Goal: Task Accomplishment & Management: Complete application form

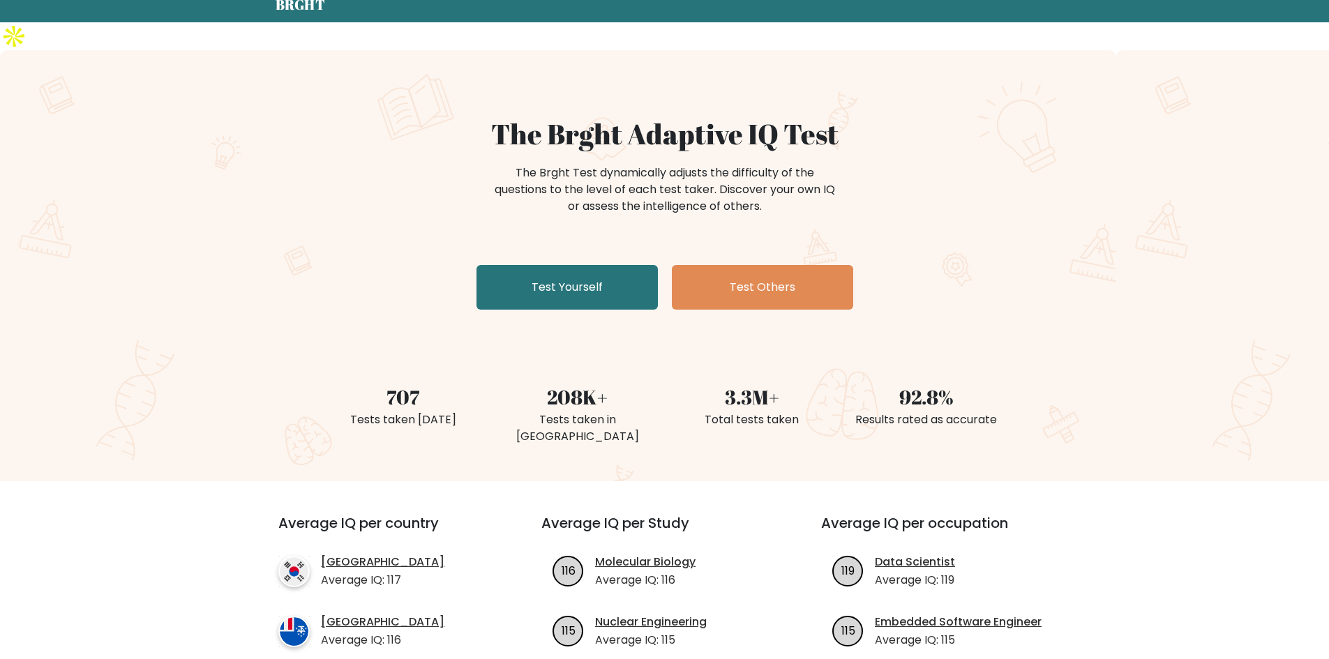
scroll to position [70, 0]
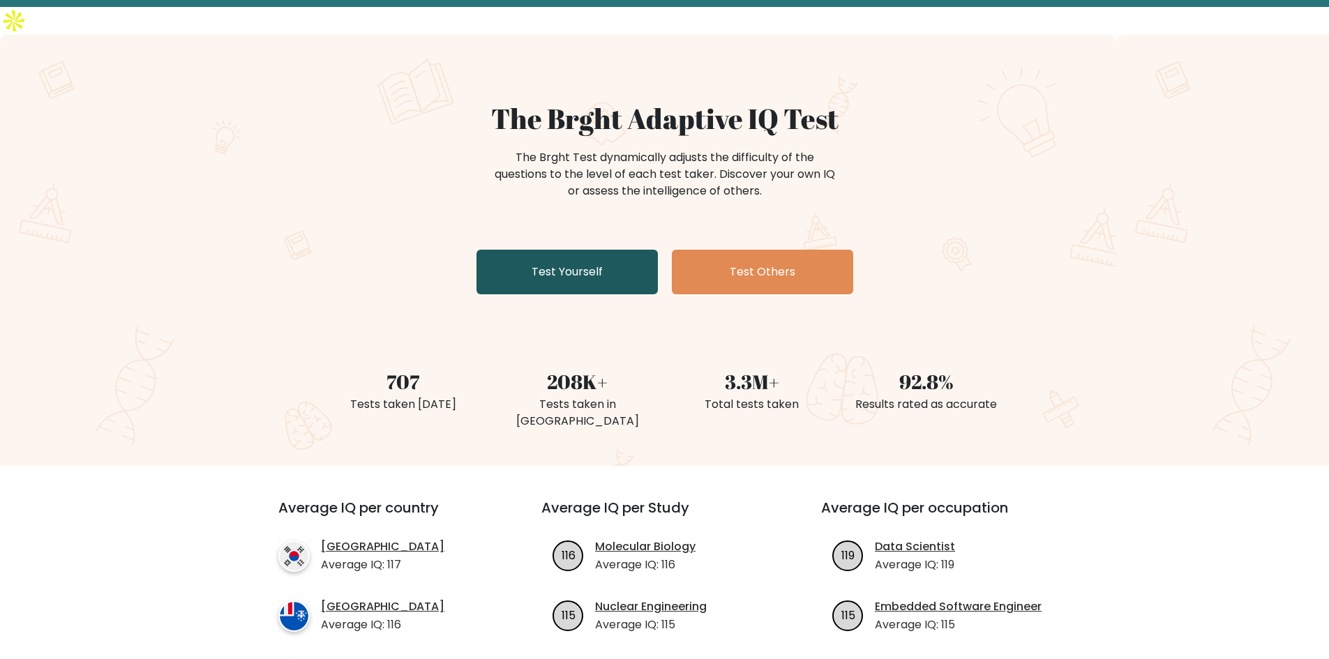
click at [601, 250] on link "Test Yourself" at bounding box center [566, 272] width 181 height 45
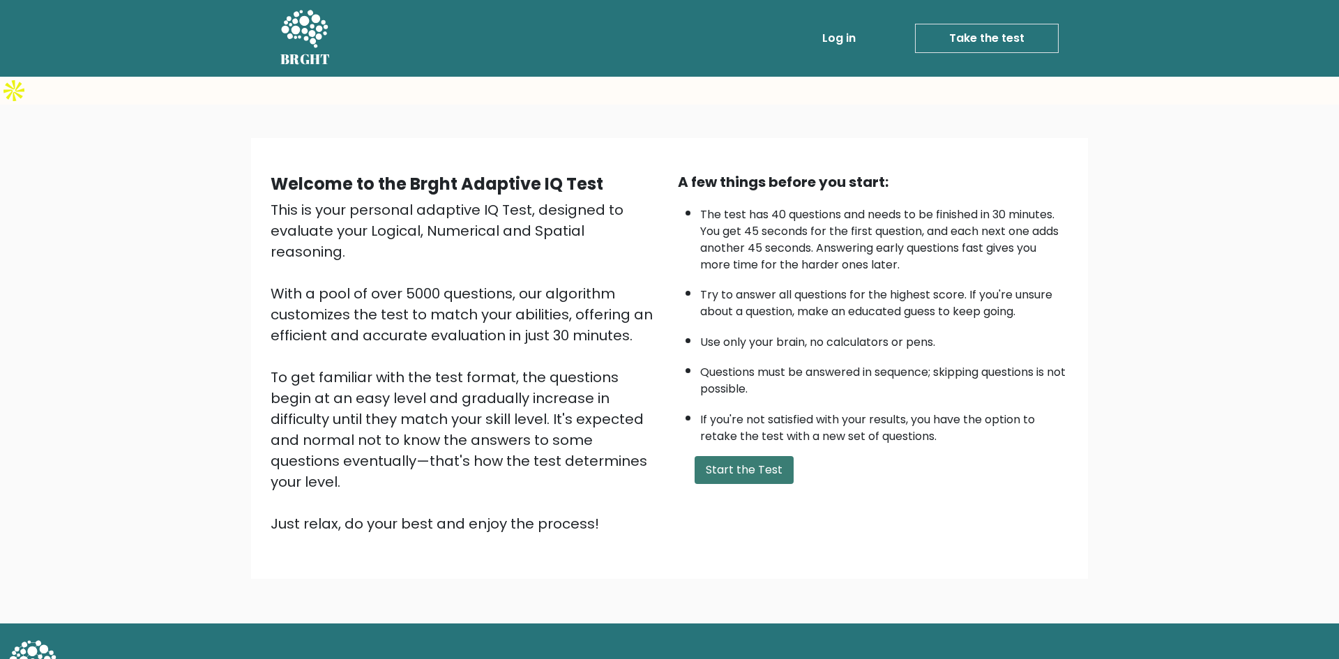
click at [753, 456] on button "Start the Test" at bounding box center [744, 470] width 99 height 28
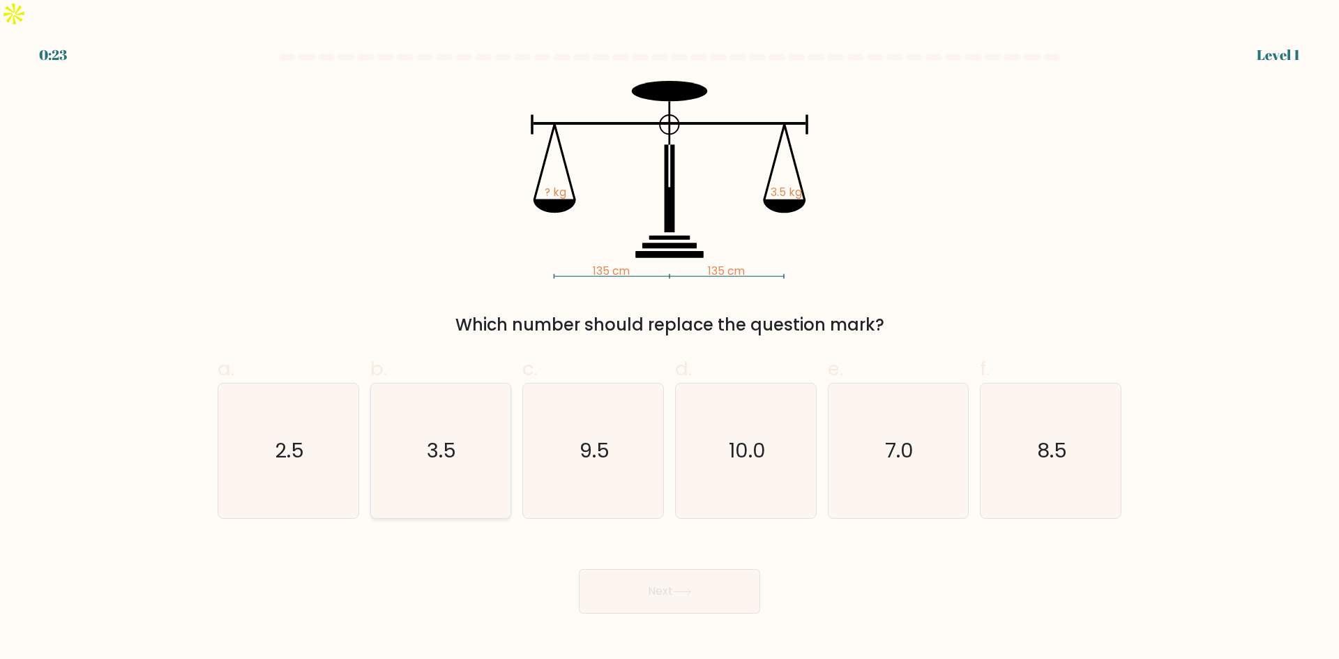
click at [442, 437] on text "3.5" at bounding box center [442, 451] width 29 height 28
click at [670, 339] on input "b. 3.5" at bounding box center [670, 334] width 1 height 9
radio input "true"
click at [697, 569] on button "Next" at bounding box center [669, 591] width 181 height 45
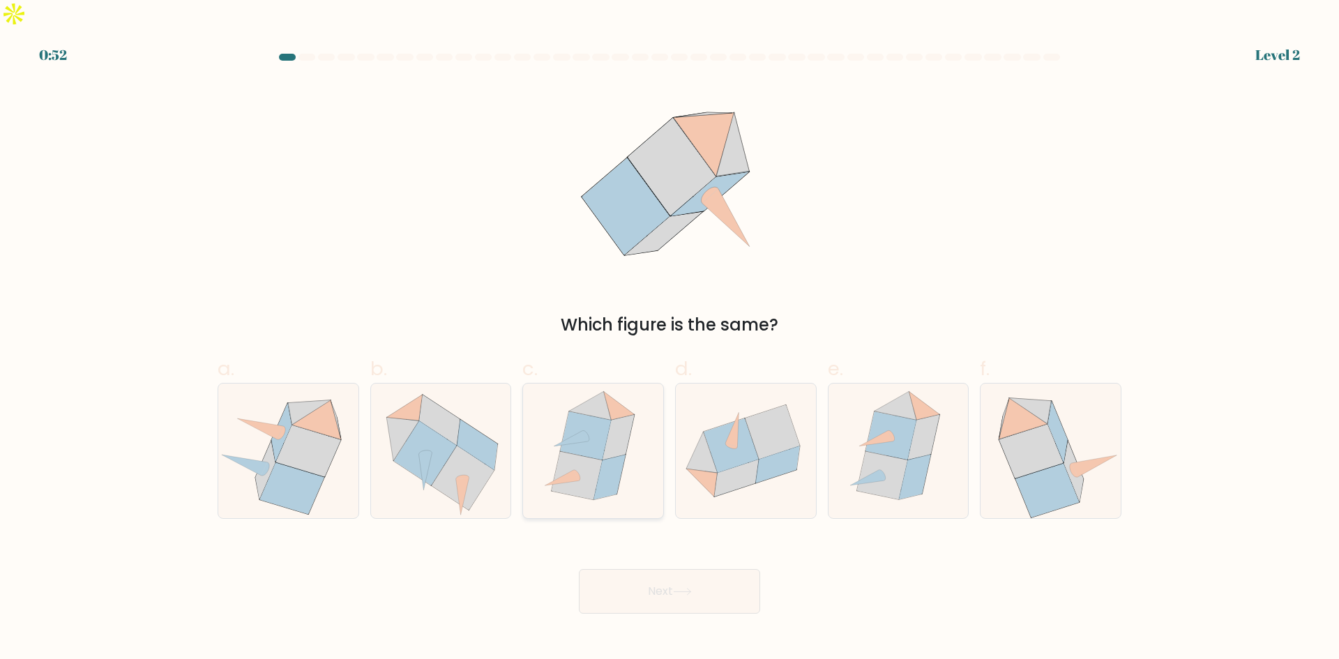
click at [586, 430] on icon at bounding box center [571, 437] width 34 height 15
click at [670, 339] on input "c." at bounding box center [670, 334] width 1 height 9
radio input "true"
click at [688, 569] on button "Next" at bounding box center [669, 591] width 181 height 45
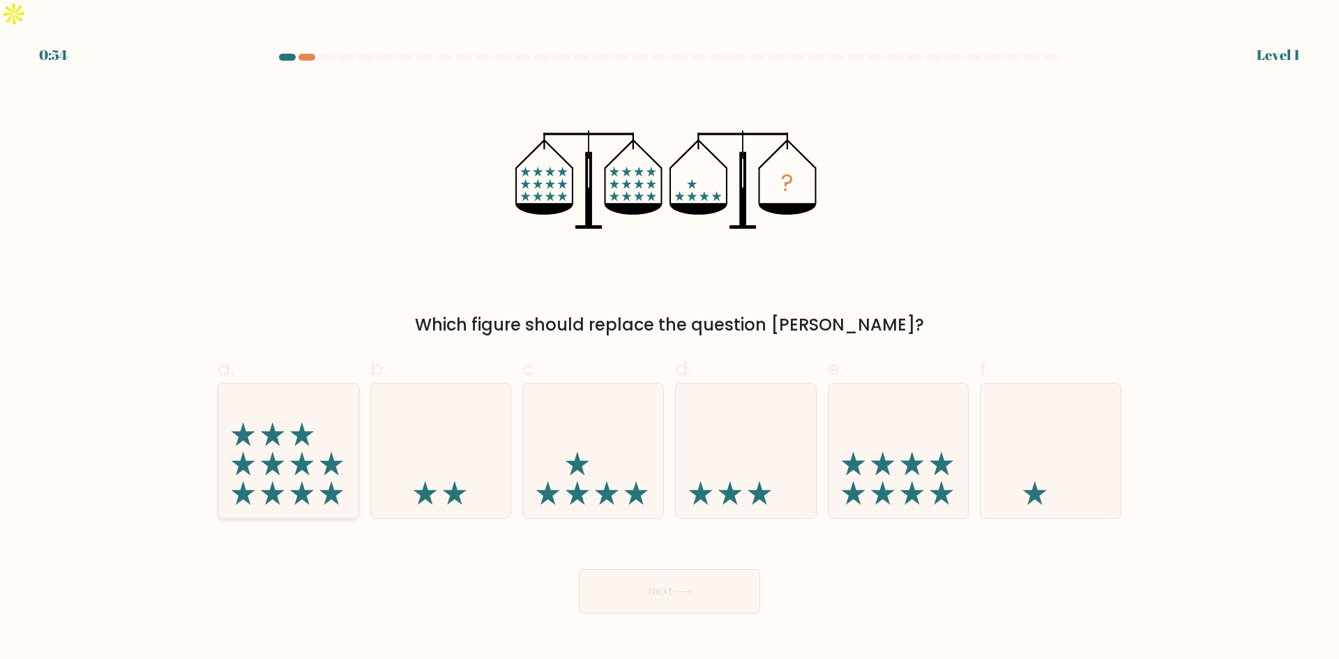
click at [349, 447] on icon at bounding box center [288, 451] width 140 height 116
click at [670, 339] on input "a." at bounding box center [670, 334] width 1 height 9
radio input "true"
click at [660, 569] on button "Next" at bounding box center [669, 591] width 181 height 45
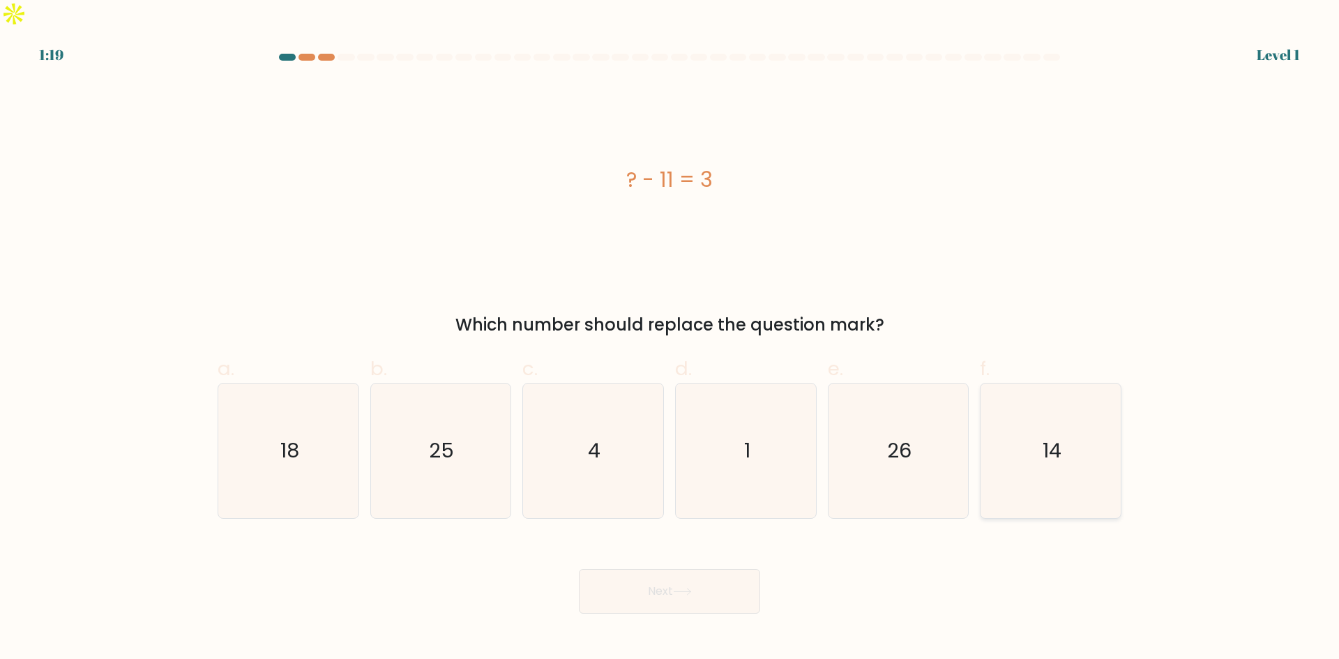
click at [1050, 437] on text "14" at bounding box center [1052, 451] width 19 height 28
click at [670, 339] on input "f. 14" at bounding box center [670, 334] width 1 height 9
radio input "true"
click at [702, 571] on button "Next" at bounding box center [669, 591] width 181 height 45
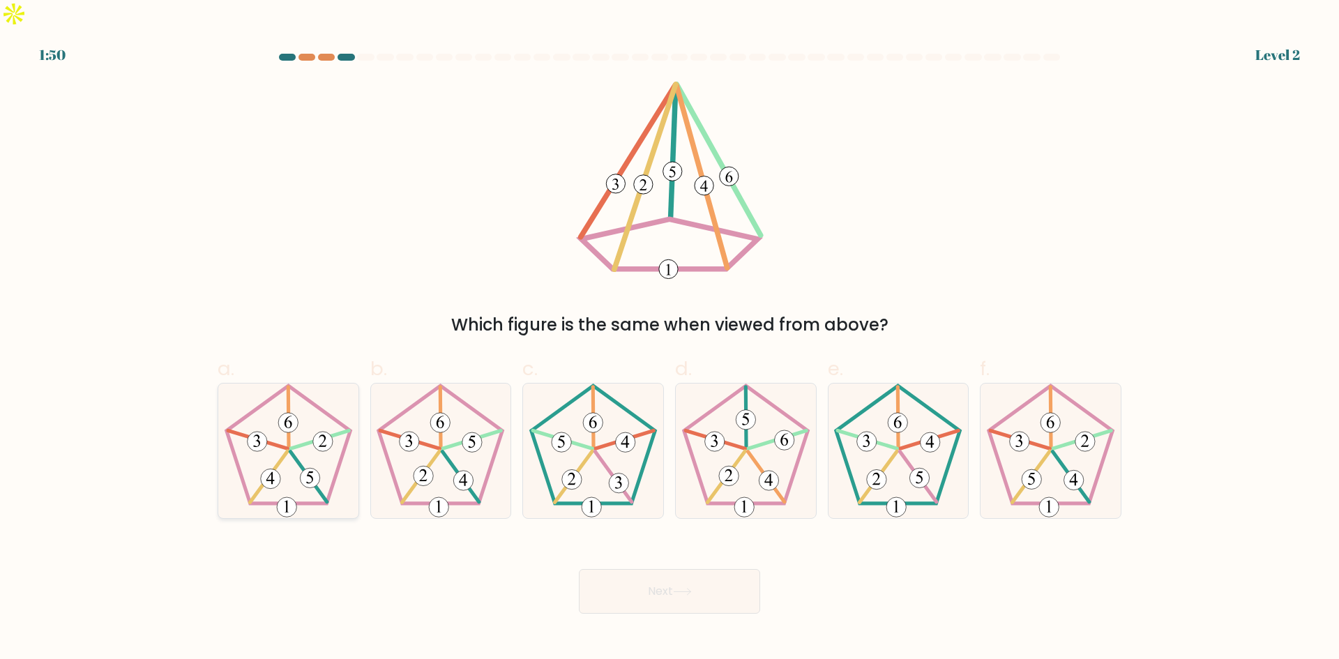
click at [293, 411] on icon at bounding box center [288, 451] width 135 height 135
click at [670, 339] on input "a." at bounding box center [670, 334] width 1 height 9
radio input "true"
click at [688, 573] on button "Next" at bounding box center [669, 591] width 181 height 45
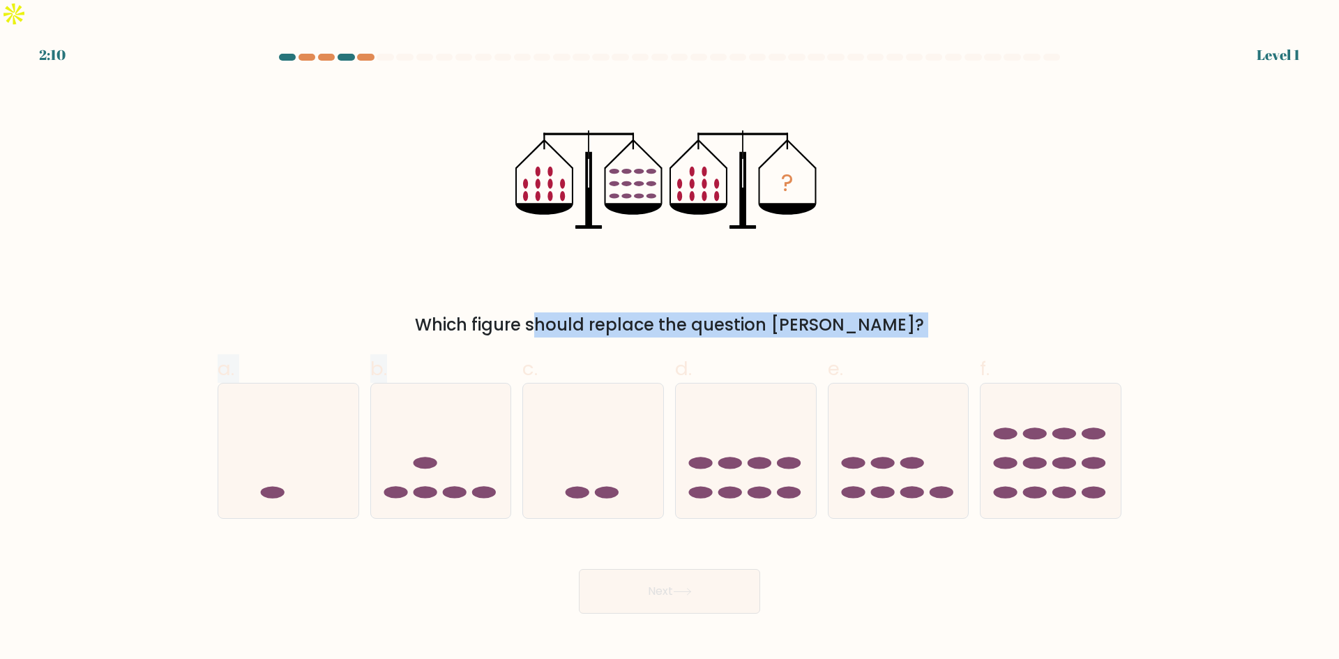
drag, startPoint x: 423, startPoint y: 393, endPoint x: 355, endPoint y: 259, distance: 150.4
click at [355, 259] on form at bounding box center [669, 334] width 1339 height 560
click at [364, 262] on div "? Which figure should replace the question mark?" at bounding box center [669, 209] width 921 height 257
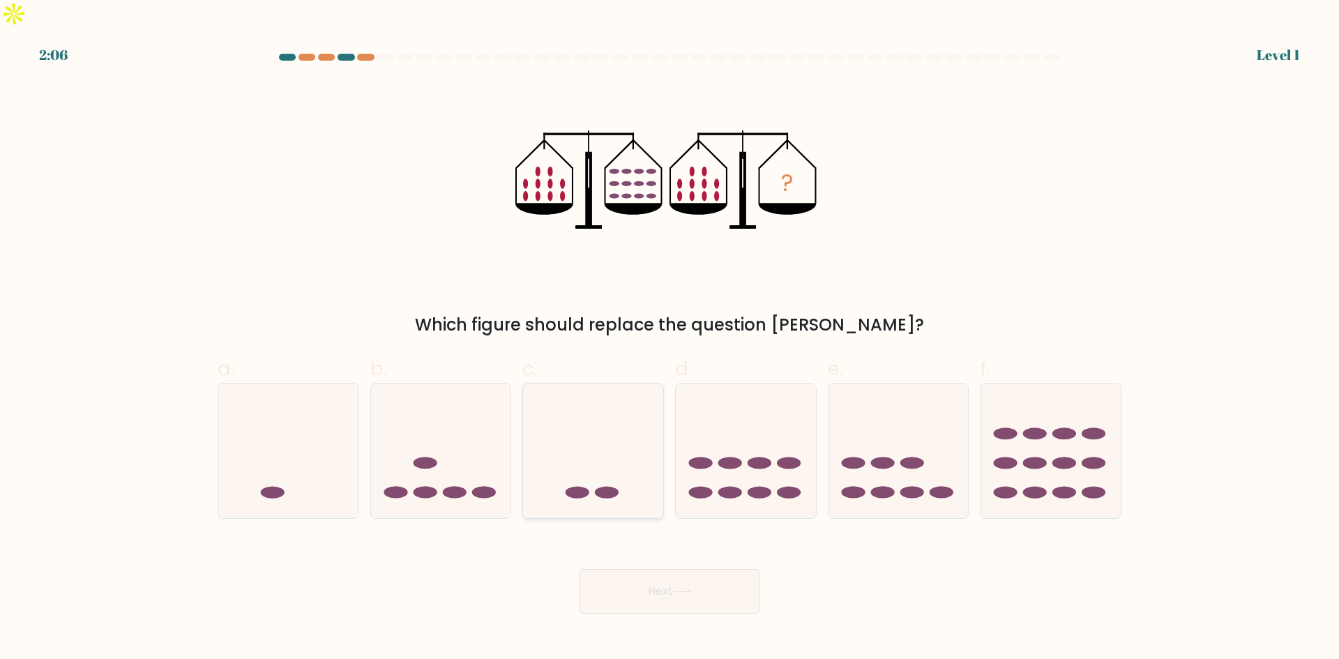
click at [621, 458] on icon at bounding box center [593, 451] width 140 height 116
click at [670, 339] on input "c." at bounding box center [670, 334] width 1 height 9
radio input "true"
click at [734, 569] on button "Next" at bounding box center [669, 591] width 181 height 45
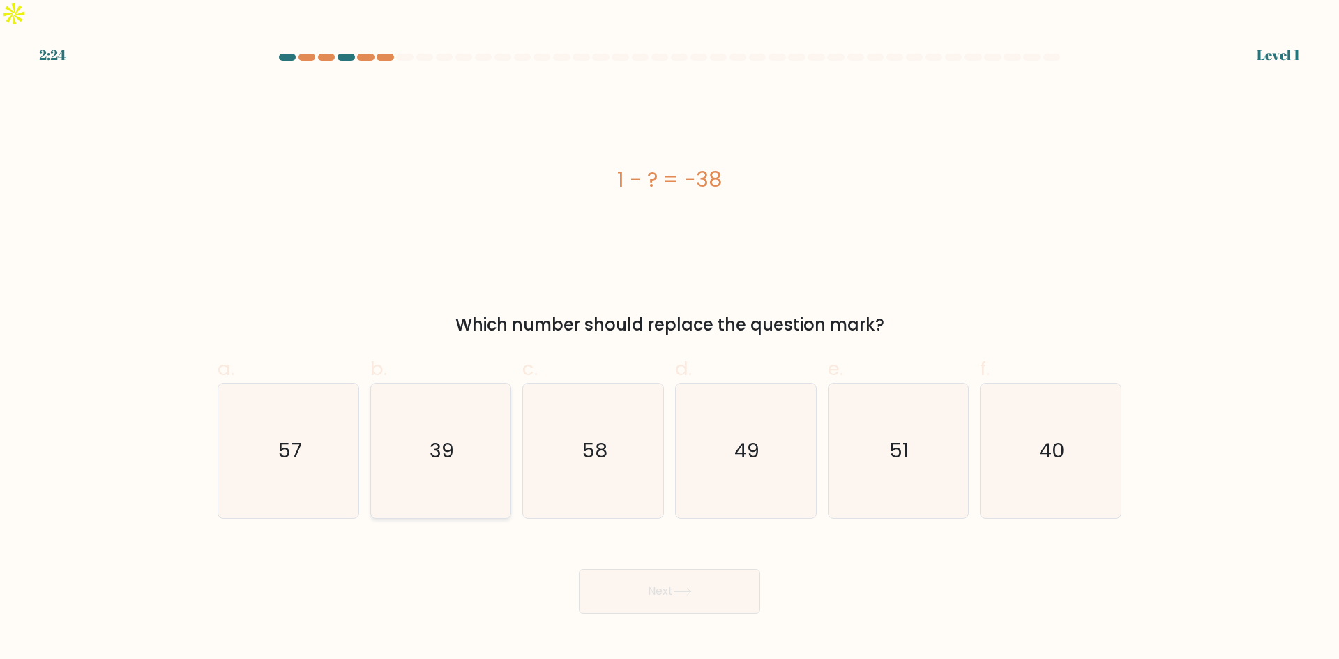
click at [415, 426] on icon "39" at bounding box center [440, 451] width 135 height 135
click at [670, 339] on input "b. 39" at bounding box center [670, 334] width 1 height 9
radio input "true"
click at [714, 569] on button "Next" at bounding box center [669, 591] width 181 height 45
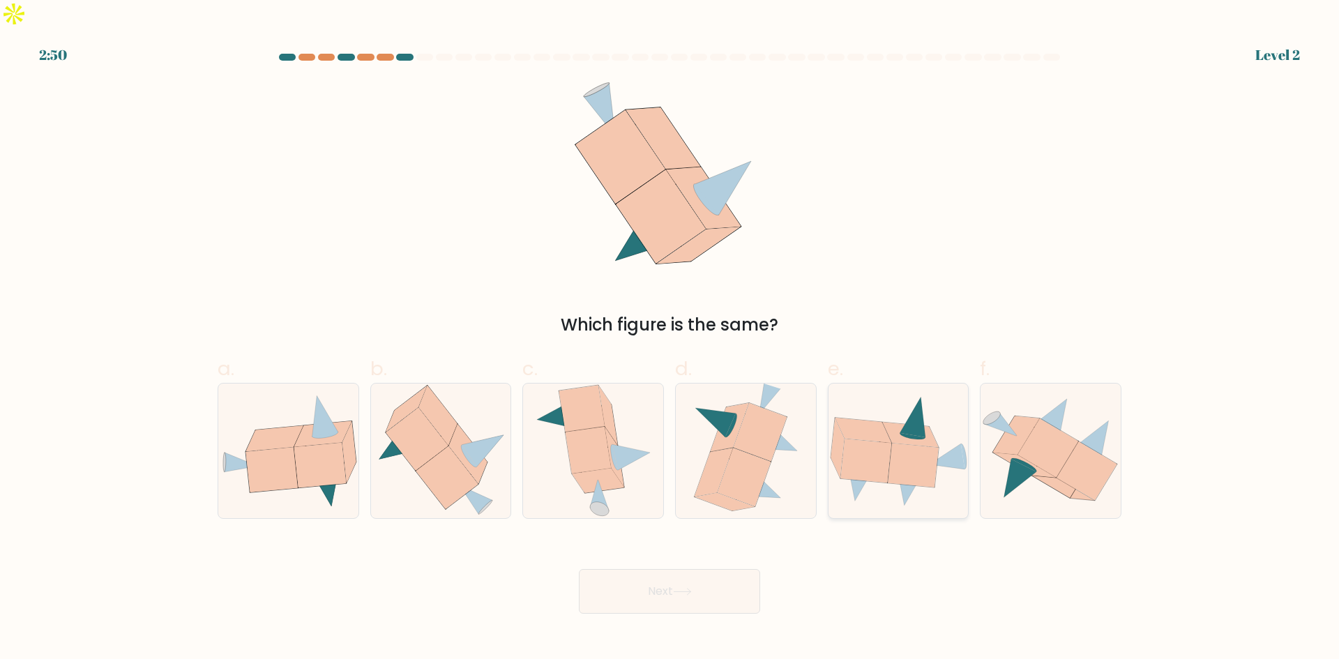
click at [886, 442] on icon at bounding box center [865, 461] width 51 height 44
click at [670, 339] on input "e." at bounding box center [670, 334] width 1 height 9
radio input "true"
click at [731, 569] on button "Next" at bounding box center [669, 591] width 181 height 45
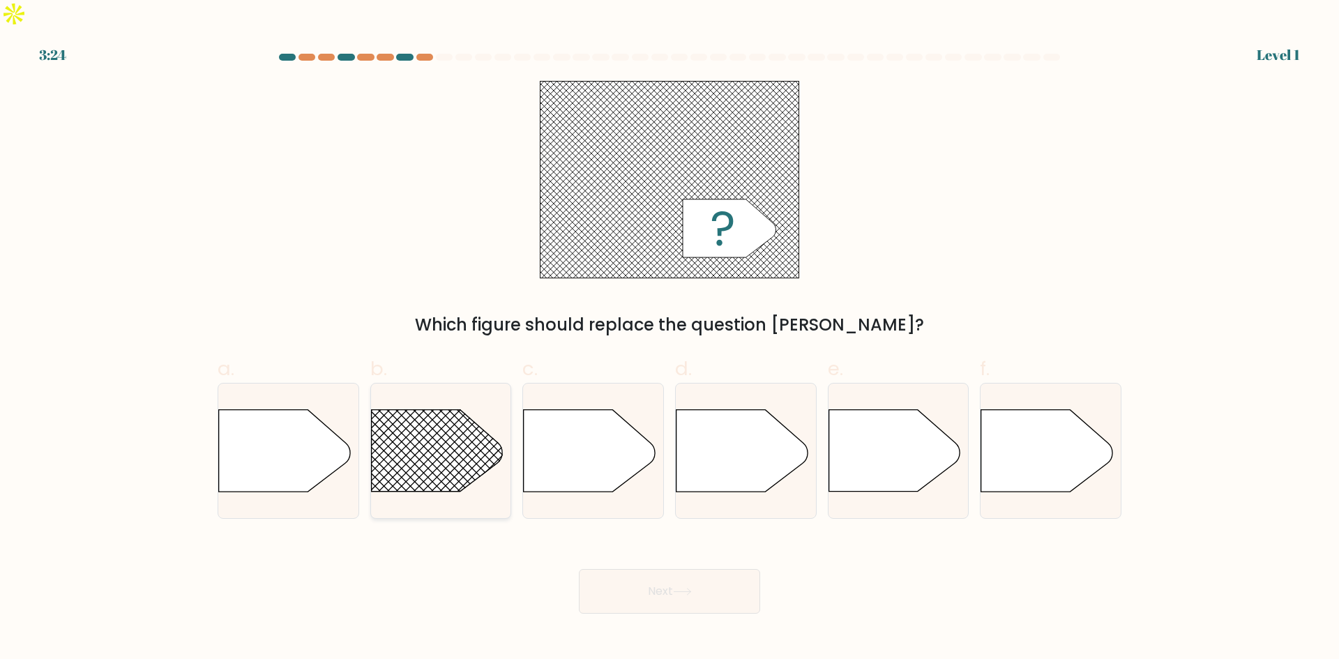
click at [463, 428] on rect at bounding box center [352, 381] width 364 height 277
click at [670, 339] on input "b." at bounding box center [670, 334] width 1 height 9
radio input "true"
click at [718, 569] on button "Next" at bounding box center [669, 591] width 181 height 45
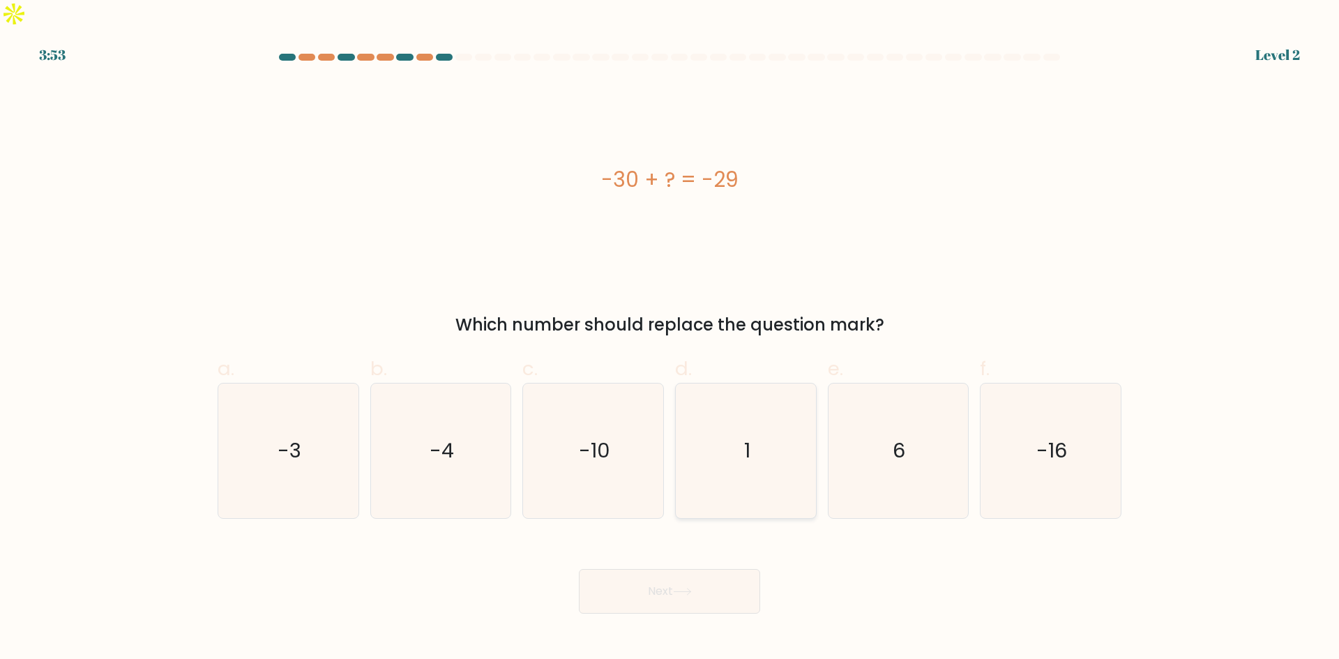
click at [739, 412] on icon "1" at bounding box center [746, 451] width 135 height 135
click at [670, 339] on input "d. 1" at bounding box center [670, 334] width 1 height 9
radio input "true"
click at [728, 571] on button "Next" at bounding box center [669, 591] width 181 height 45
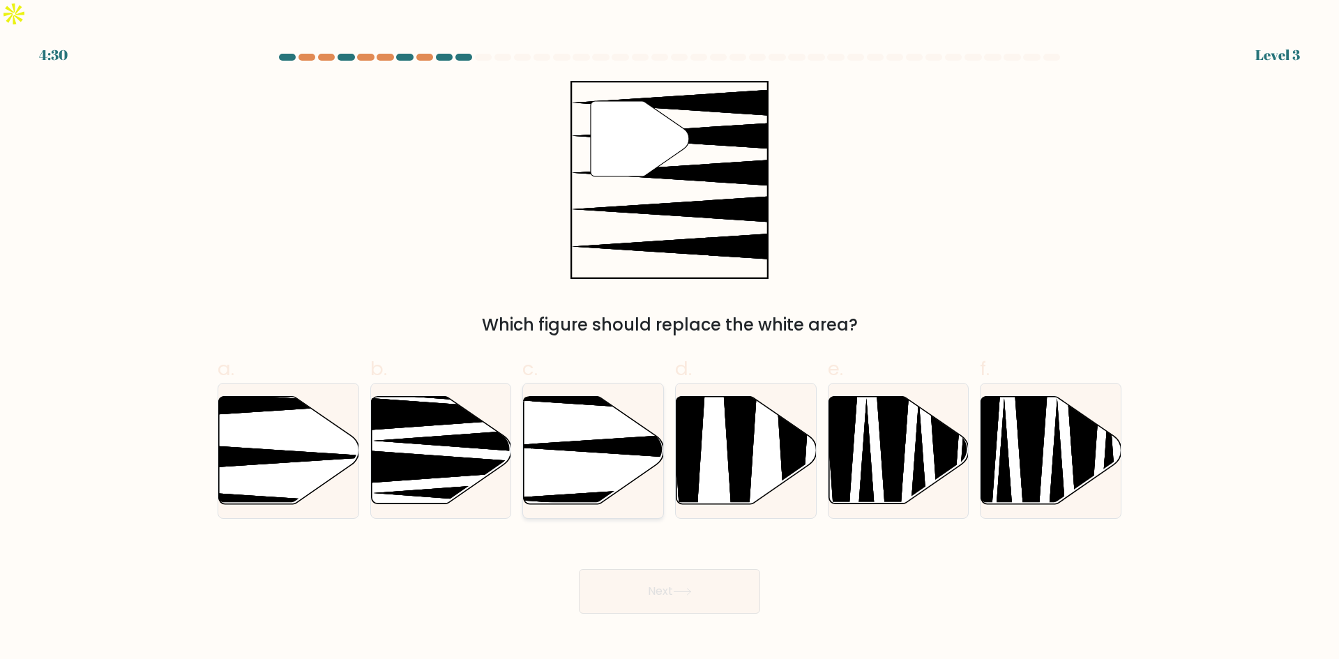
click at [596, 428] on icon at bounding box center [636, 446] width 278 height 36
click at [670, 339] on input "c." at bounding box center [670, 334] width 1 height 9
radio input "true"
click at [649, 569] on button "Next" at bounding box center [669, 591] width 181 height 45
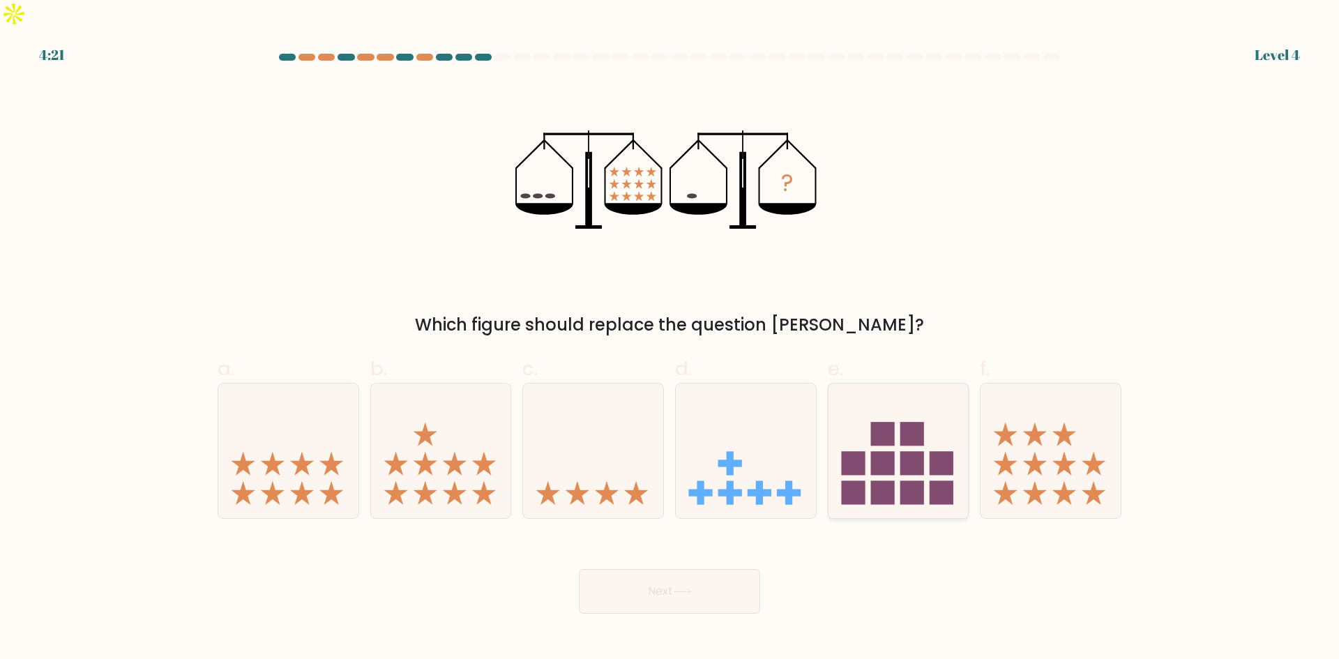
click at [884, 451] on icon at bounding box center [899, 451] width 140 height 116
click at [670, 339] on input "e." at bounding box center [670, 334] width 1 height 9
radio input "true"
drag, startPoint x: 729, startPoint y: 580, endPoint x: 460, endPoint y: 466, distance: 292.2
click at [463, 469] on form at bounding box center [669, 334] width 1339 height 560
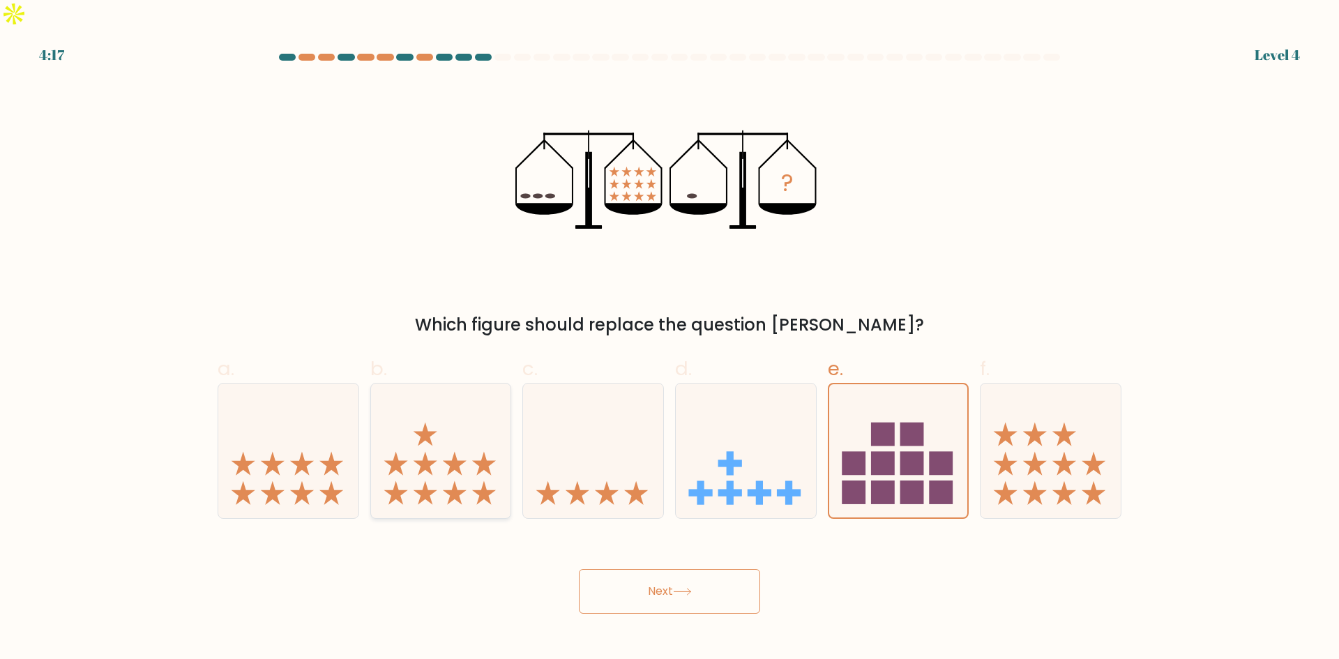
click at [460, 481] on icon at bounding box center [455, 493] width 24 height 24
click at [670, 339] on input "b." at bounding box center [670, 334] width 1 height 9
radio input "true"
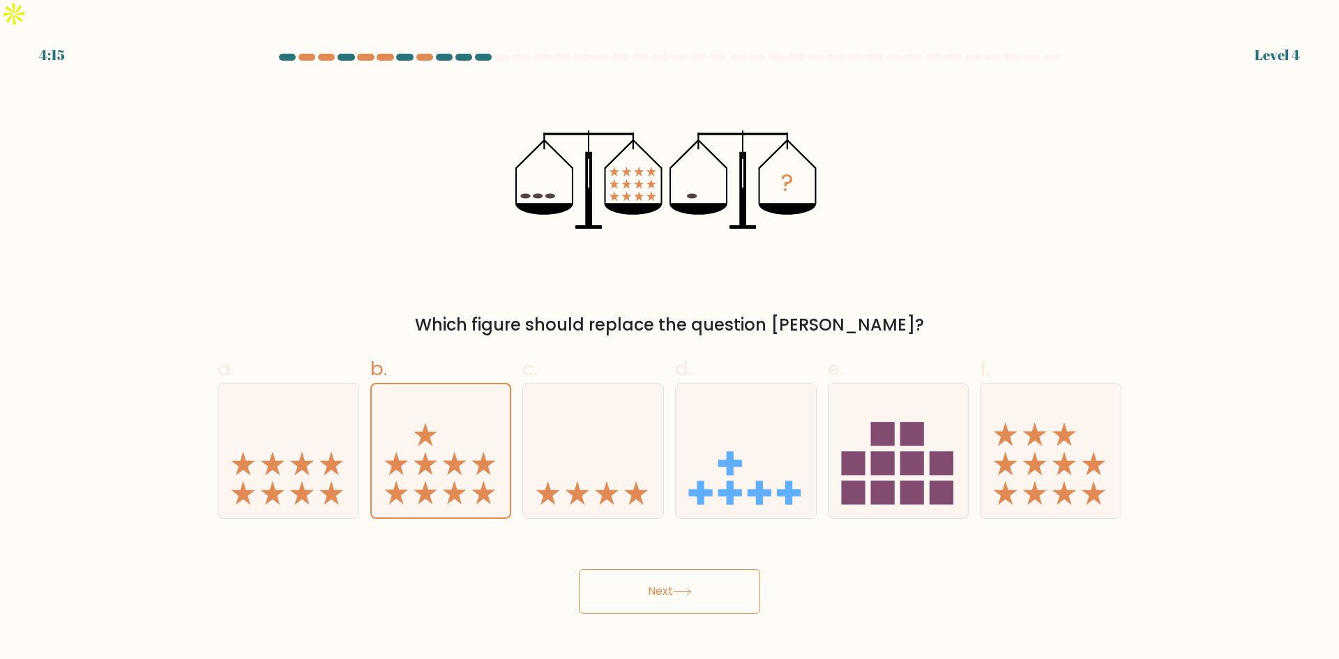
click at [656, 574] on button "Next" at bounding box center [669, 591] width 181 height 45
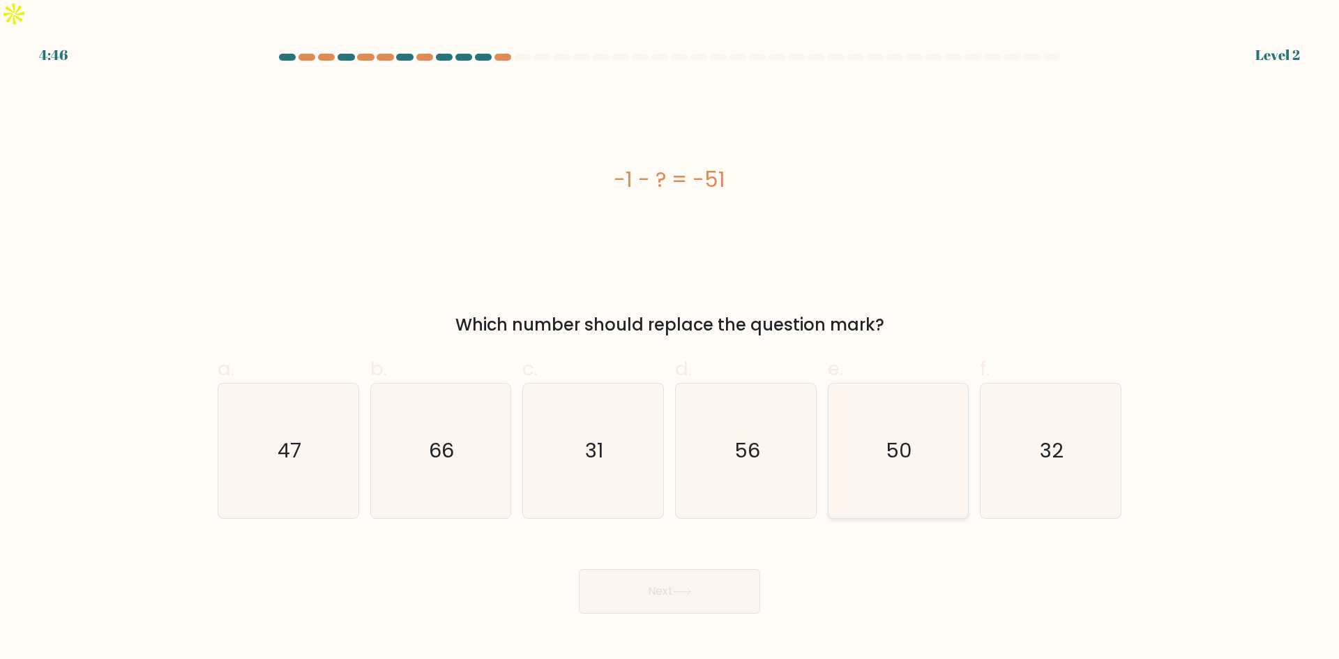
click at [911, 441] on icon "50" at bounding box center [898, 451] width 135 height 135
click at [670, 339] on input "e. 50" at bounding box center [670, 334] width 1 height 9
radio input "true"
click at [700, 574] on button "Next" at bounding box center [669, 591] width 181 height 45
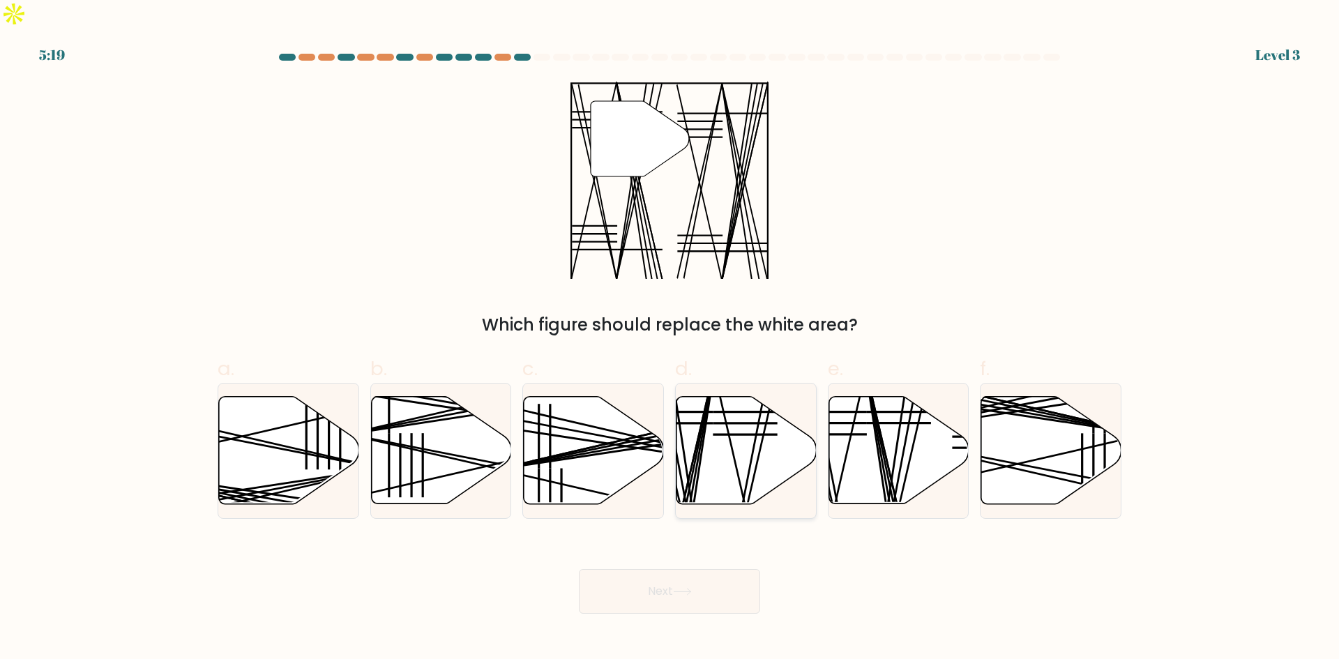
click at [738, 432] on icon at bounding box center [747, 450] width 140 height 107
click at [670, 339] on input "d." at bounding box center [670, 334] width 1 height 9
radio input "true"
click at [688, 588] on icon at bounding box center [682, 592] width 19 height 8
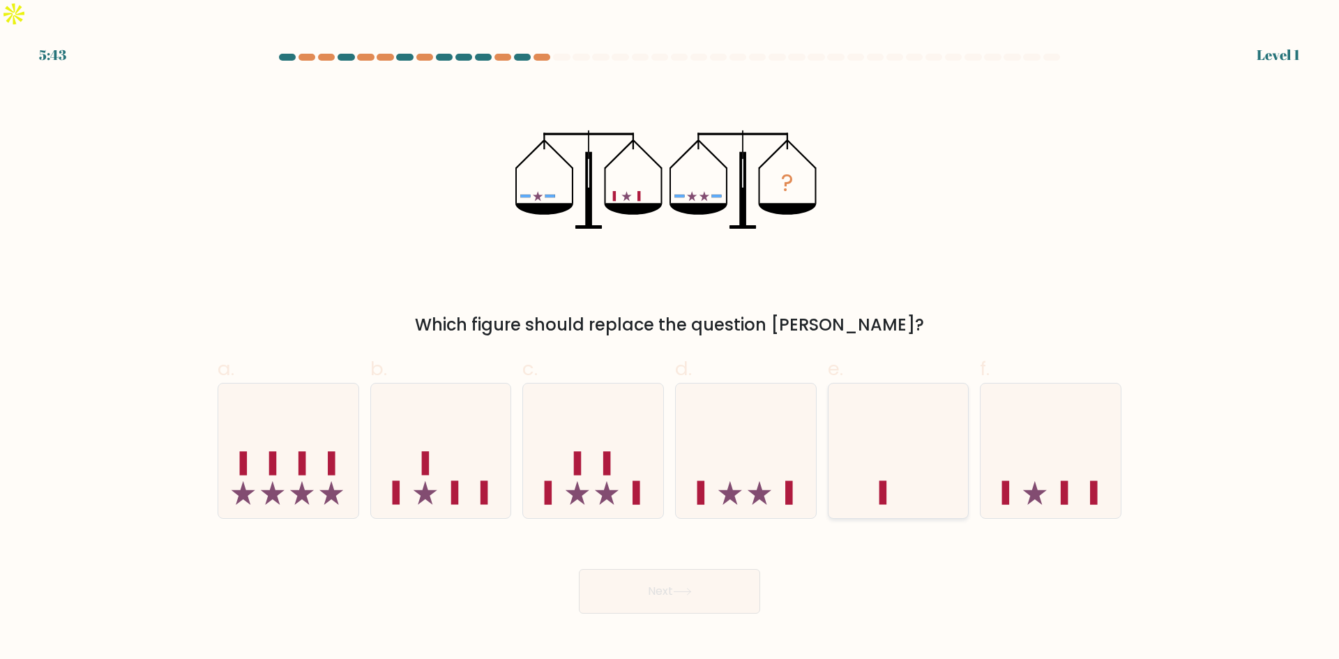
click at [894, 413] on icon at bounding box center [899, 451] width 140 height 116
click at [670, 339] on input "e." at bounding box center [670, 334] width 1 height 9
radio input "true"
click at [727, 569] on button "Next" at bounding box center [669, 591] width 181 height 45
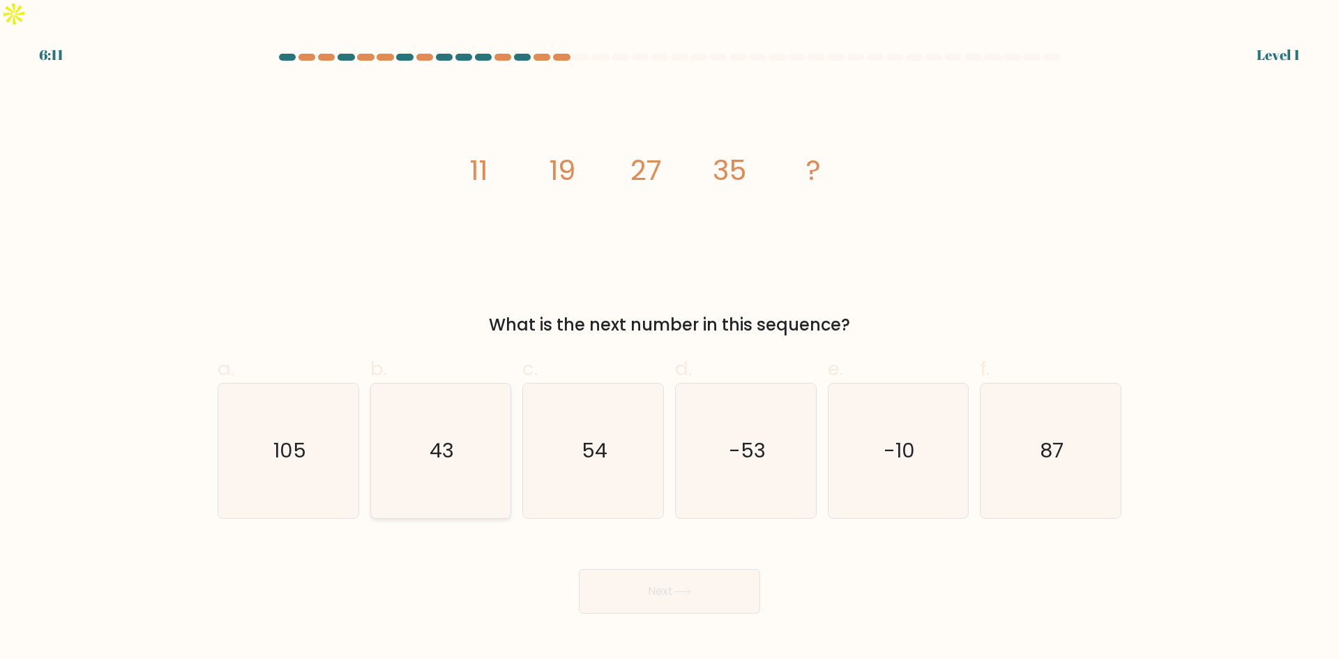
click at [448, 437] on text "43" at bounding box center [442, 451] width 24 height 28
click at [670, 339] on input "b. 43" at bounding box center [670, 334] width 1 height 9
radio input "true"
click at [688, 588] on icon at bounding box center [682, 592] width 19 height 8
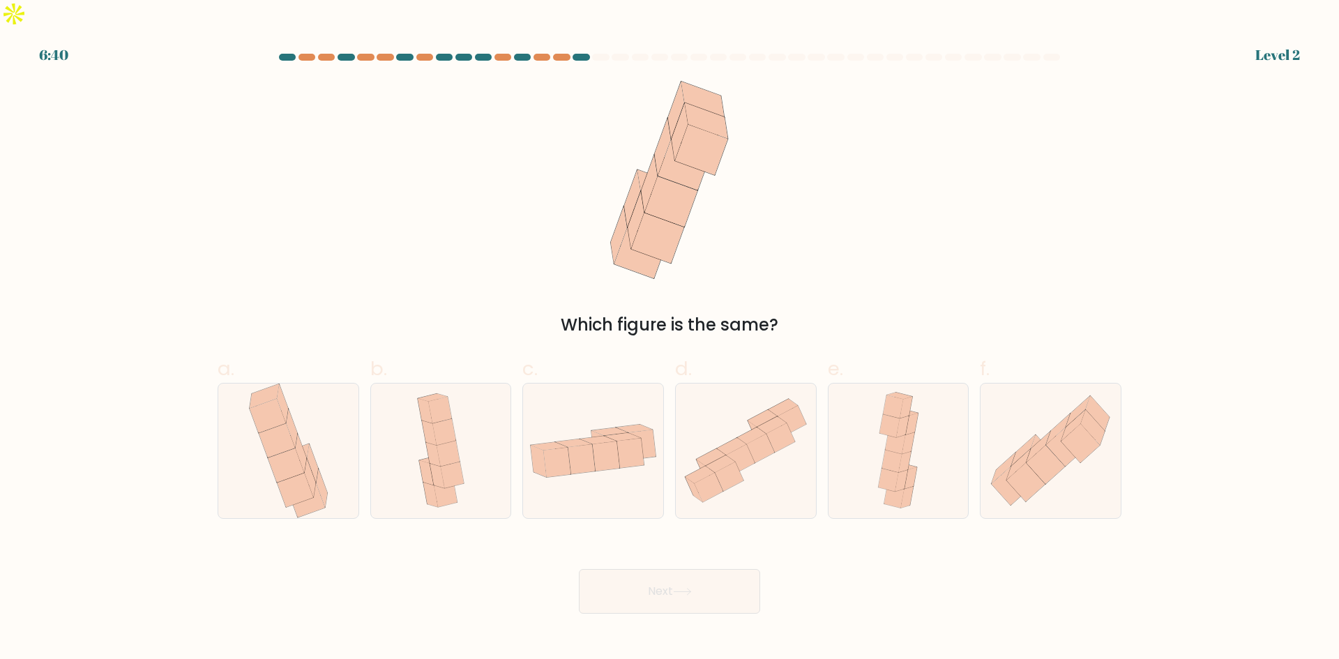
drag, startPoint x: 760, startPoint y: 415, endPoint x: 734, endPoint y: 492, distance: 81.8
click at [760, 435] on icon at bounding box center [760, 449] width 29 height 29
click at [670, 339] on input "d." at bounding box center [670, 334] width 1 height 9
radio input "true"
click at [713, 569] on button "Next" at bounding box center [669, 591] width 181 height 45
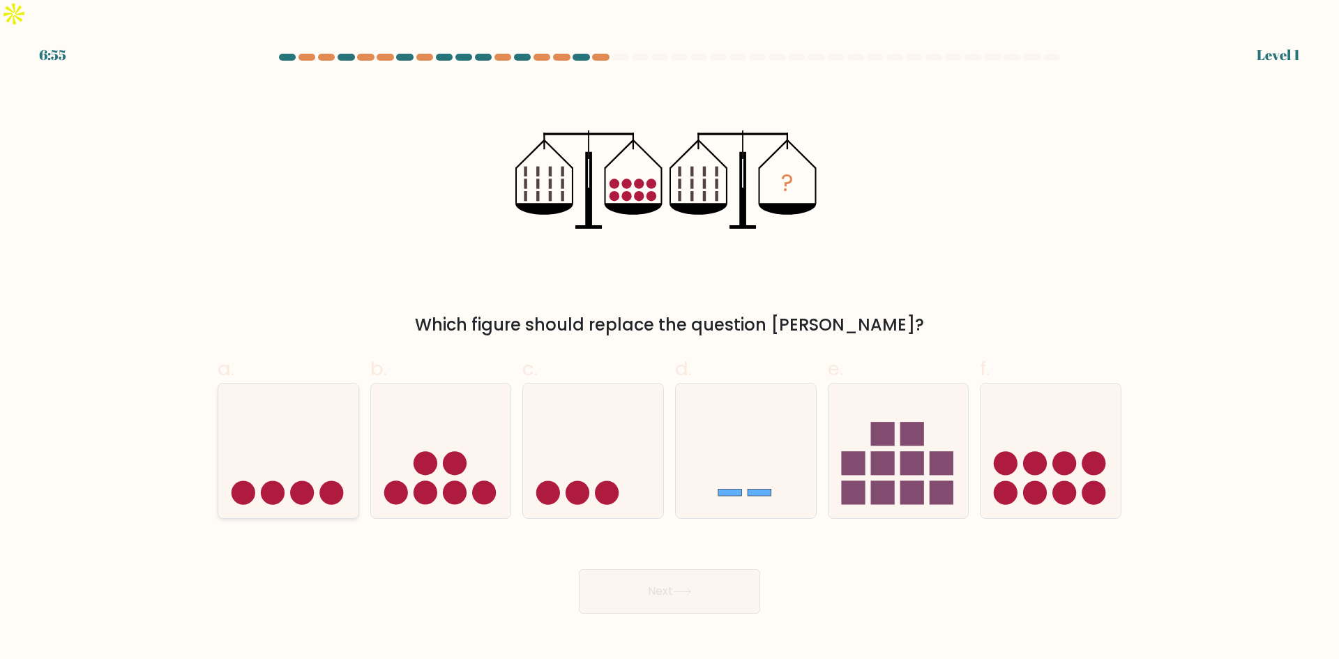
click at [312, 428] on icon at bounding box center [288, 451] width 140 height 116
click at [670, 339] on input "a." at bounding box center [670, 334] width 1 height 9
radio input "true"
click at [664, 569] on button "Next" at bounding box center [669, 591] width 181 height 45
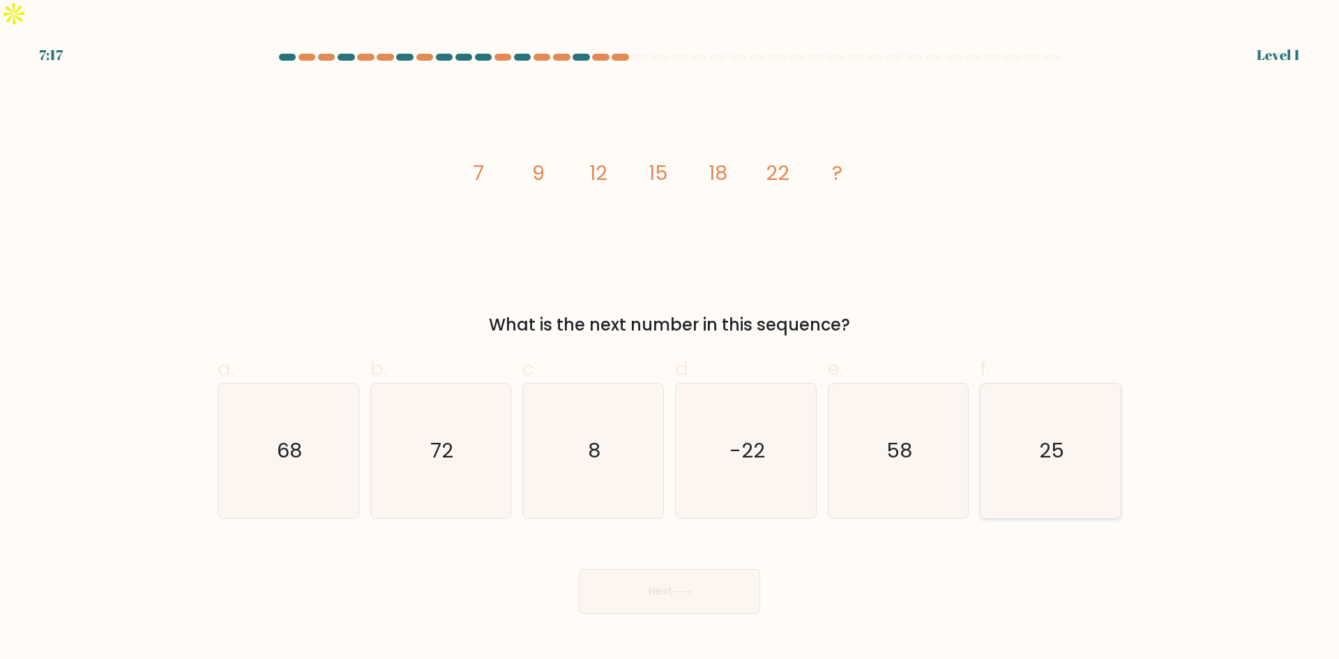
click at [1073, 427] on icon "25" at bounding box center [1050, 451] width 135 height 135
click at [670, 339] on input "f. 25" at bounding box center [670, 334] width 1 height 9
radio input "true"
click at [687, 588] on icon at bounding box center [682, 592] width 19 height 8
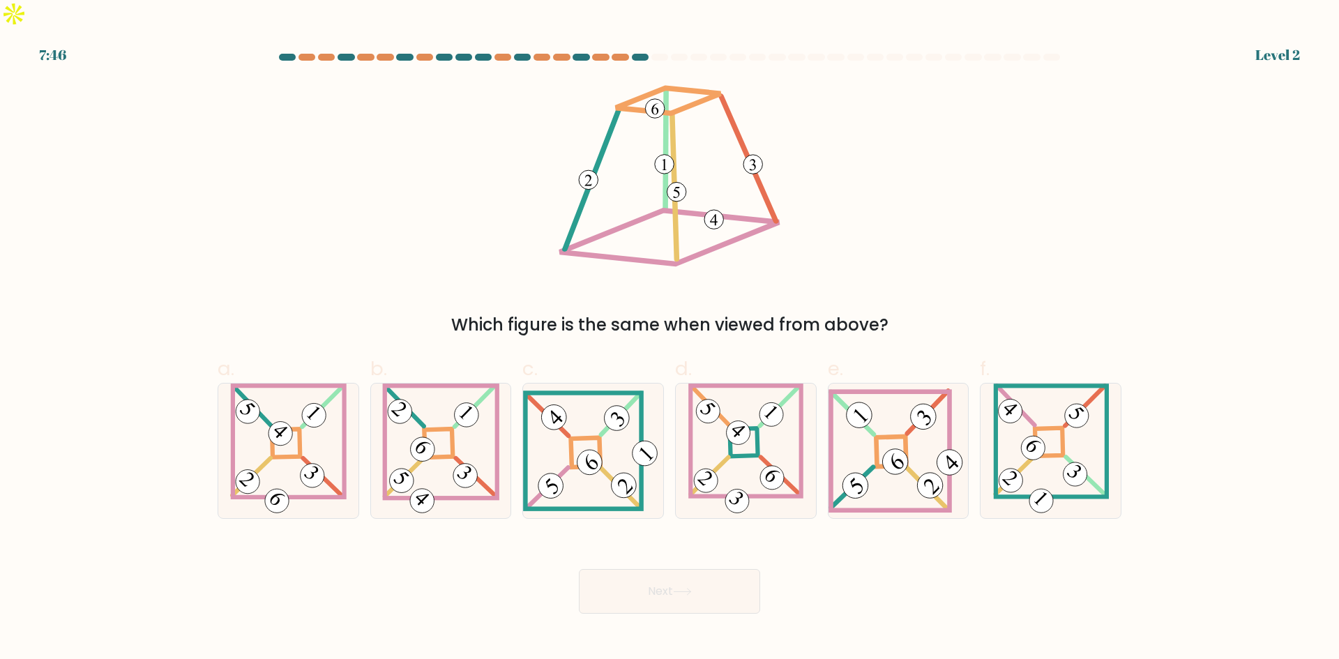
click at [1122, 412] on div "f." at bounding box center [1050, 436] width 153 height 165
click at [1092, 414] on icon at bounding box center [1051, 451] width 116 height 135
click at [670, 339] on input "f." at bounding box center [670, 334] width 1 height 9
radio input "true"
click at [704, 569] on button "Next" at bounding box center [669, 591] width 181 height 45
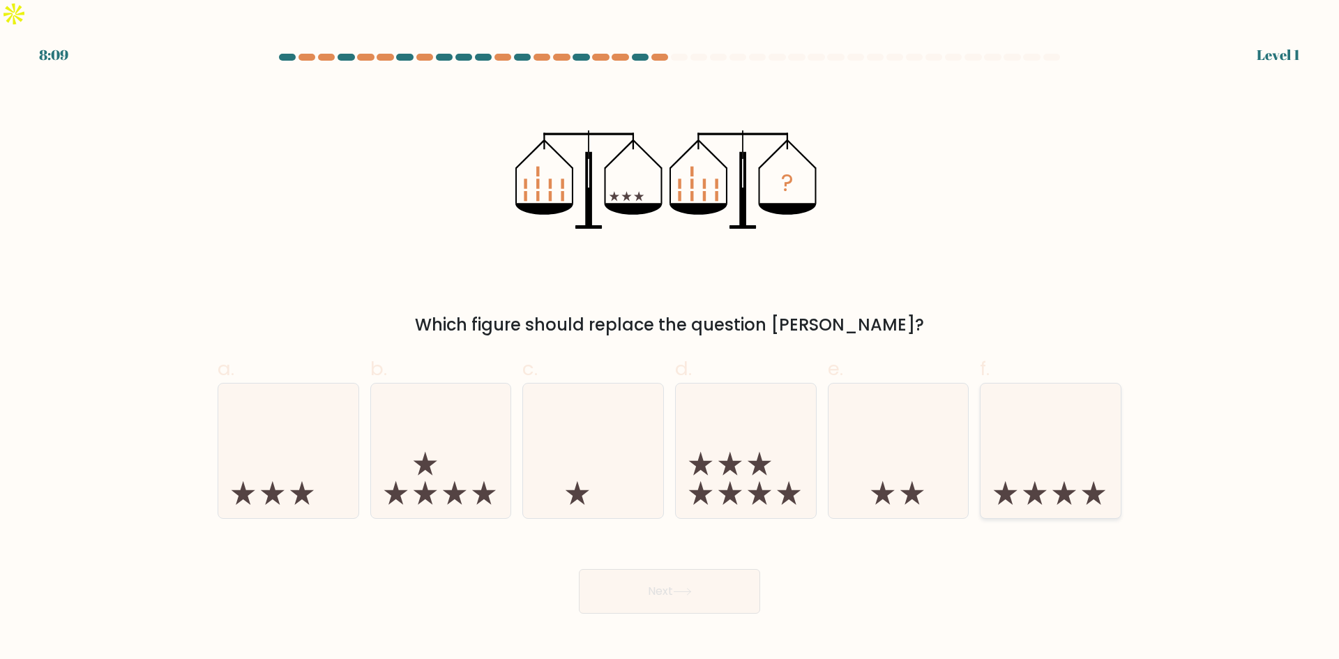
click at [1038, 432] on icon at bounding box center [1051, 451] width 140 height 116
click at [670, 339] on input "f." at bounding box center [670, 334] width 1 height 9
radio input "true"
click at [684, 588] on icon at bounding box center [682, 592] width 19 height 8
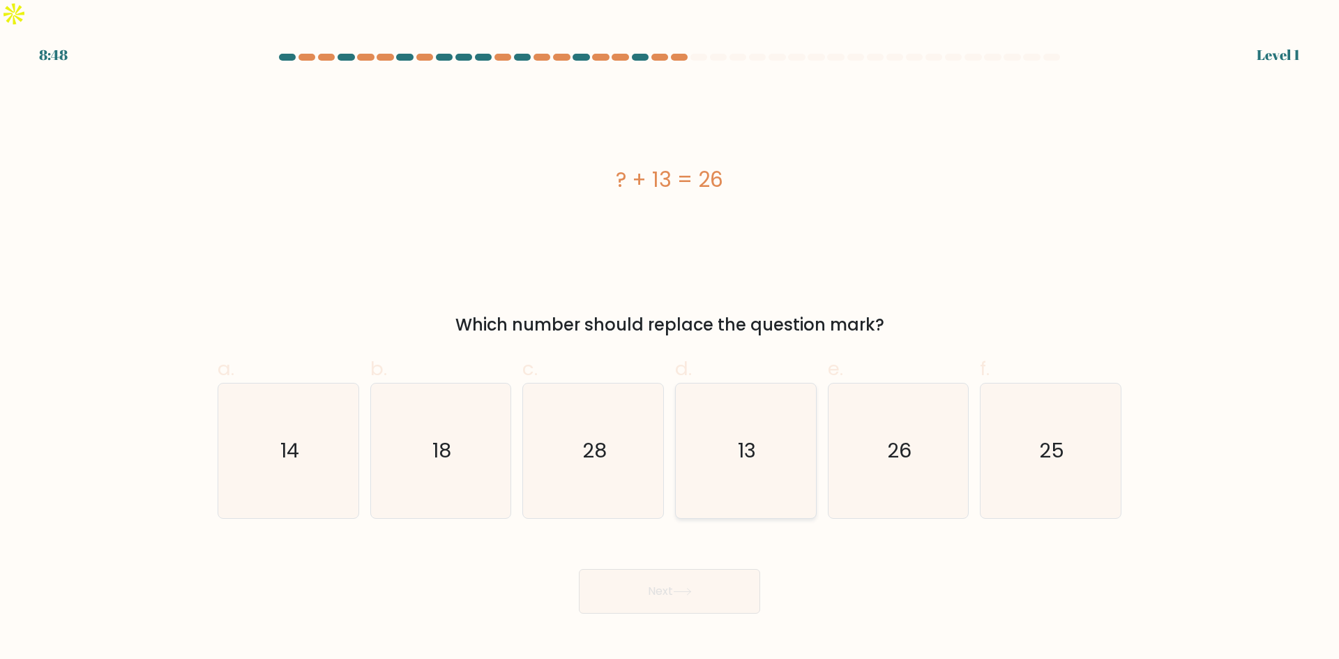
click at [730, 414] on icon "13" at bounding box center [746, 451] width 135 height 135
click at [670, 339] on input "d. 13" at bounding box center [670, 334] width 1 height 9
radio input "true"
click at [672, 569] on button "Next" at bounding box center [669, 591] width 181 height 45
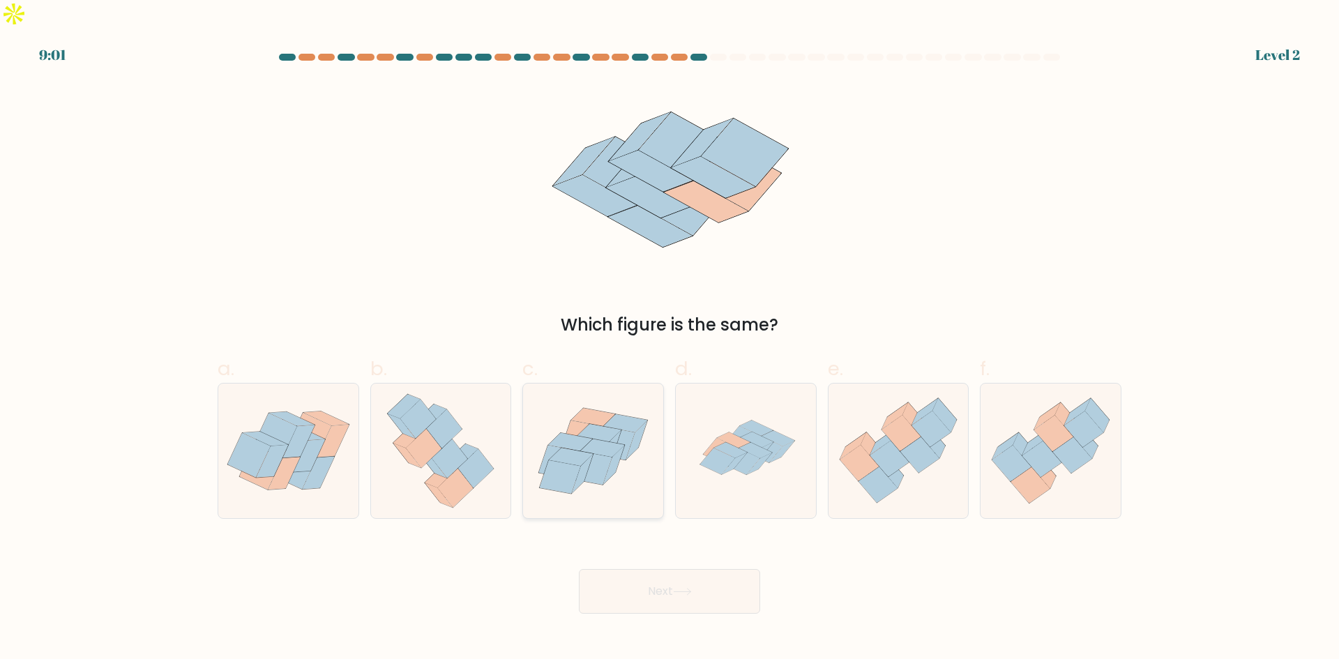
click at [612, 446] on icon at bounding box center [613, 465] width 21 height 39
click at [670, 339] on input "c." at bounding box center [670, 334] width 1 height 9
radio input "true"
click at [675, 569] on button "Next" at bounding box center [669, 591] width 181 height 45
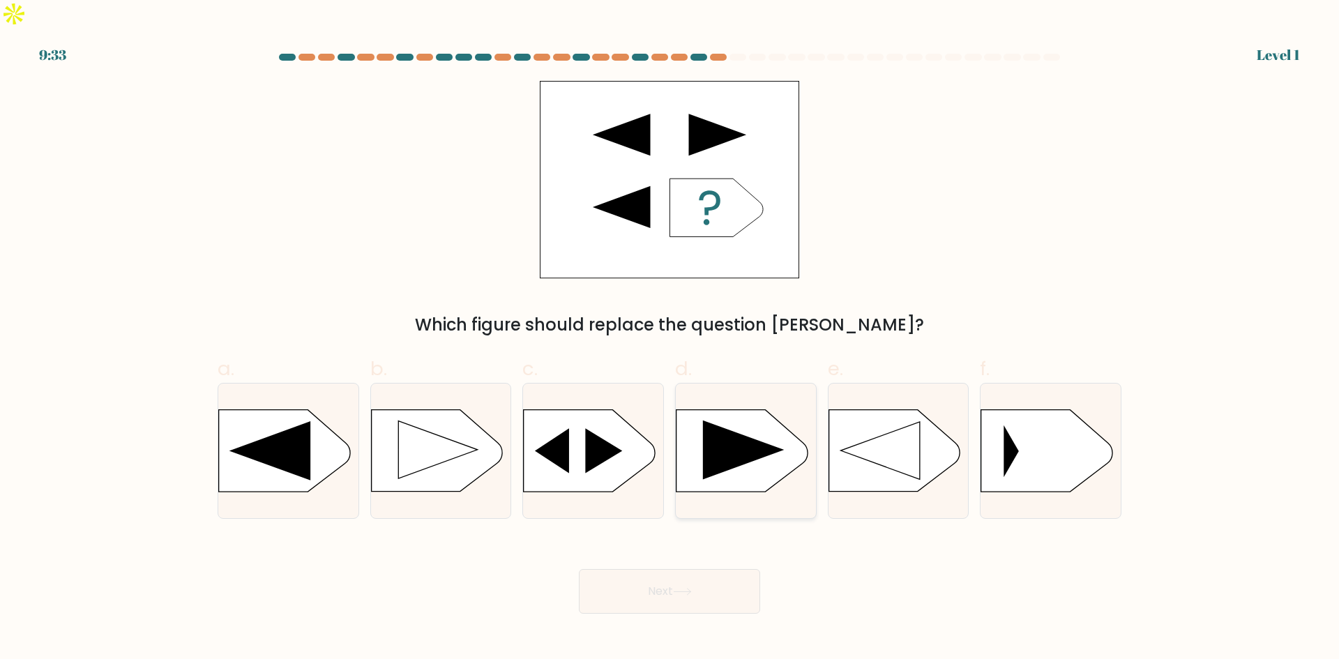
click at [741, 425] on icon at bounding box center [743, 450] width 81 height 59
click at [670, 339] on input "d." at bounding box center [670, 334] width 1 height 9
radio input "true"
click at [700, 569] on button "Next" at bounding box center [669, 591] width 181 height 45
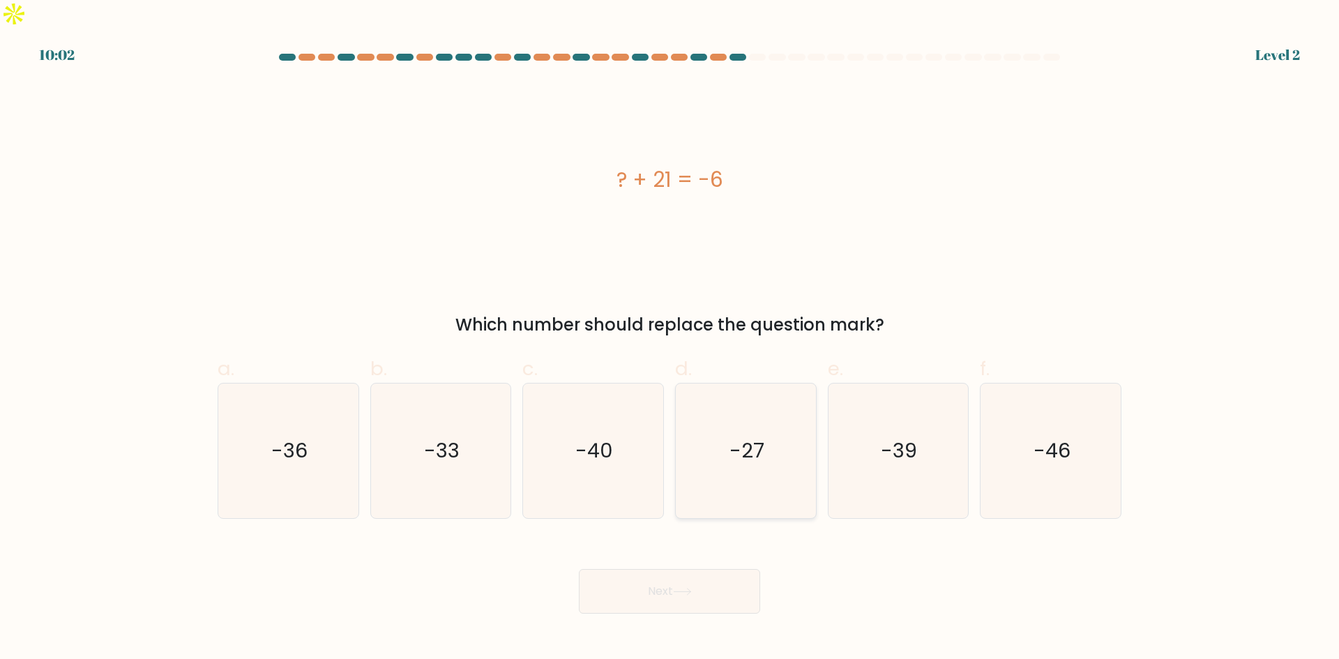
click at [744, 437] on text "-27" at bounding box center [747, 451] width 35 height 28
click at [670, 339] on input "d. -27" at bounding box center [670, 334] width 1 height 9
radio input "true"
click at [704, 569] on button "Next" at bounding box center [669, 591] width 181 height 45
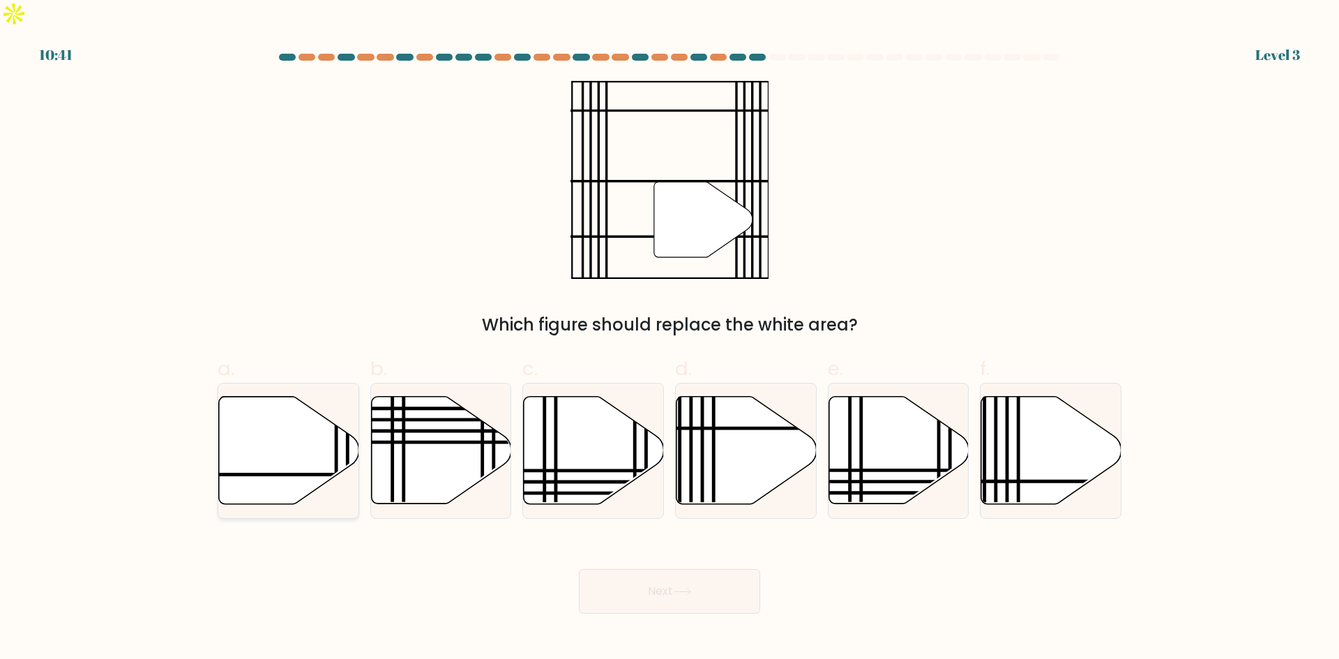
click at [287, 417] on icon at bounding box center [289, 450] width 140 height 107
click at [670, 339] on input "a." at bounding box center [670, 334] width 1 height 9
radio input "true"
click at [674, 578] on button "Next" at bounding box center [669, 591] width 181 height 45
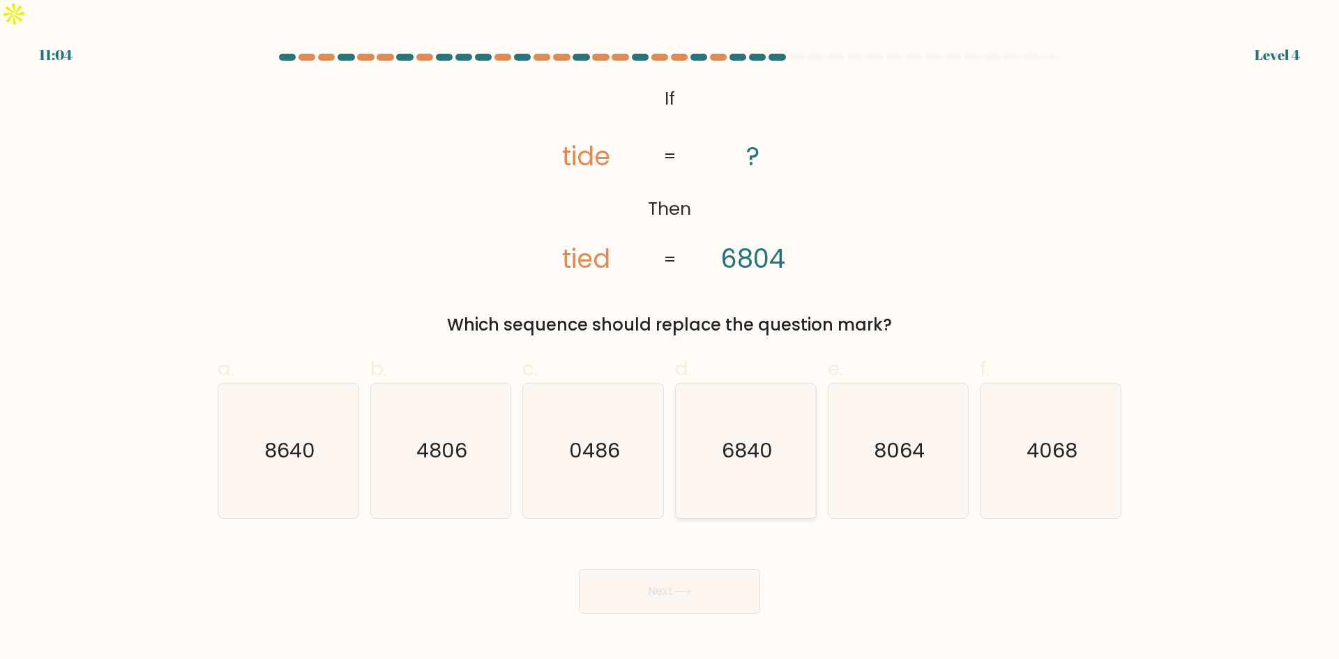
click at [774, 438] on icon "6840" at bounding box center [746, 451] width 135 height 135
click at [670, 339] on input "d. 6840" at bounding box center [670, 334] width 1 height 9
radio input "true"
click at [702, 593] on body "11:03 Level 4 ?" at bounding box center [669, 329] width 1339 height 659
click at [705, 575] on button "Next" at bounding box center [669, 591] width 181 height 45
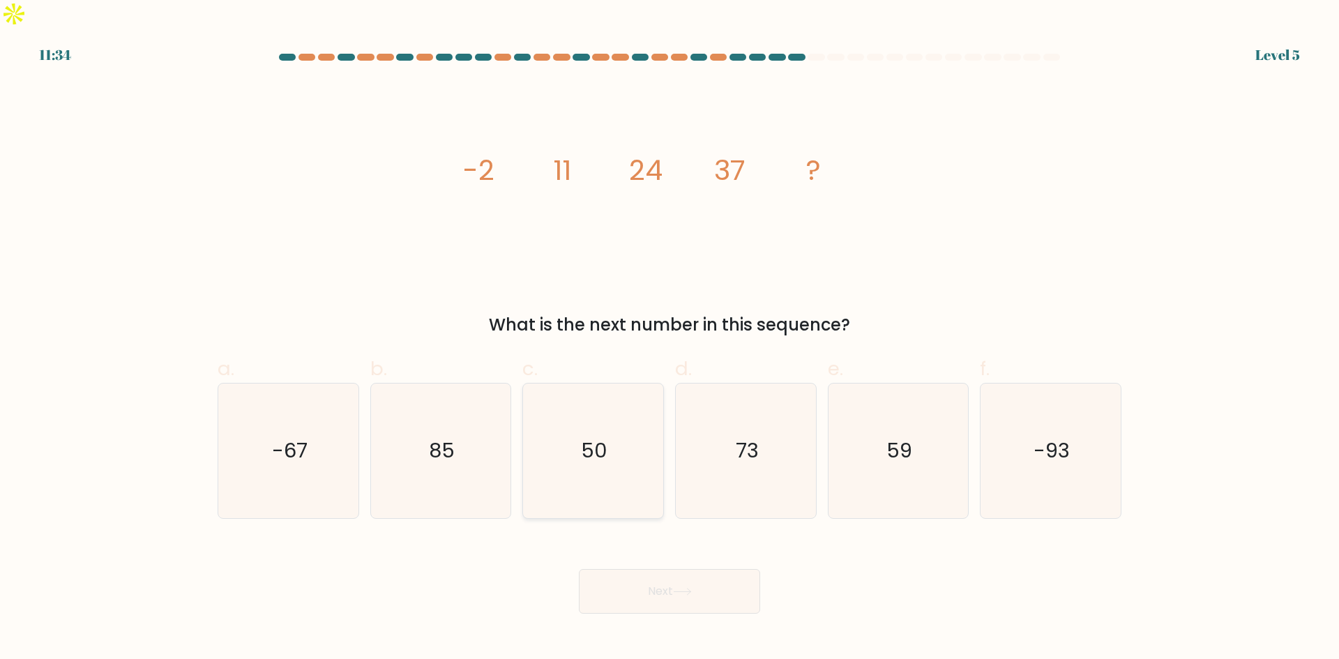
click at [627, 426] on icon "50" at bounding box center [593, 451] width 135 height 135
click at [670, 339] on input "c. 50" at bounding box center [670, 334] width 1 height 9
radio input "true"
click at [708, 573] on button "Next" at bounding box center [669, 591] width 181 height 45
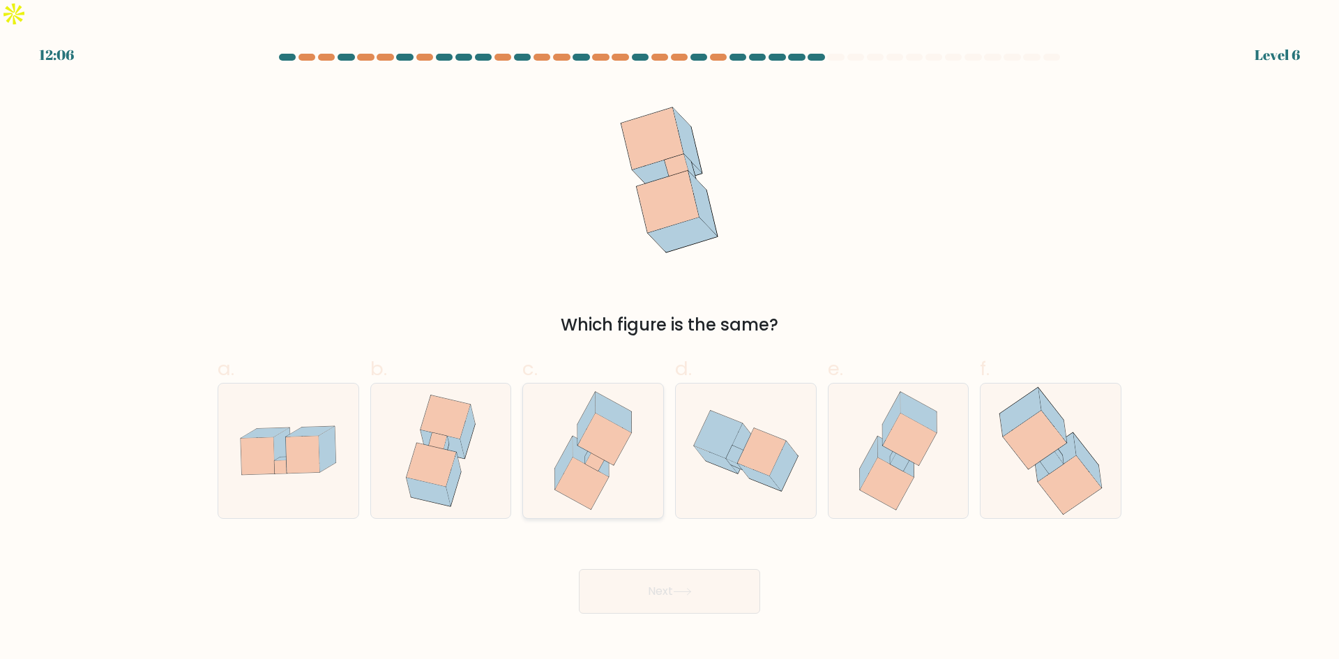
click at [614, 422] on icon at bounding box center [605, 439] width 54 height 52
click at [670, 339] on input "c." at bounding box center [670, 334] width 1 height 9
radio input "true"
click at [660, 571] on button "Next" at bounding box center [669, 591] width 181 height 45
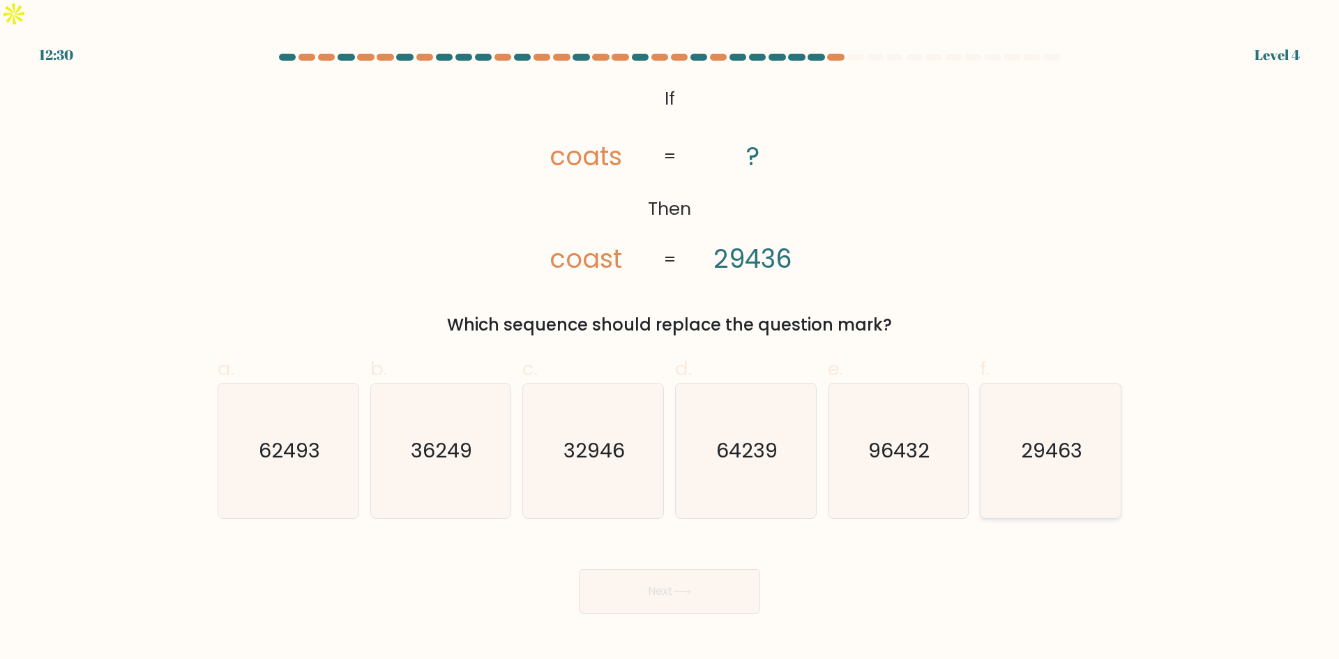
click at [1027, 437] on text "29463" at bounding box center [1052, 451] width 61 height 28
click at [670, 339] on input "f. 29463" at bounding box center [670, 334] width 1 height 9
radio input "true"
click at [661, 569] on button "Next" at bounding box center [669, 591] width 181 height 45
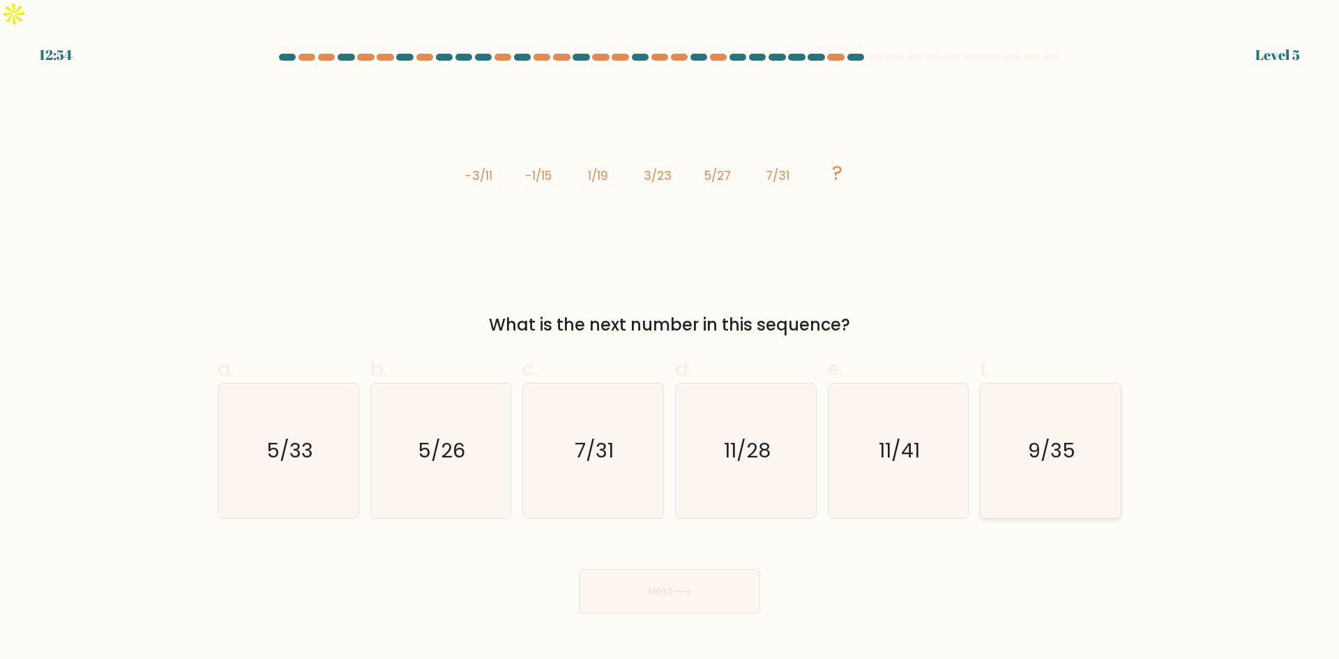
click at [1055, 442] on icon "9/35" at bounding box center [1050, 451] width 135 height 135
click at [670, 339] on input "f. 9/35" at bounding box center [670, 334] width 1 height 9
radio input "true"
click at [687, 569] on button "Next" at bounding box center [669, 591] width 181 height 45
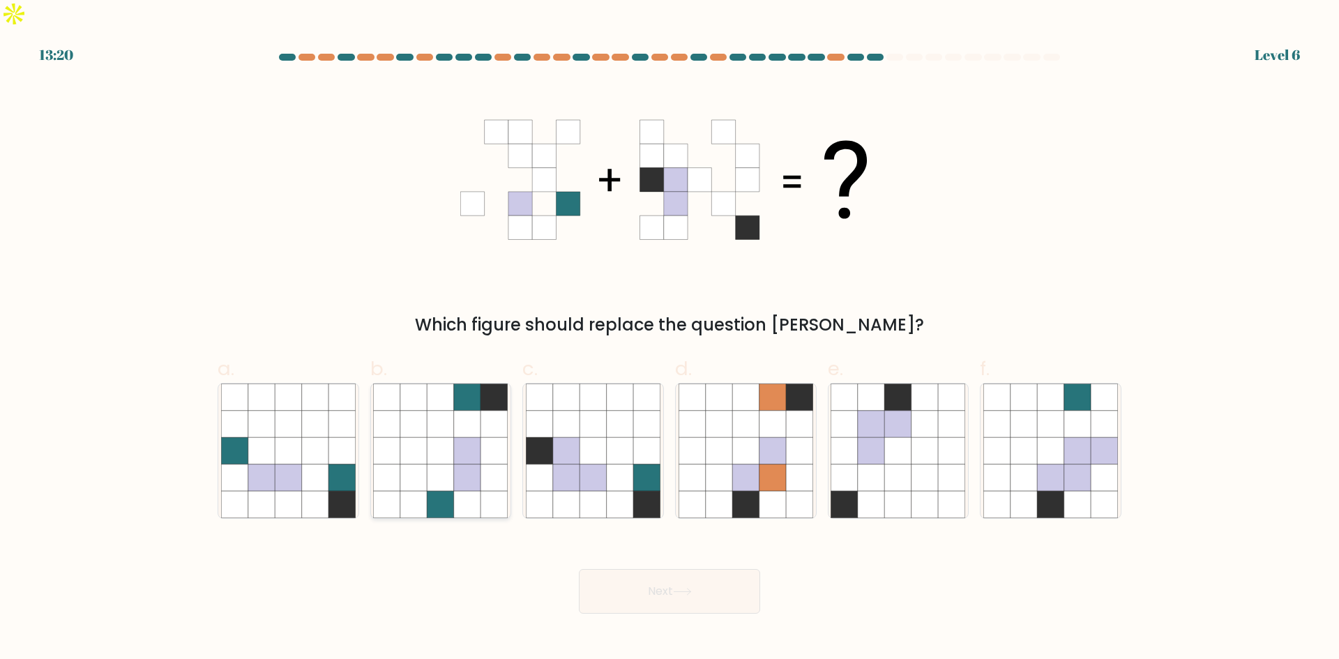
click at [489, 411] on icon at bounding box center [494, 424] width 27 height 27
click at [670, 339] on input "b." at bounding box center [670, 334] width 1 height 9
radio input "true"
click at [661, 569] on button "Next" at bounding box center [669, 591] width 181 height 45
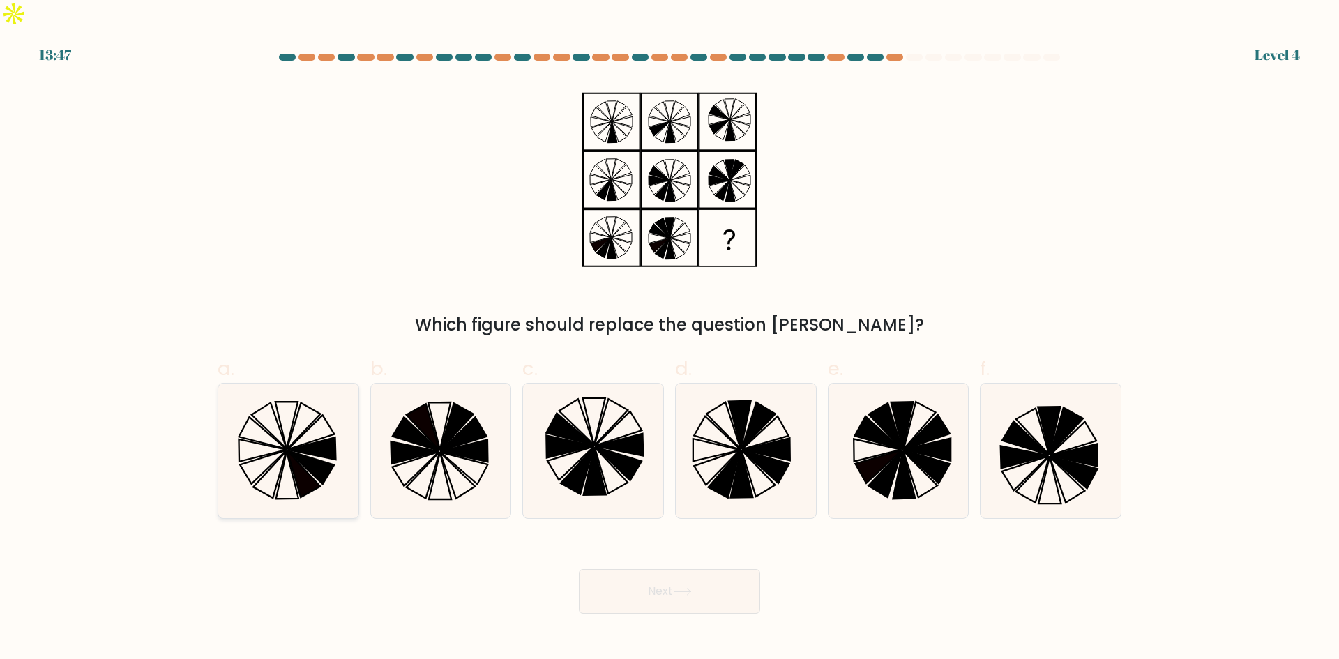
click at [276, 409] on icon at bounding box center [288, 451] width 135 height 135
click at [670, 339] on input "a." at bounding box center [670, 334] width 1 height 9
radio input "true"
click at [659, 573] on button "Next" at bounding box center [669, 591] width 181 height 45
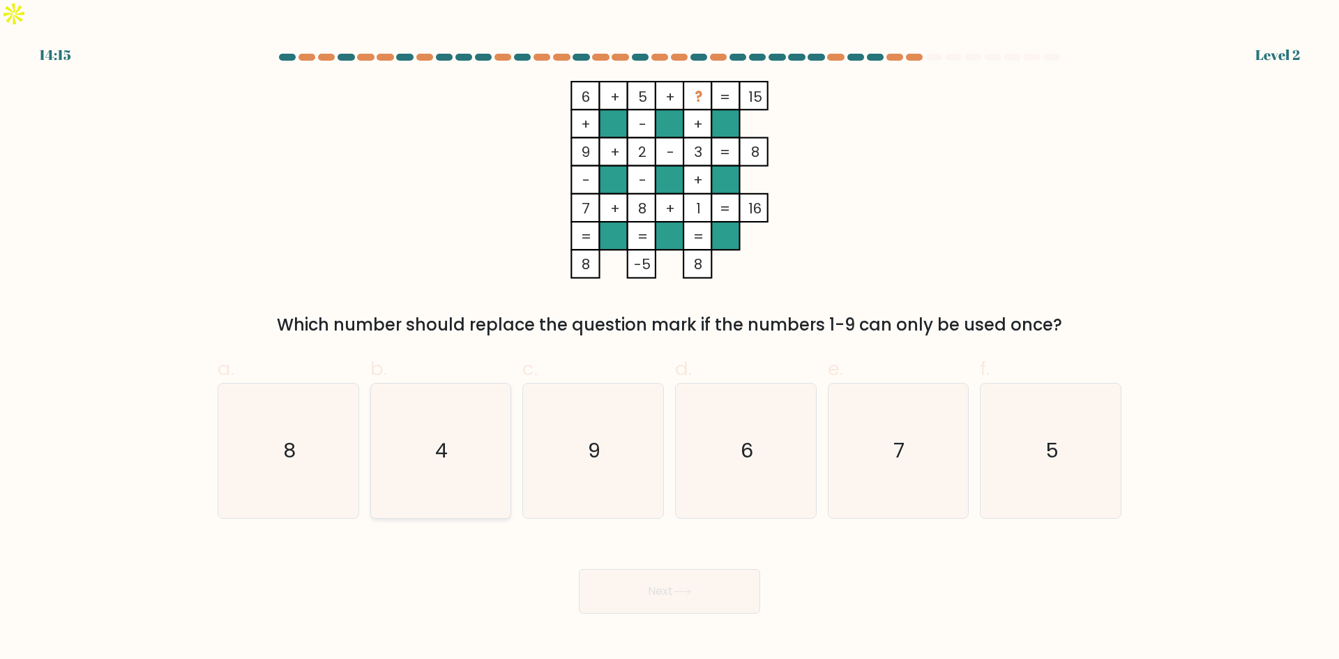
click at [442, 455] on icon "4" at bounding box center [440, 451] width 135 height 135
click at [670, 339] on input "b. 4" at bounding box center [670, 334] width 1 height 9
radio input "true"
click at [716, 569] on button "Next" at bounding box center [669, 591] width 181 height 45
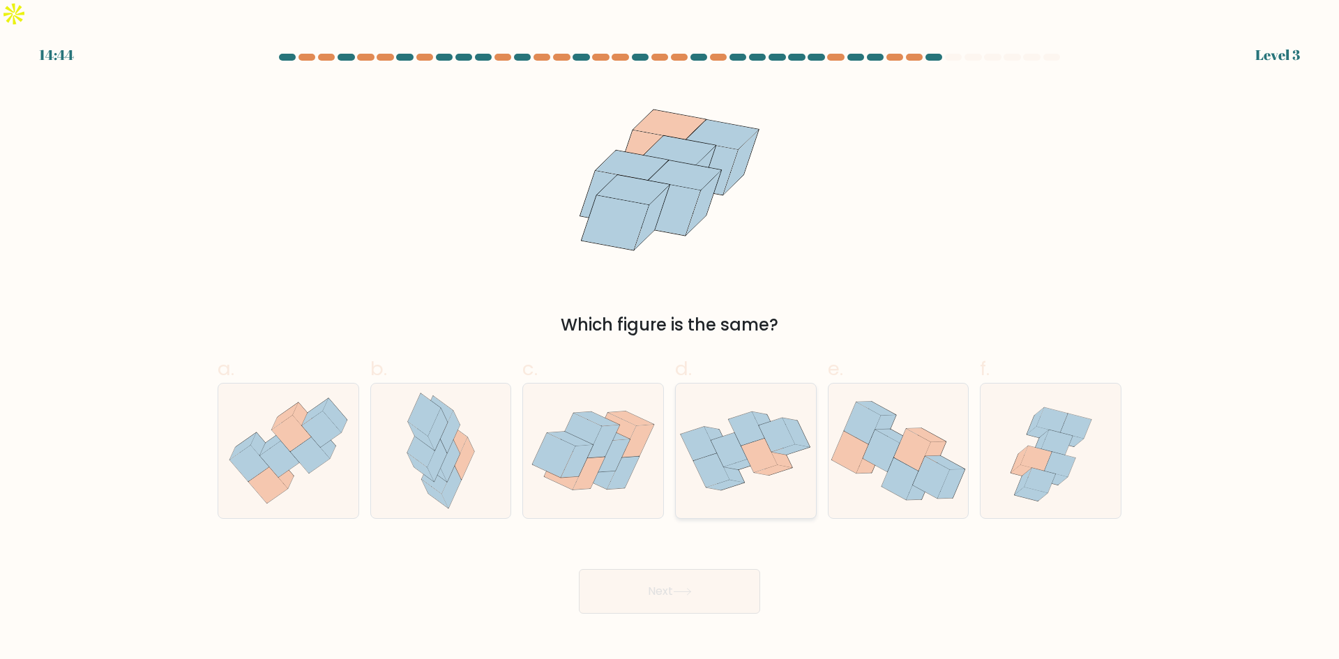
click at [707, 427] on icon at bounding box center [699, 443] width 36 height 33
click at [670, 339] on input "d." at bounding box center [670, 334] width 1 height 9
radio input "true"
click at [704, 569] on button "Next" at bounding box center [669, 591] width 181 height 45
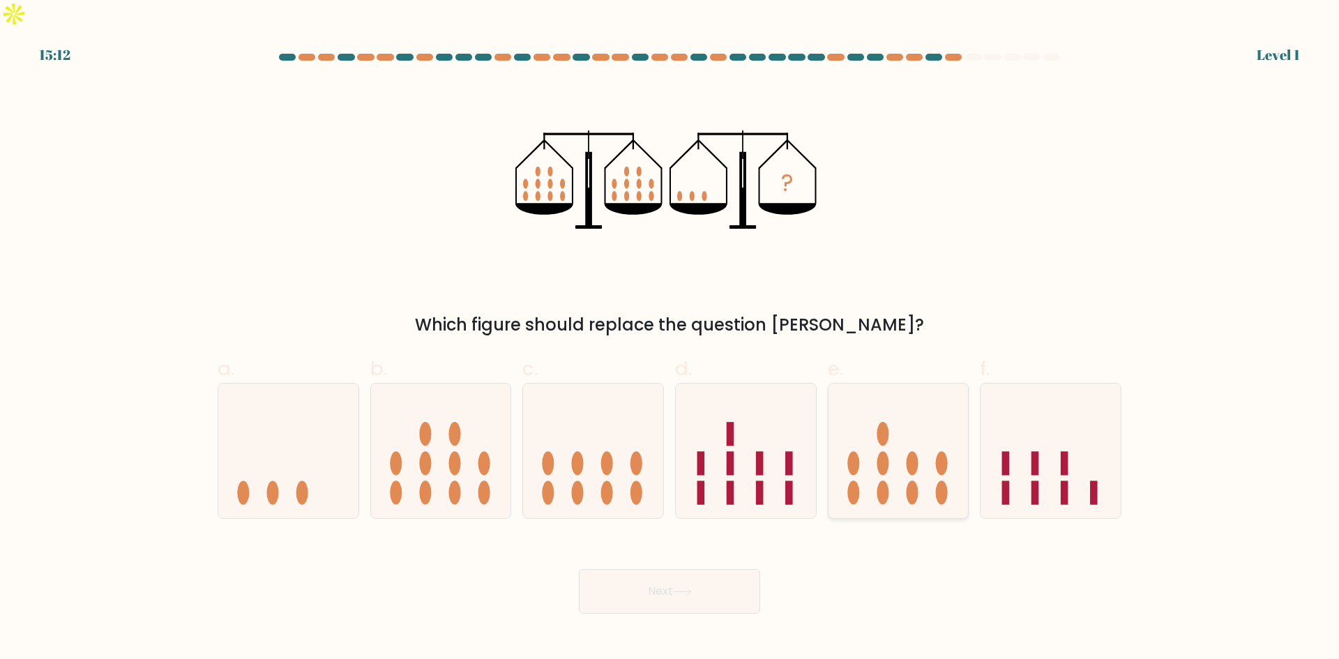
click at [851, 423] on icon at bounding box center [899, 451] width 140 height 116
click at [670, 339] on input "e." at bounding box center [670, 334] width 1 height 9
radio input "true"
click at [744, 569] on button "Next" at bounding box center [669, 591] width 181 height 45
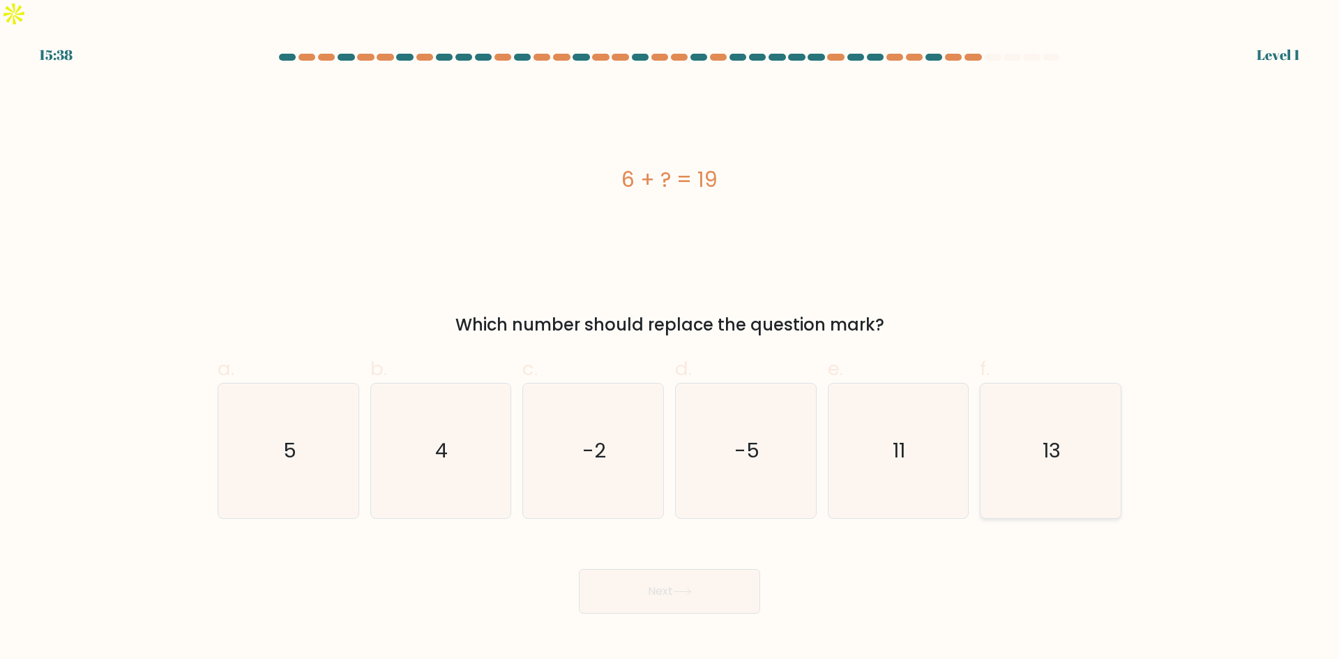
click at [1063, 440] on icon "13" at bounding box center [1050, 451] width 135 height 135
click at [670, 339] on input "f. 13" at bounding box center [670, 334] width 1 height 9
radio input "true"
click at [687, 572] on button "Next" at bounding box center [669, 591] width 181 height 45
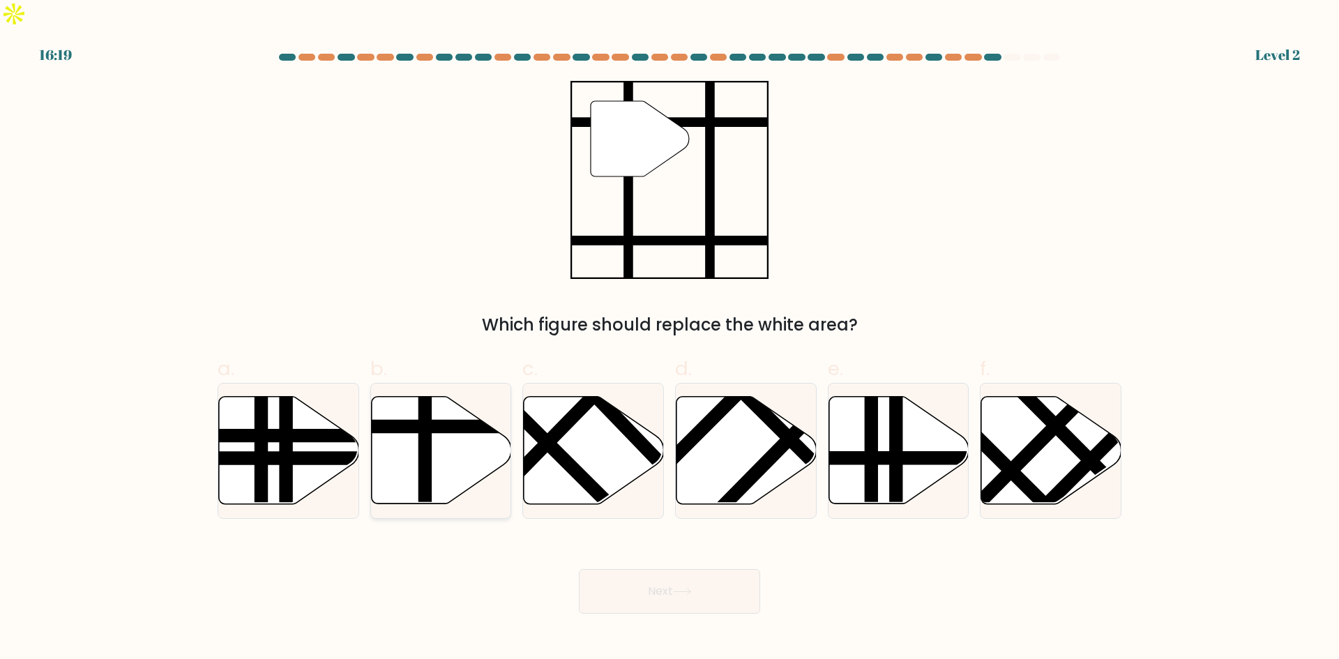
click at [445, 416] on icon at bounding box center [441, 450] width 140 height 107
click at [670, 339] on input "b." at bounding box center [670, 334] width 1 height 9
radio input "true"
click at [668, 569] on button "Next" at bounding box center [669, 591] width 181 height 45
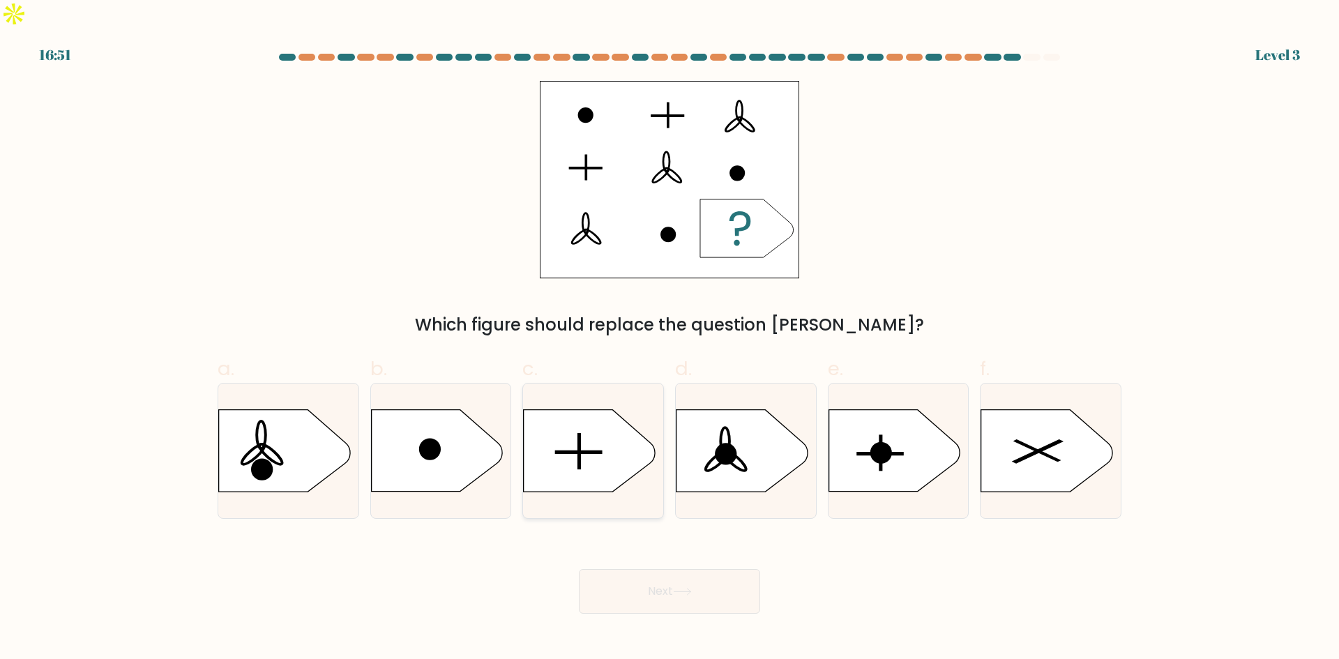
click at [579, 434] on rect at bounding box center [579, 452] width 3 height 36
click at [670, 339] on input "c." at bounding box center [670, 334] width 1 height 9
radio input "true"
click at [680, 588] on icon at bounding box center [682, 592] width 19 height 8
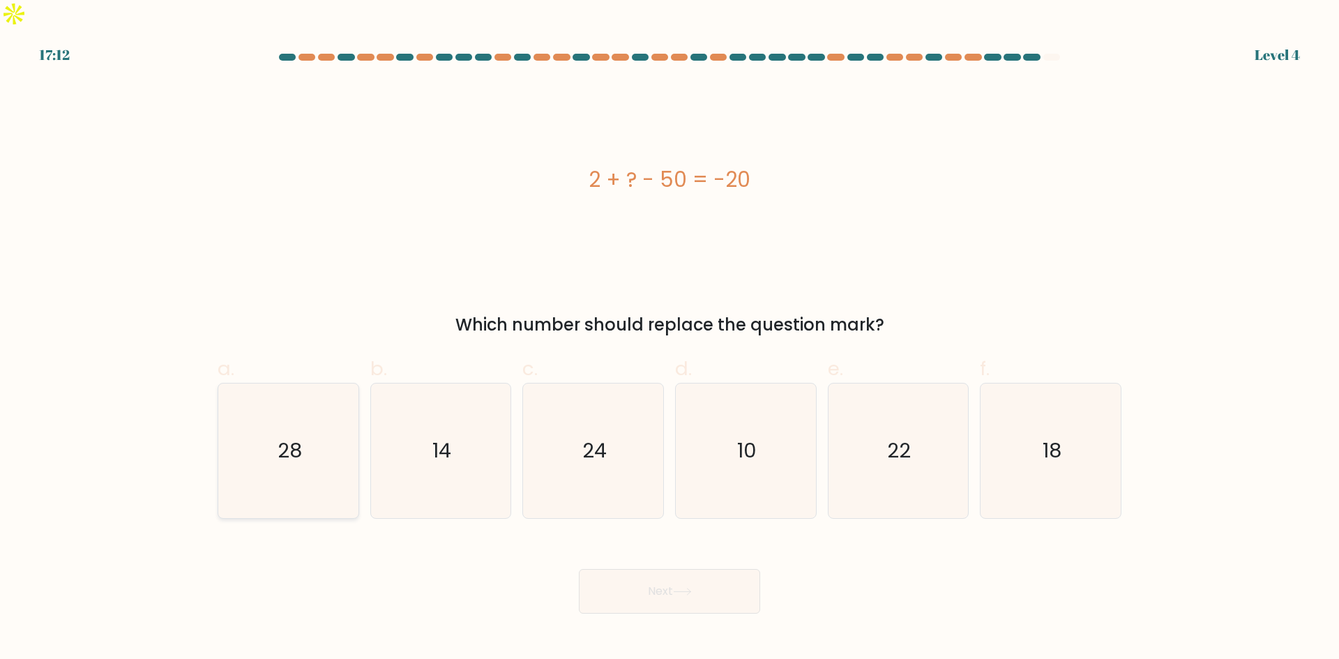
click at [299, 438] on icon "28" at bounding box center [288, 451] width 135 height 135
click at [670, 339] on input "a. 28" at bounding box center [670, 334] width 1 height 9
radio input "true"
click at [640, 569] on button "Next" at bounding box center [669, 591] width 181 height 45
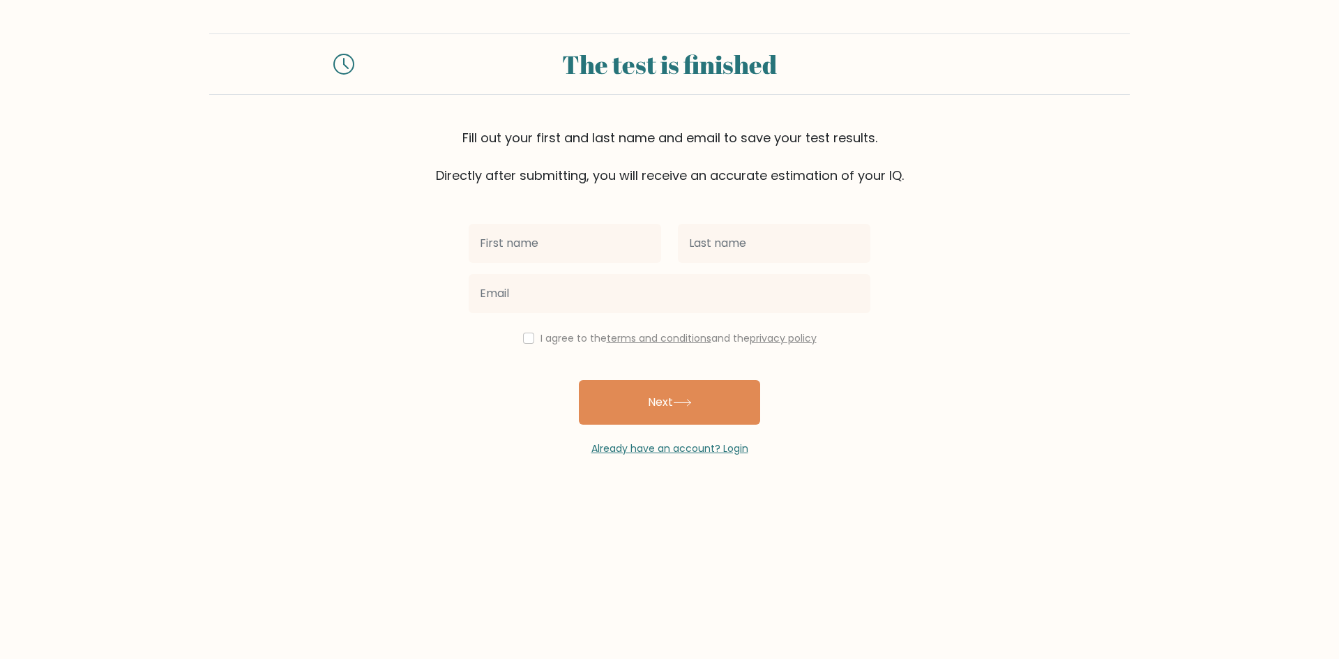
click at [519, 253] on input "text" at bounding box center [565, 243] width 193 height 39
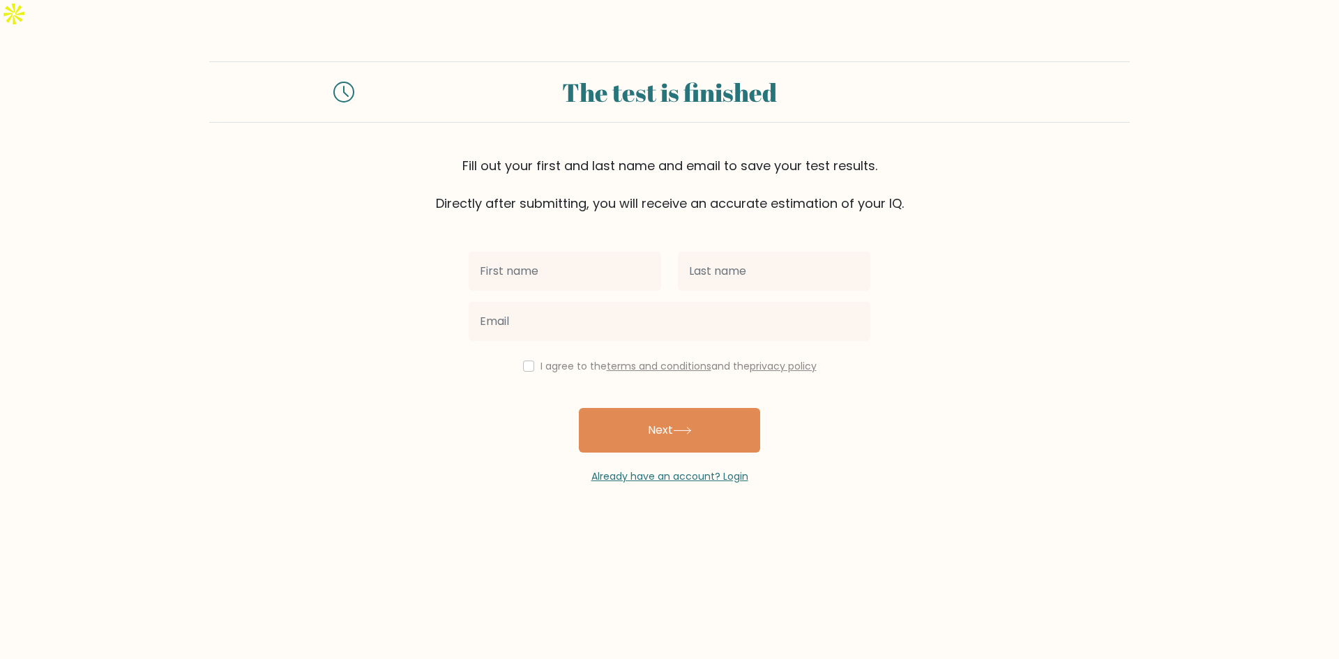
type input "Kingston"
click at [698, 252] on input "text" at bounding box center [774, 271] width 193 height 39
type input "Corpuz"
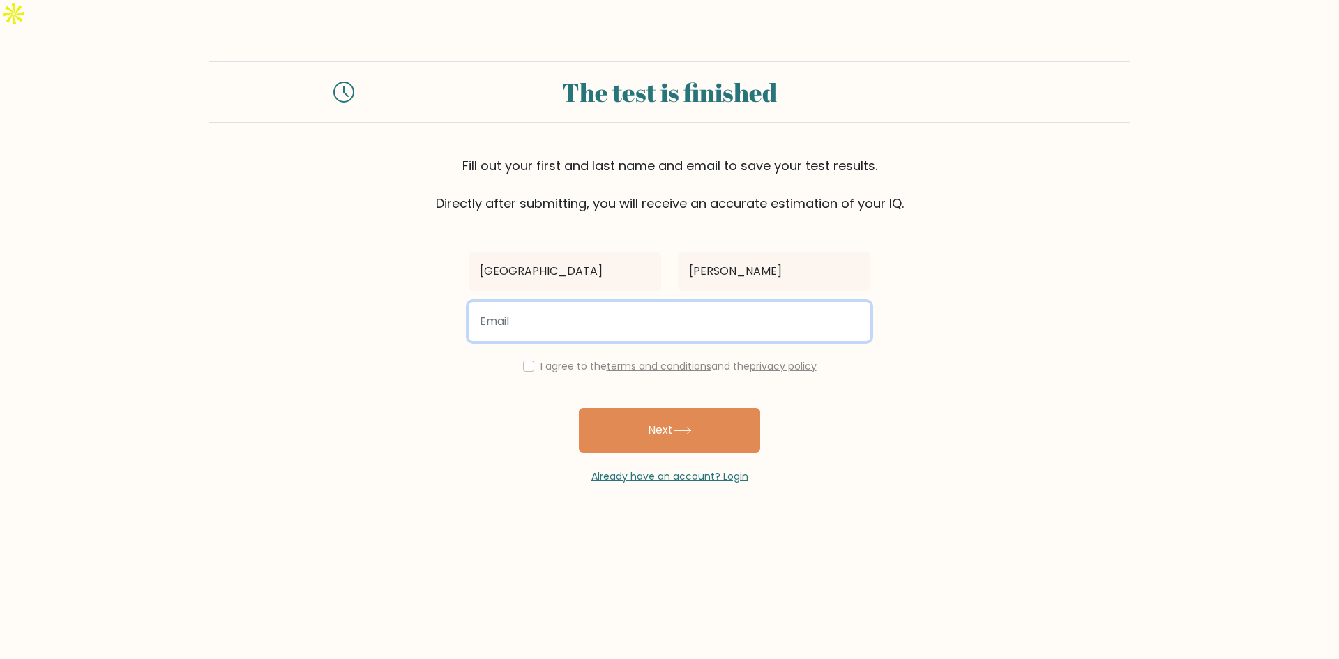
click at [642, 302] on input "email" at bounding box center [670, 321] width 402 height 39
type input "Kingstoncorpuz11@gmail.com"
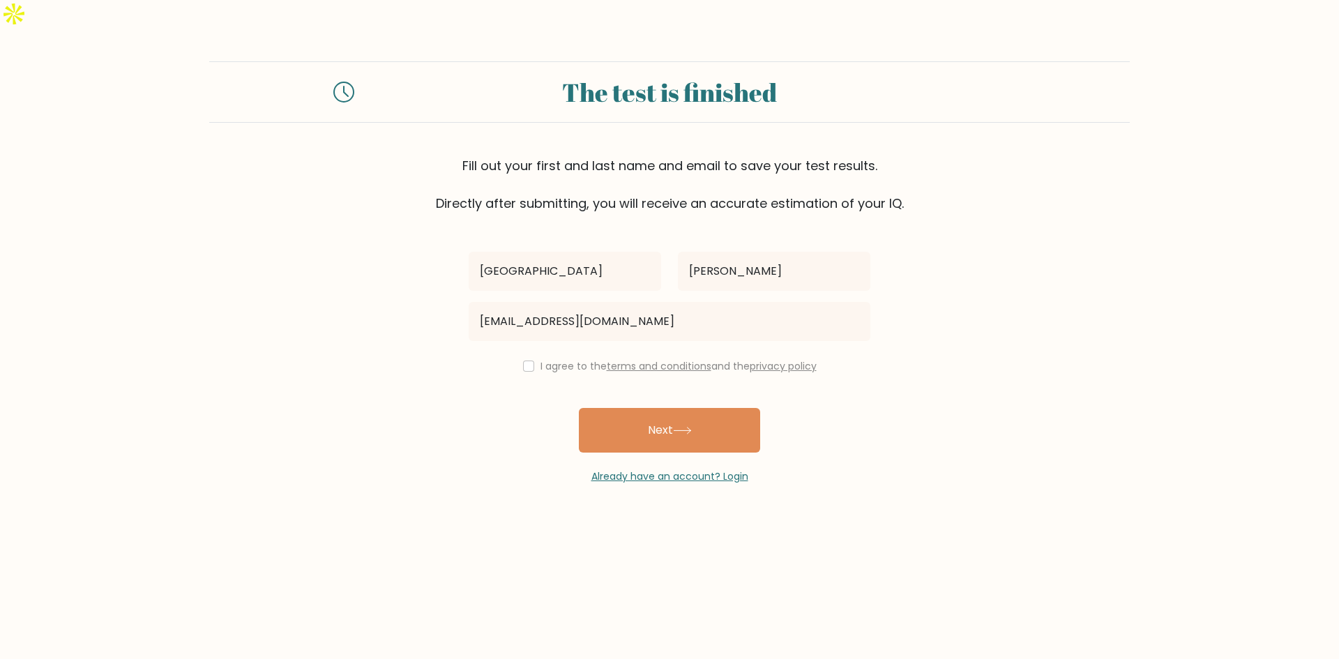
click at [518, 358] on div "I agree to the terms and conditions and the privacy policy" at bounding box center [669, 366] width 418 height 17
click at [526, 361] on input "checkbox" at bounding box center [528, 366] width 11 height 11
checkbox input "true"
click at [665, 421] on button "Next" at bounding box center [669, 430] width 181 height 45
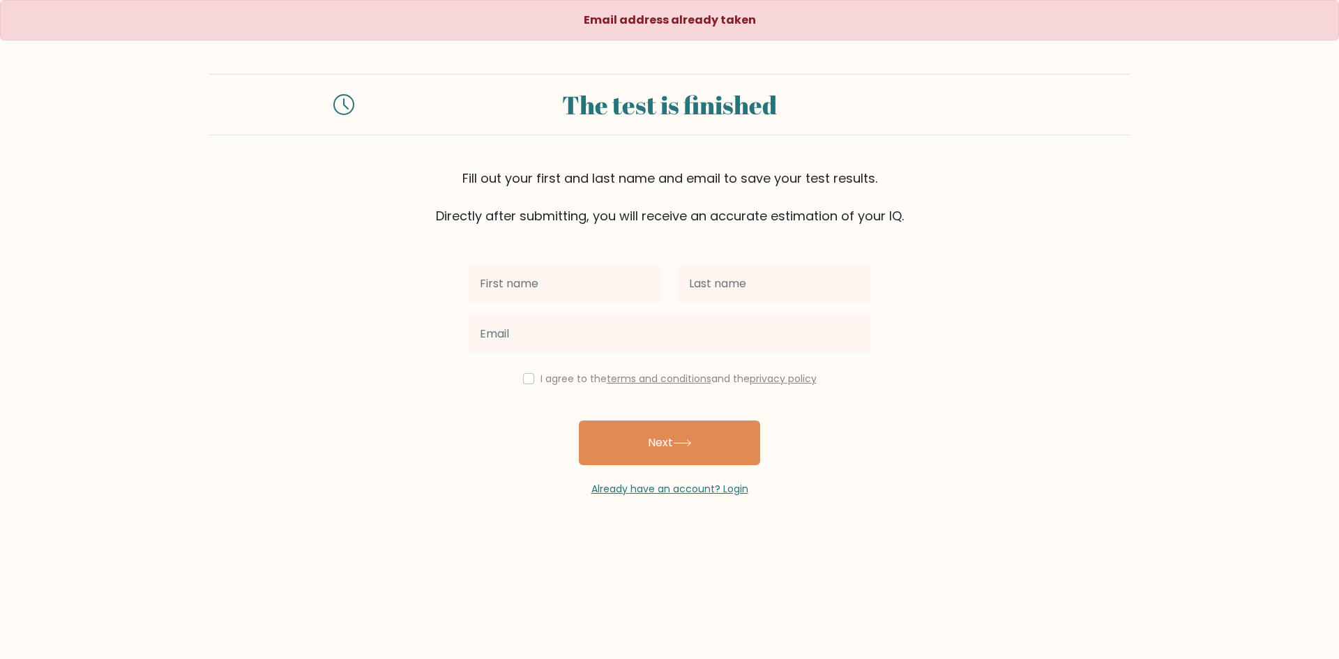
click at [558, 288] on input "text" at bounding box center [565, 283] width 193 height 39
type input "[GEOGRAPHIC_DATA]"
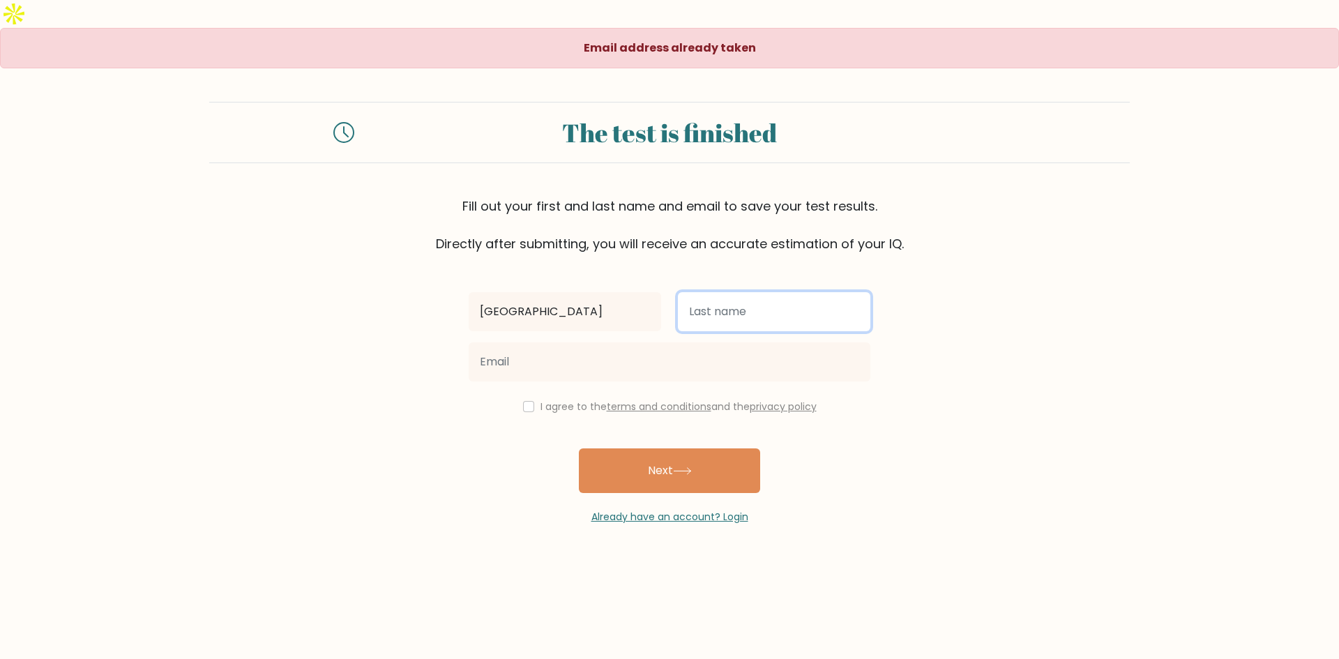
click at [706, 292] on input "text" at bounding box center [774, 311] width 193 height 39
type input "[PERSON_NAME]"
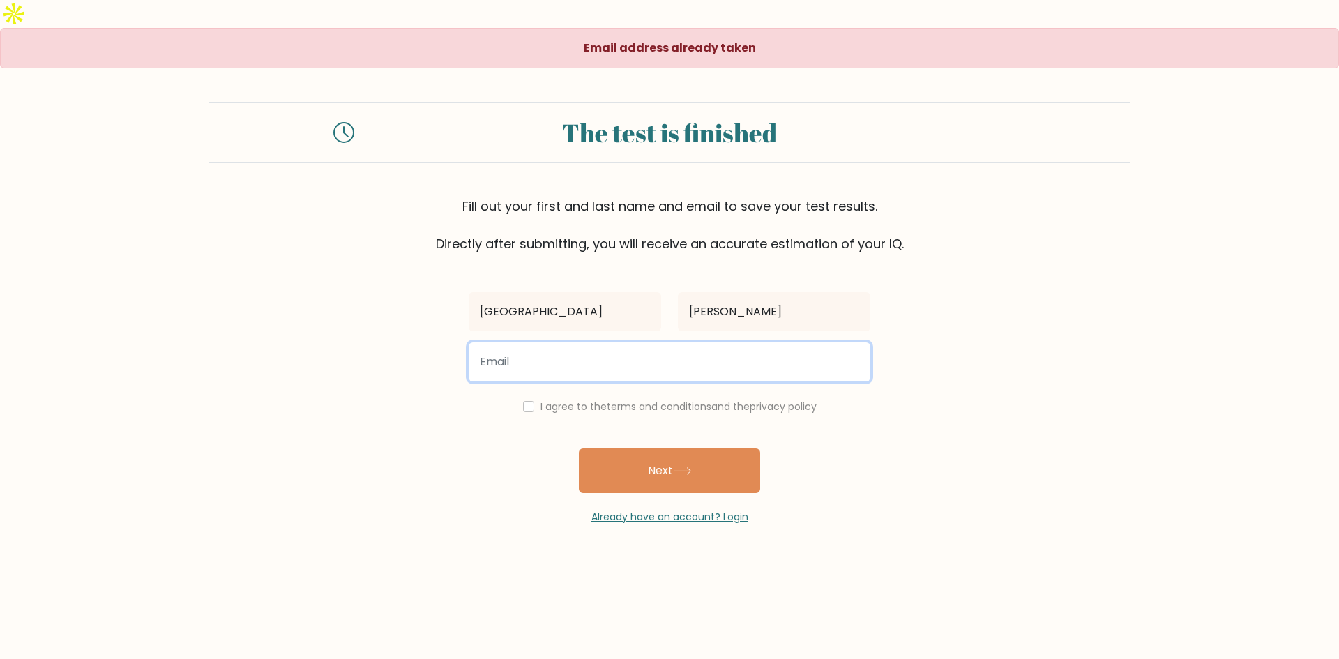
click at [642, 342] on input "email" at bounding box center [670, 361] width 402 height 39
paste input "kingstoncorpuz2004@gmail.com"
type input "kingstoncorpuz2004@gmail.com"
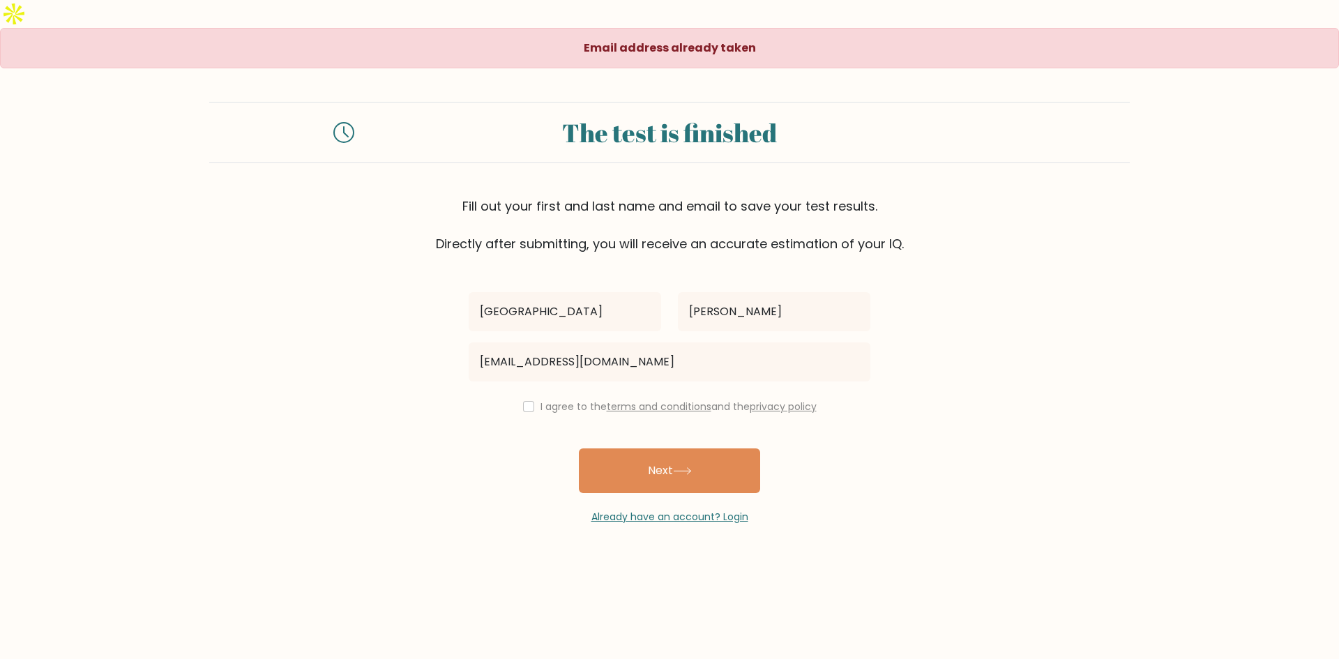
click at [541, 400] on label "I agree to the terms and conditions and the privacy policy" at bounding box center [679, 407] width 276 height 14
click at [525, 401] on input "checkbox" at bounding box center [528, 406] width 11 height 11
checkbox input "true"
click at [628, 448] on button "Next" at bounding box center [669, 470] width 181 height 45
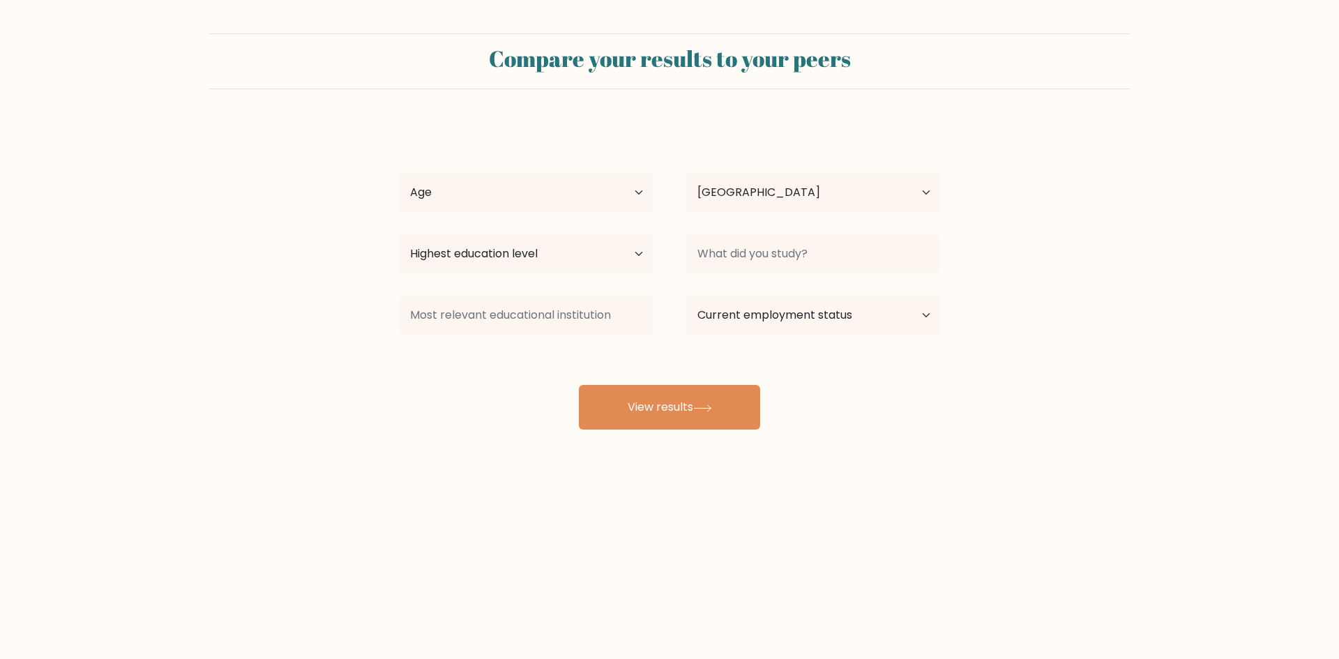
select select "PH"
click at [575, 196] on select "Age Under [DEMOGRAPHIC_DATA] [DEMOGRAPHIC_DATA] [DEMOGRAPHIC_DATA] [DEMOGRAPHIC…" at bounding box center [526, 192] width 254 height 39
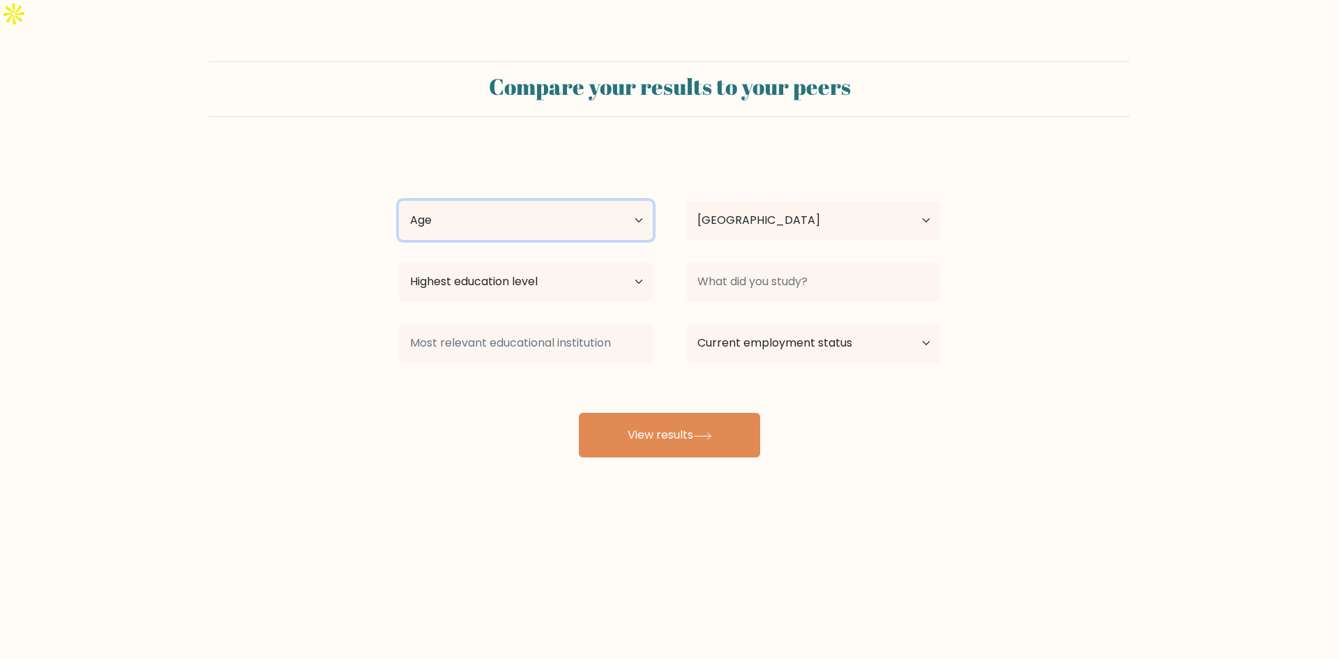
select select "18_24"
click at [399, 201] on select "Age Under [DEMOGRAPHIC_DATA] [DEMOGRAPHIC_DATA] [DEMOGRAPHIC_DATA] [DEMOGRAPHIC…" at bounding box center [526, 220] width 254 height 39
drag, startPoint x: 795, startPoint y: 189, endPoint x: 792, endPoint y: 196, distance: 7.5
click at [795, 201] on select "Country [GEOGRAPHIC_DATA] [GEOGRAPHIC_DATA] [GEOGRAPHIC_DATA] [US_STATE] [GEOGR…" at bounding box center [813, 220] width 254 height 39
click at [781, 201] on select "Country [GEOGRAPHIC_DATA] [GEOGRAPHIC_DATA] [GEOGRAPHIC_DATA] [US_STATE] [GEOGR…" at bounding box center [813, 220] width 254 height 39
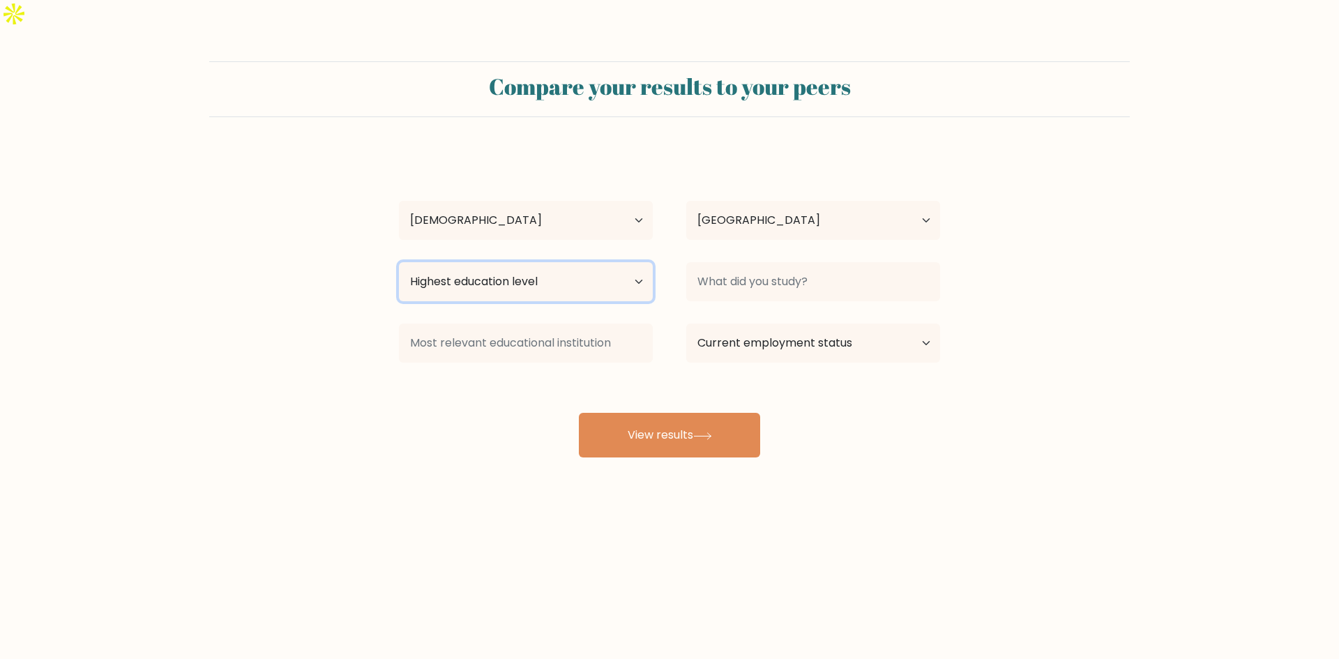
click at [546, 264] on select "Highest education level No schooling Primary Lower Secondary Upper Secondary Oc…" at bounding box center [526, 281] width 254 height 39
select select "bachelors_degree"
click at [399, 262] on select "Highest education level No schooling Primary Lower Secondary Upper Secondary Oc…" at bounding box center [526, 281] width 254 height 39
click at [788, 257] on div at bounding box center [813, 282] width 287 height 50
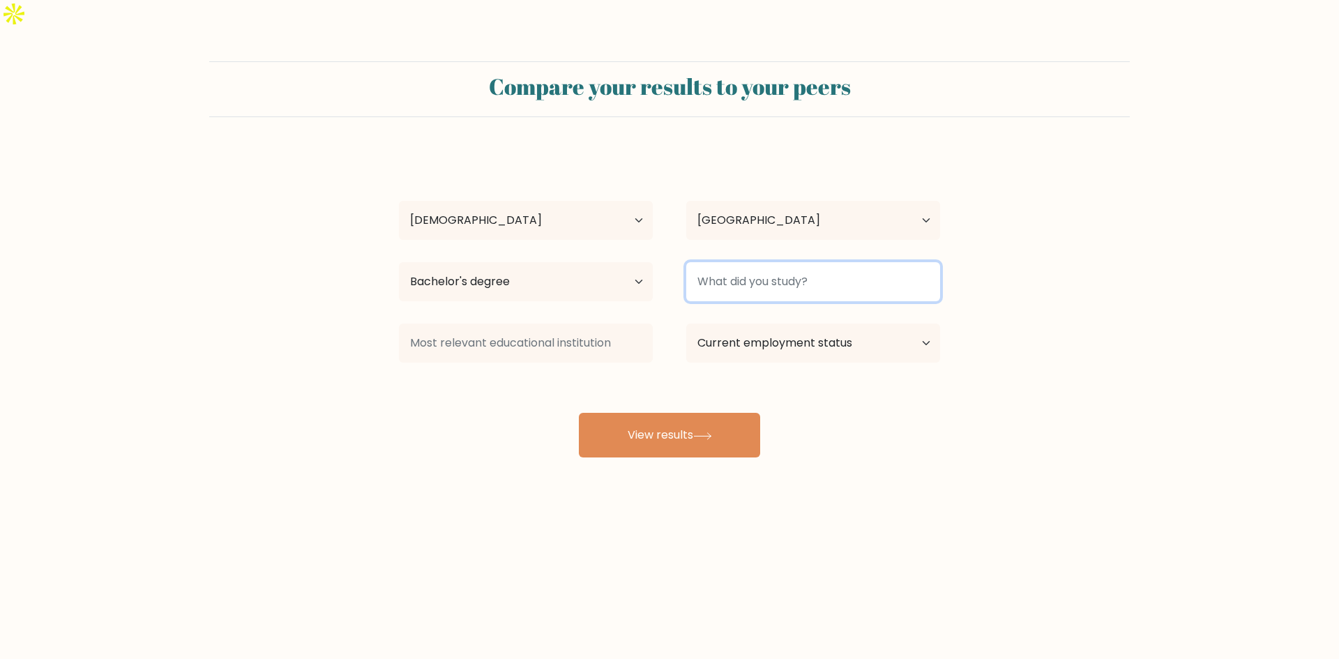
click at [774, 262] on input at bounding box center [813, 281] width 254 height 39
type input "E"
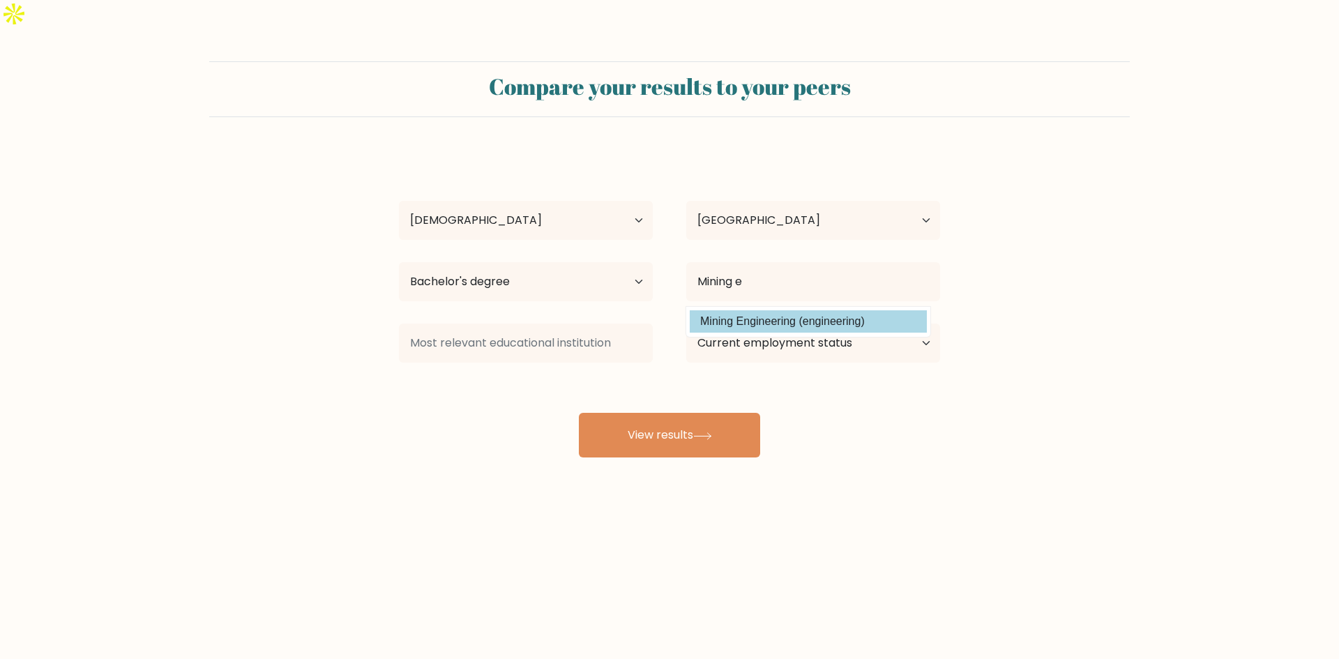
click at [787, 310] on option "Mining Engineering (engineering)" at bounding box center [808, 321] width 237 height 22
type input "Mining Engineering"
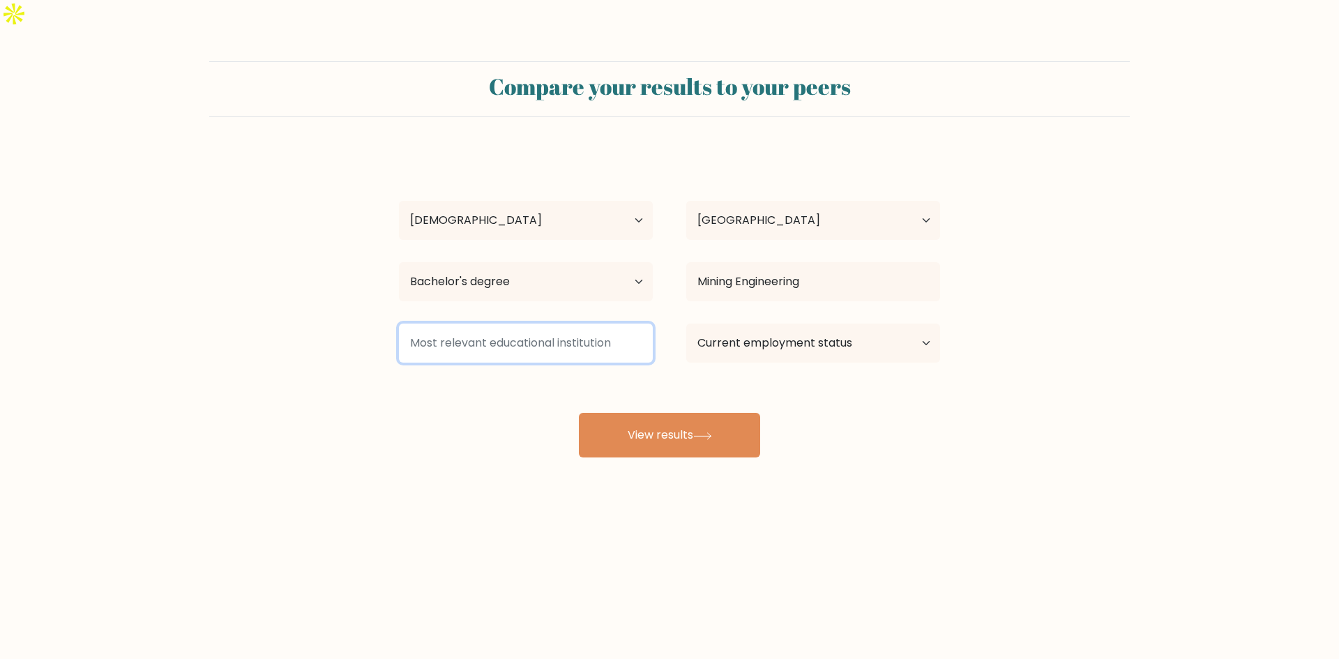
click at [511, 324] on input at bounding box center [526, 343] width 254 height 39
click at [743, 324] on select "Current employment status Employed Student Retired Other / prefer not to answer" at bounding box center [813, 343] width 254 height 39
select select "other"
click at [686, 324] on select "Current employment status Employed Student Retired Other / prefer not to answer" at bounding box center [813, 343] width 254 height 39
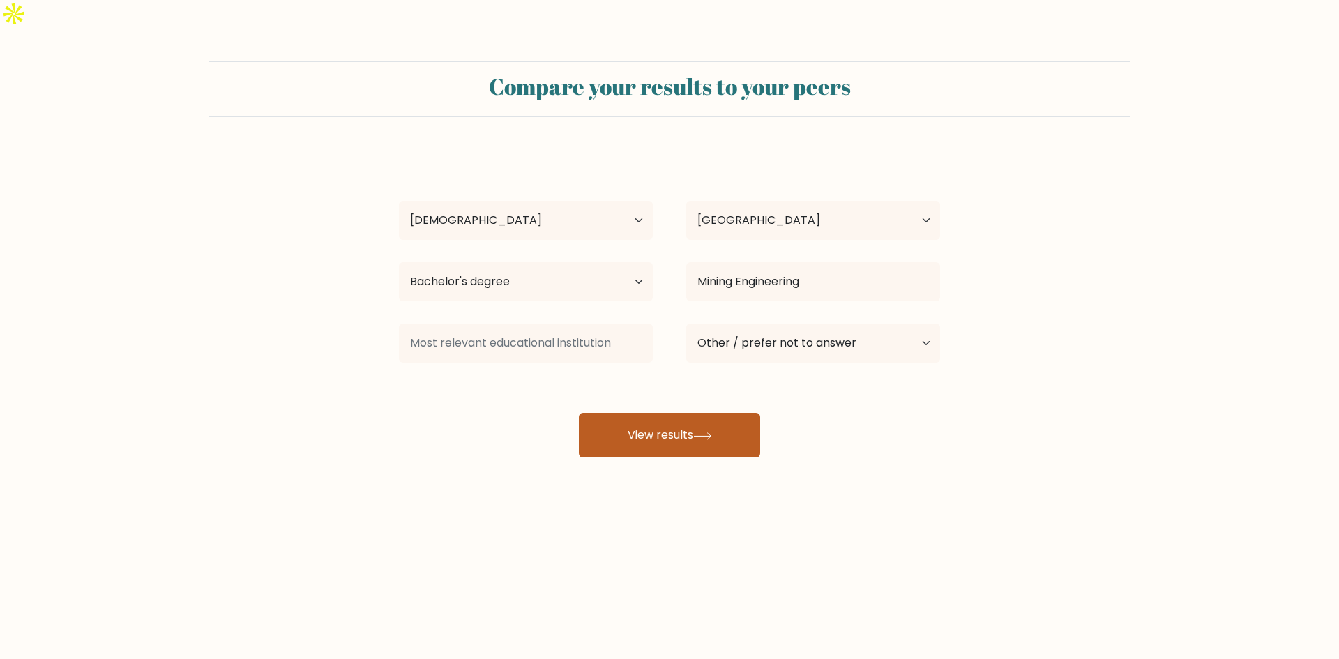
click at [681, 419] on button "View results" at bounding box center [669, 435] width 181 height 45
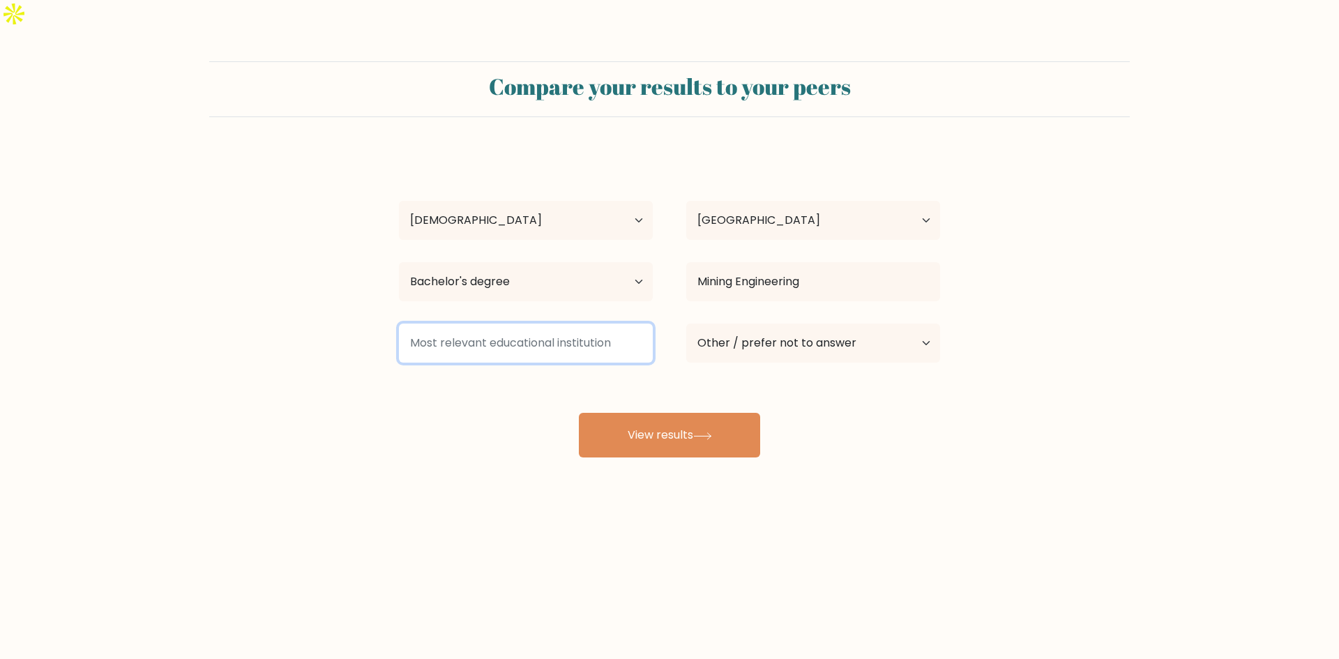
click at [552, 326] on input at bounding box center [526, 343] width 254 height 39
click at [552, 324] on input at bounding box center [526, 343] width 254 height 39
type input "SPUS"
click at [579, 413] on button "View results" at bounding box center [669, 435] width 181 height 45
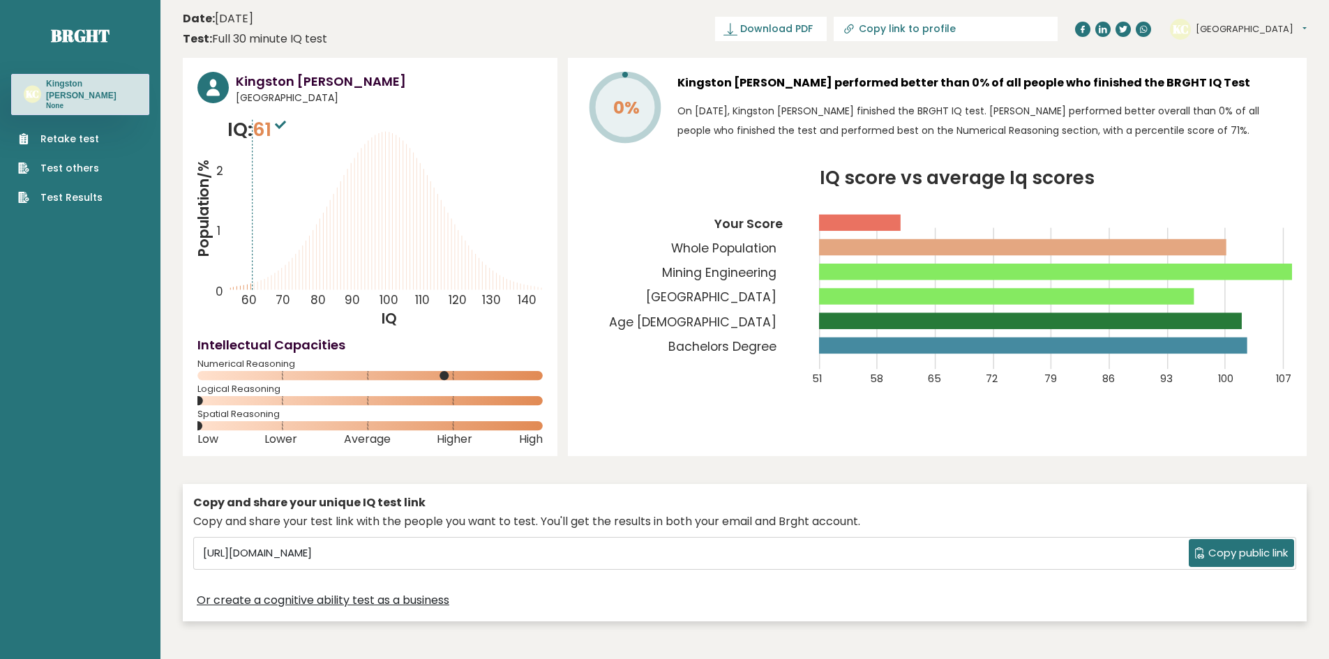
click at [882, 270] on rect at bounding box center [1057, 272] width 476 height 16
drag, startPoint x: 842, startPoint y: 222, endPoint x: 874, endPoint y: 239, distance: 35.9
click at [892, 229] on rect at bounding box center [860, 223] width 82 height 16
drag, startPoint x: 769, startPoint y: 259, endPoint x: 779, endPoint y: 261, distance: 9.9
click at [779, 261] on icon "IQ score vs average Iq scores 51 58 65 72 79 86 93 100 107 Your Score Whole Pop…" at bounding box center [936, 286] width 709 height 234
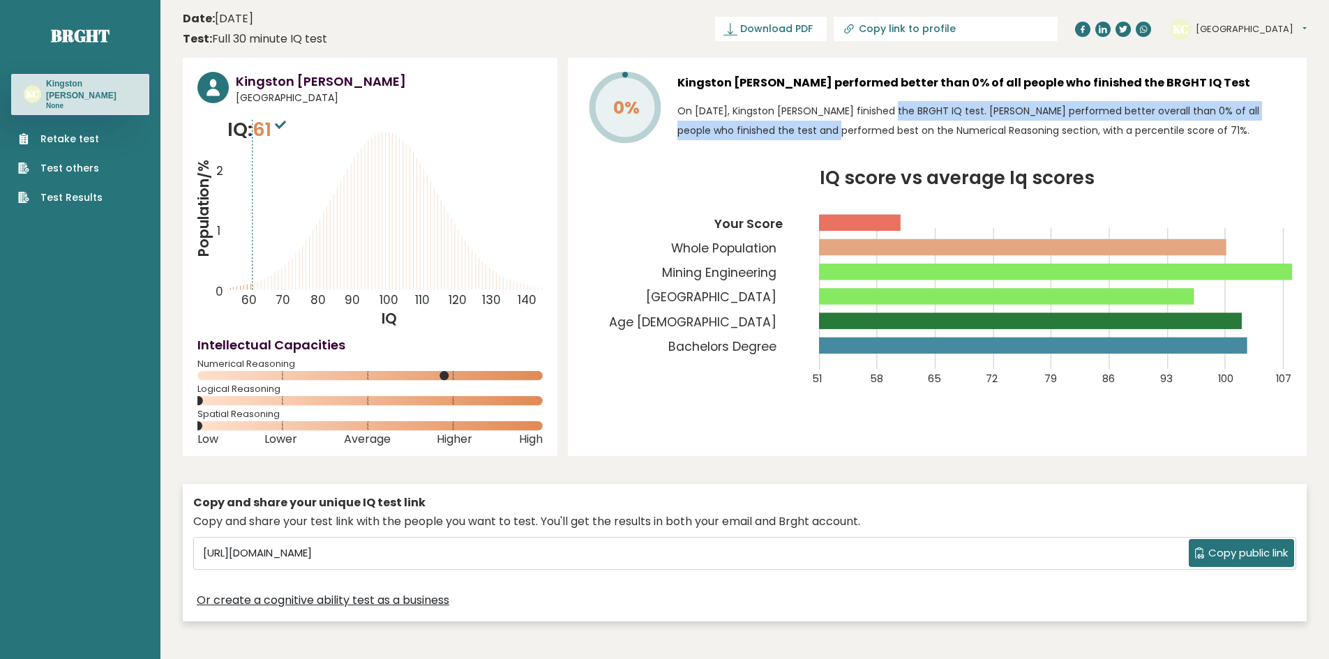
drag, startPoint x: 757, startPoint y: 121, endPoint x: 852, endPoint y: 117, distance: 94.2
click at [852, 117] on p "On October 05, 2025, Kingston Corpuz finished the BRGHT IQ test. Kingston perfo…" at bounding box center [984, 120] width 614 height 39
click at [1036, 114] on p "On October 05, 2025, Kingston Corpuz finished the BRGHT IQ test. Kingston perfo…" at bounding box center [984, 120] width 614 height 39
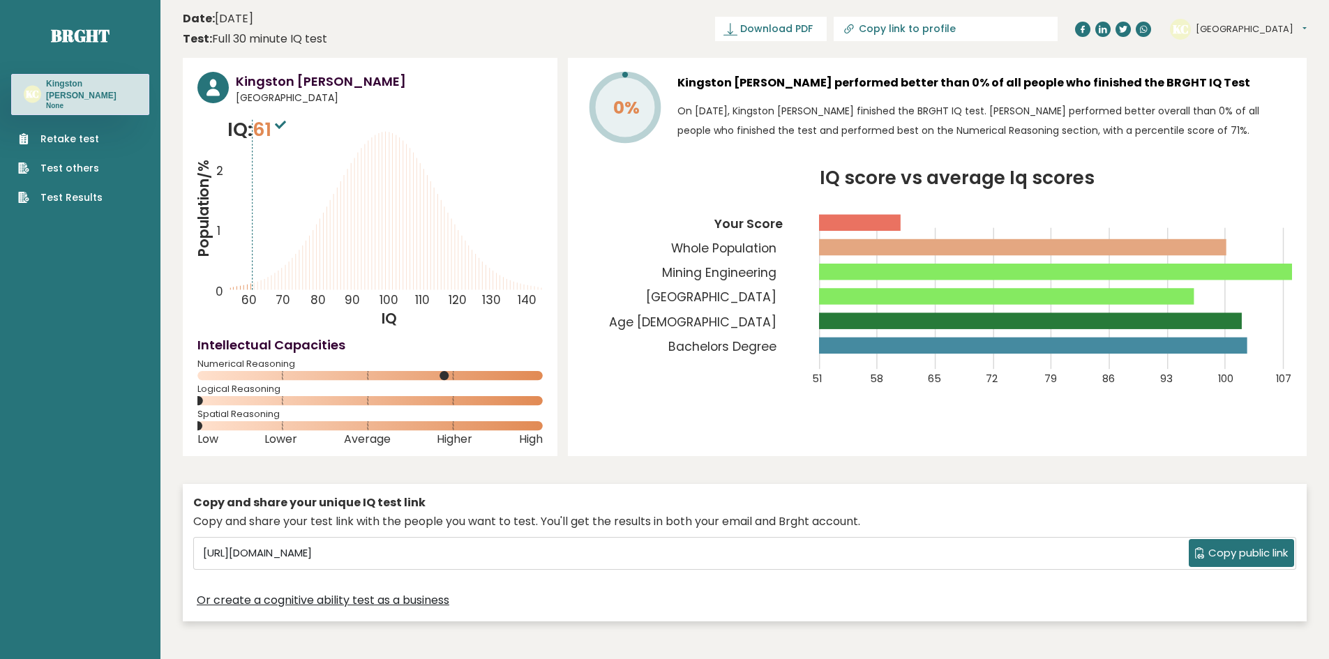
drag, startPoint x: 1113, startPoint y: 107, endPoint x: 1265, endPoint y: 121, distance: 152.0
click at [1265, 121] on p "On October 05, 2025, Kingston Corpuz finished the BRGHT IQ test. Kingston perfo…" at bounding box center [984, 120] width 614 height 39
click at [1031, 149] on div "0% Kingston Corpuz performed better than 0% of all people who finished the BRGH…" at bounding box center [937, 257] width 739 height 398
drag, startPoint x: 263, startPoint y: 230, endPoint x: 299, endPoint y: 232, distance: 35.6
click at [299, 232] on icon "Population/% IQ 0 1 2 60 70 80 90 100 110 120 130 140" at bounding box center [369, 222] width 345 height 213
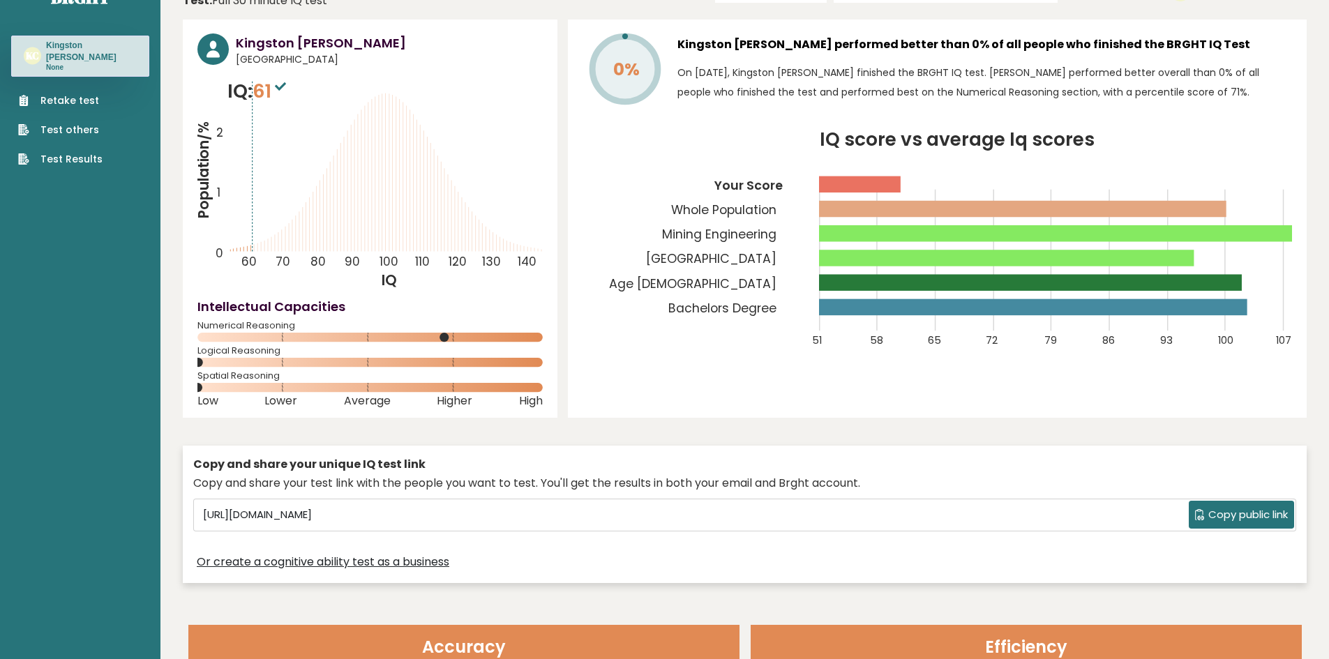
scroll to position [70, 0]
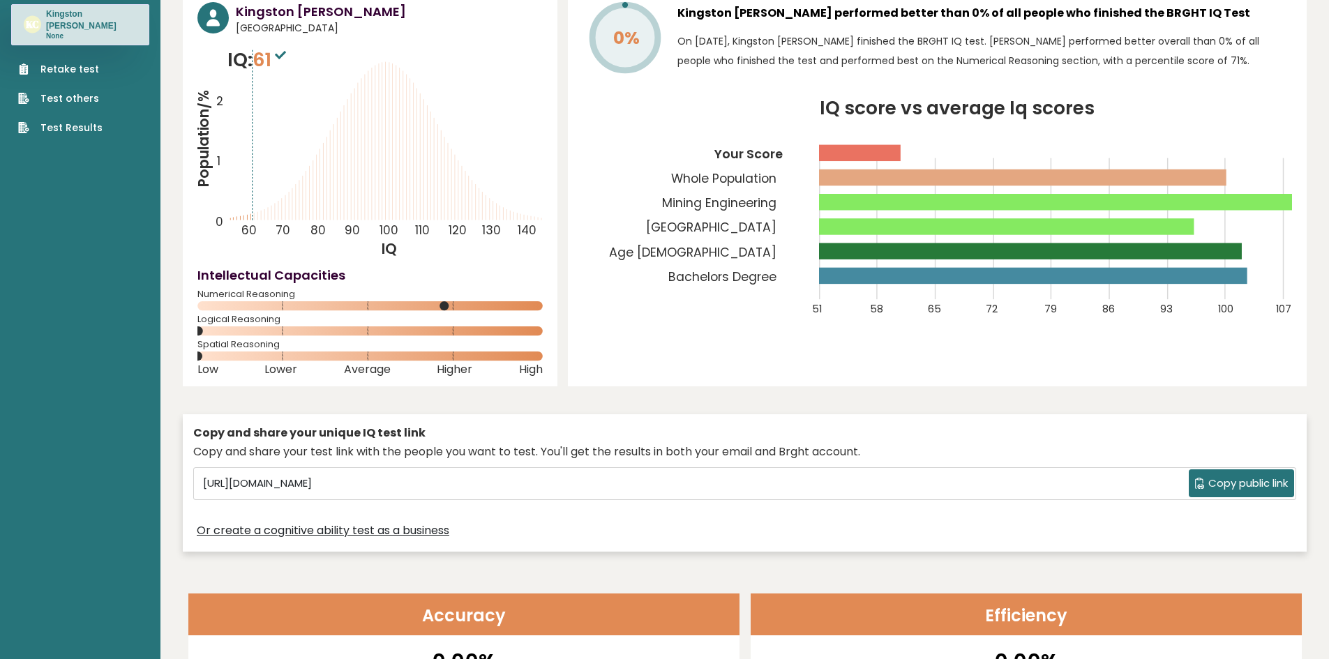
drag, startPoint x: 318, startPoint y: 337, endPoint x: 357, endPoint y: 333, distance: 39.2
click at [357, 333] on div "Logical Reasoning" at bounding box center [369, 328] width 345 height 22
drag, startPoint x: 448, startPoint y: 300, endPoint x: 467, endPoint y: 301, distance: 18.9
click at [467, 301] on div "Numerical Reasoning" at bounding box center [369, 303] width 345 height 22
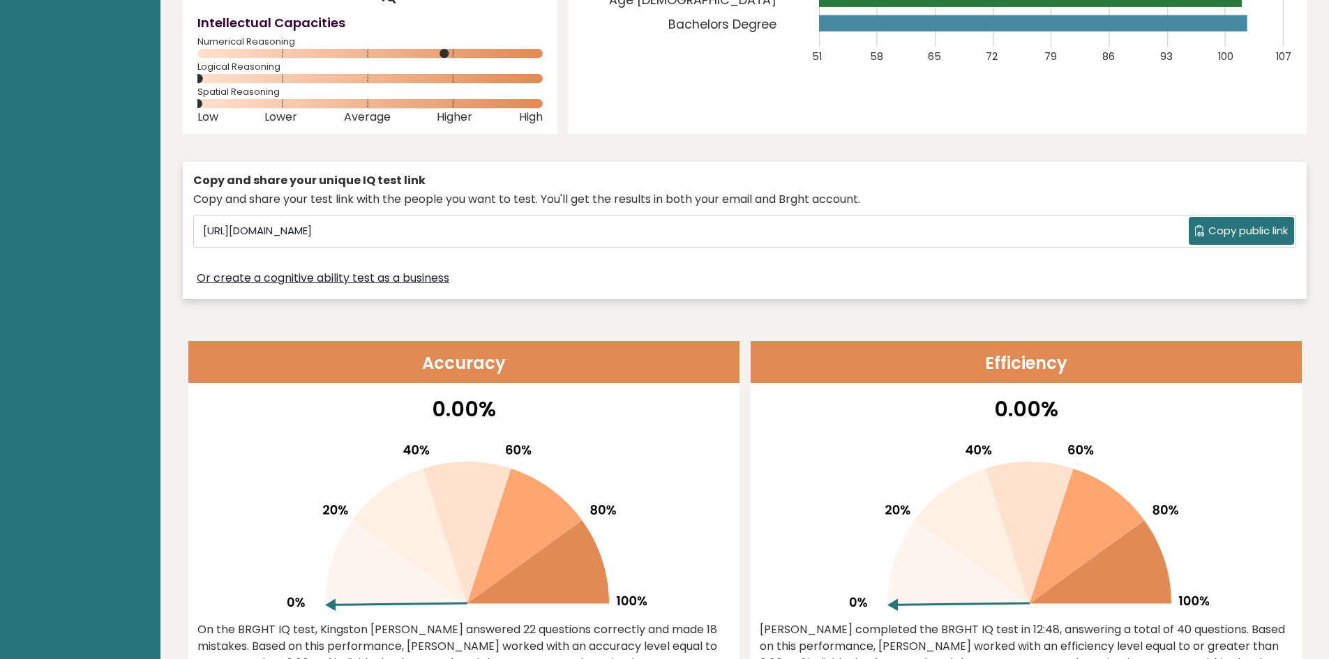
scroll to position [149, 0]
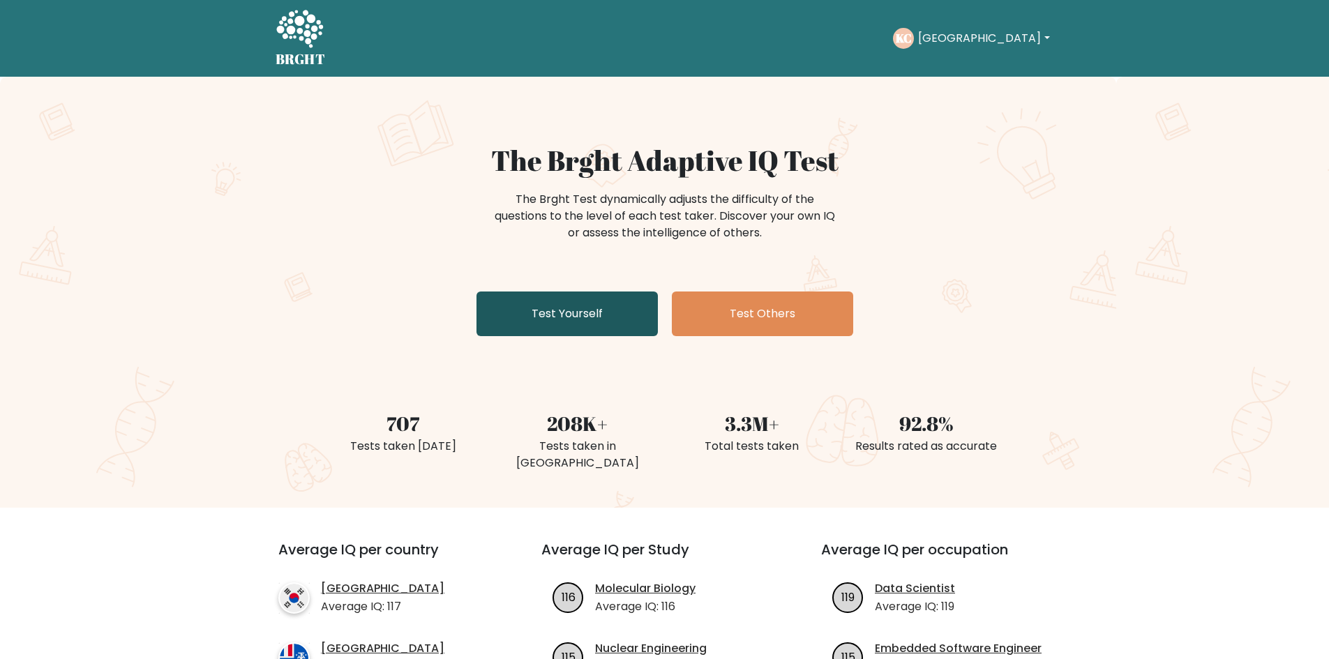
drag, startPoint x: 0, startPoint y: 0, endPoint x: 607, endPoint y: 308, distance: 680.6
click at [607, 308] on link "Test Yourself" at bounding box center [566, 314] width 181 height 45
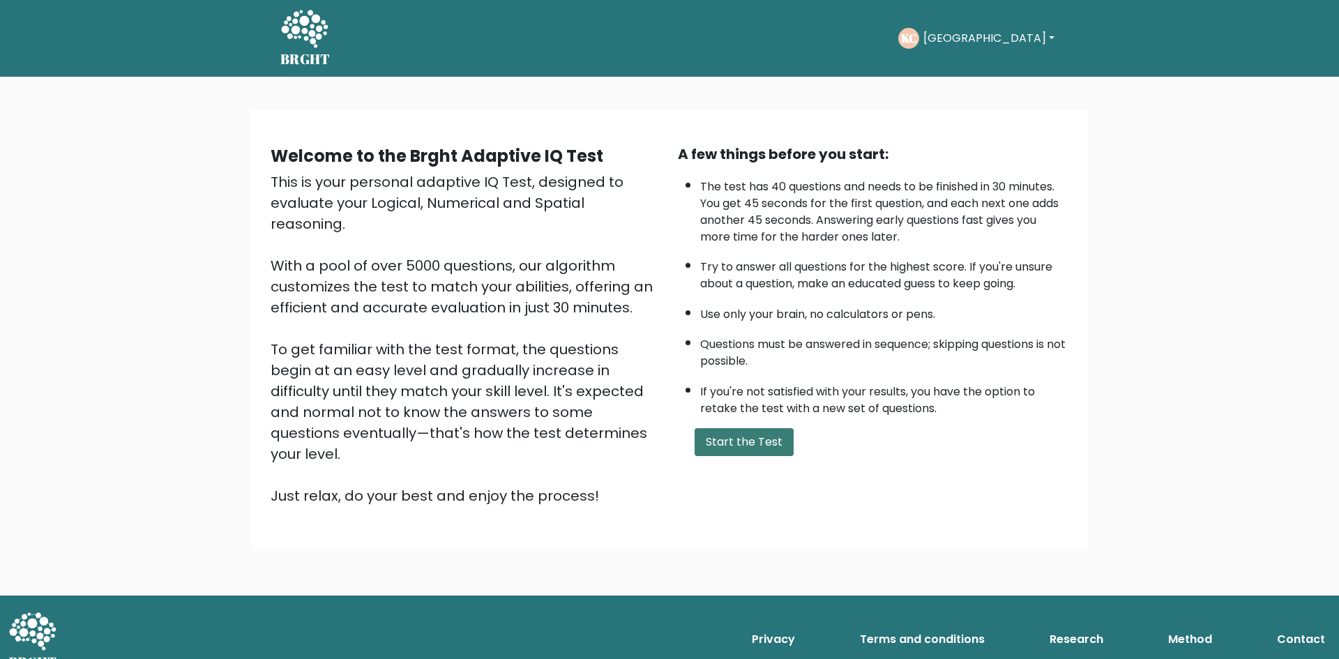
click at [737, 444] on button "Start the Test" at bounding box center [744, 442] width 99 height 28
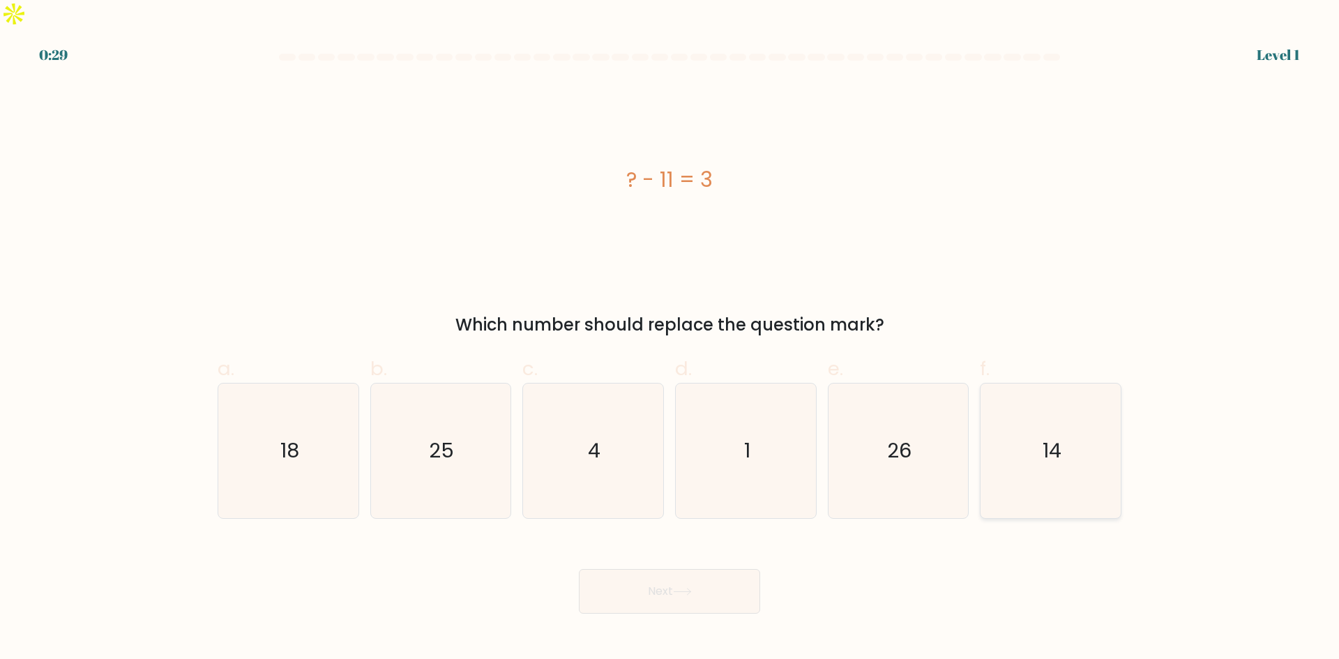
click at [1046, 448] on icon "14" at bounding box center [1050, 451] width 135 height 135
click at [670, 339] on input "f. 14" at bounding box center [670, 334] width 1 height 9
radio input "true"
click at [684, 569] on button "Next" at bounding box center [669, 591] width 181 height 45
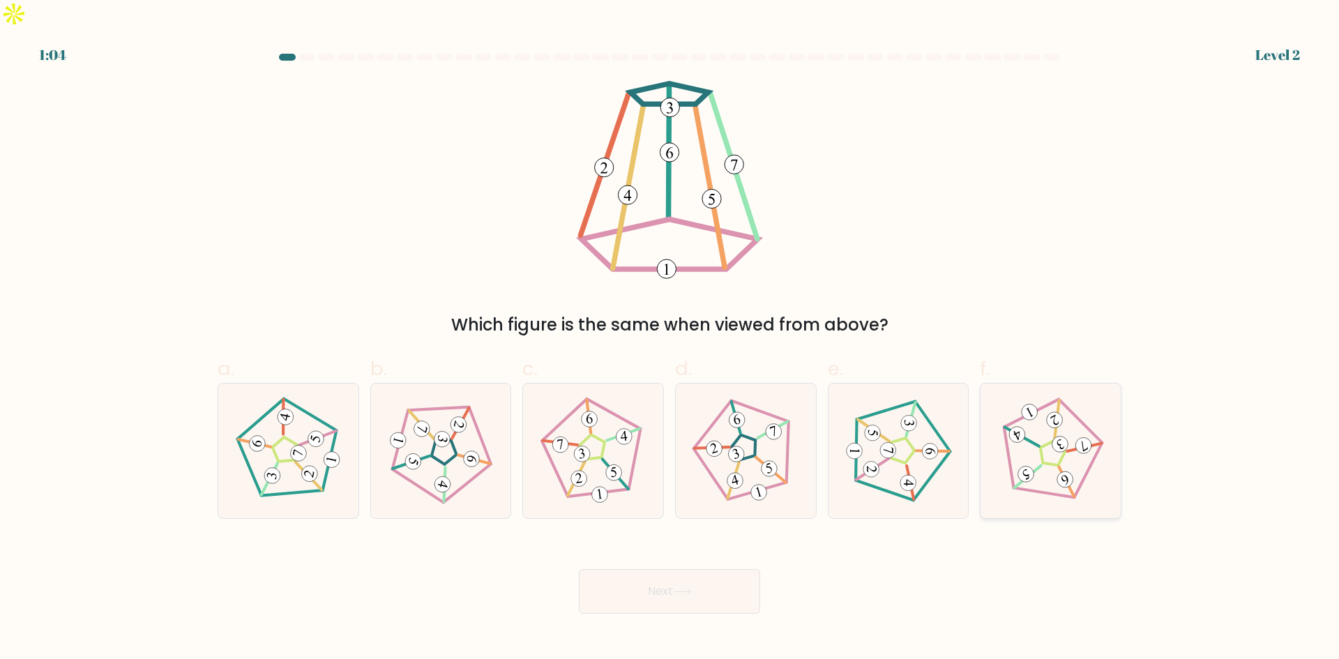
click at [1048, 443] on icon at bounding box center [1050, 450] width 107 height 107
click at [670, 339] on input "f." at bounding box center [670, 334] width 1 height 9
radio input "true"
click at [764, 459] on 780 at bounding box center [770, 469] width 20 height 20
click at [670, 339] on input "d." at bounding box center [670, 334] width 1 height 9
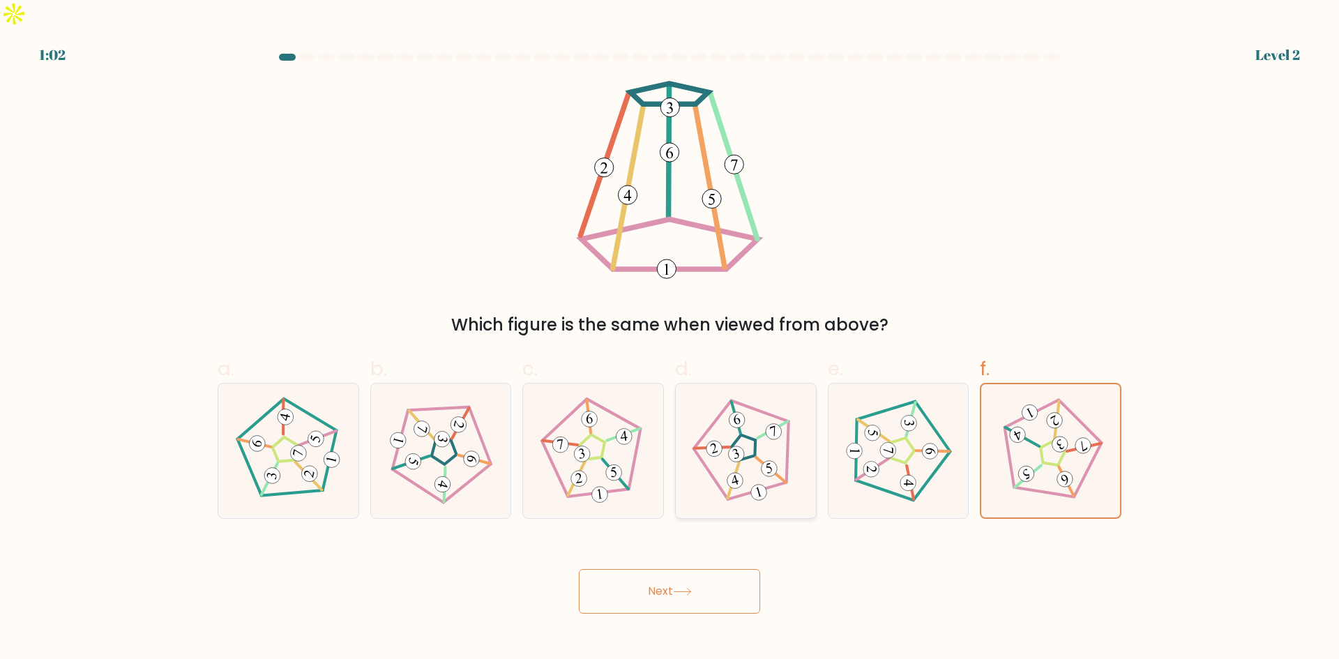
radio input "true"
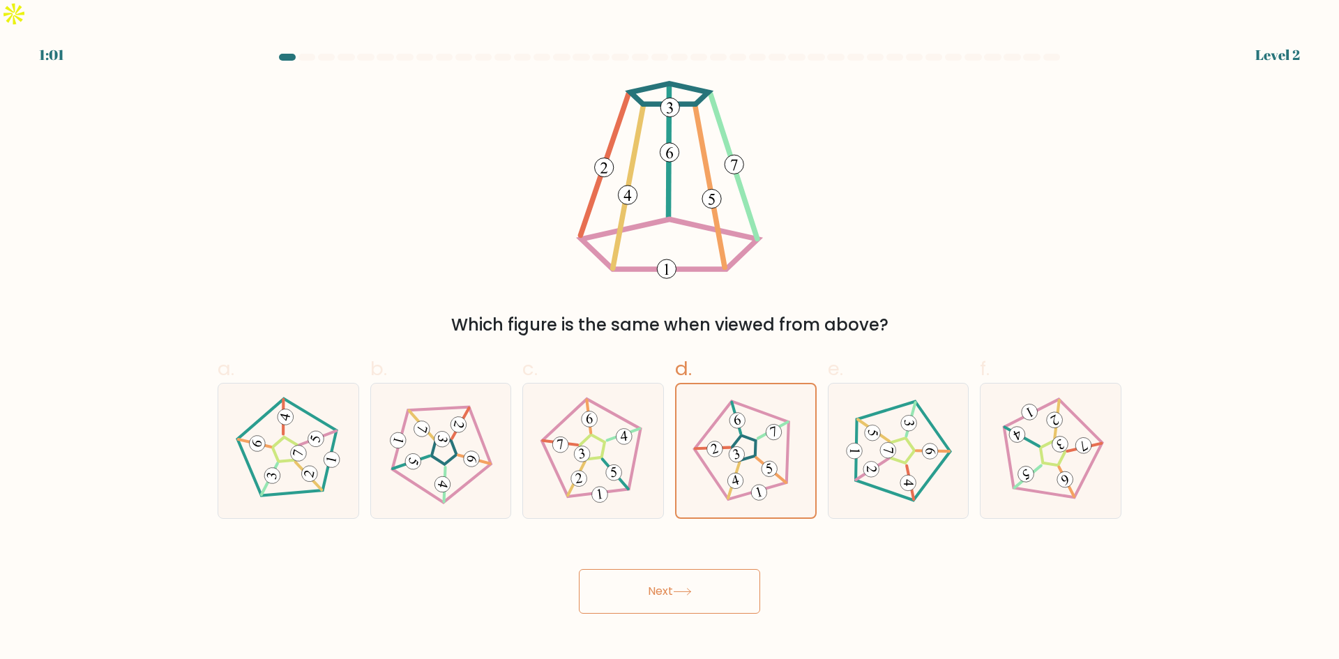
click at [700, 569] on button "Next" at bounding box center [669, 591] width 181 height 45
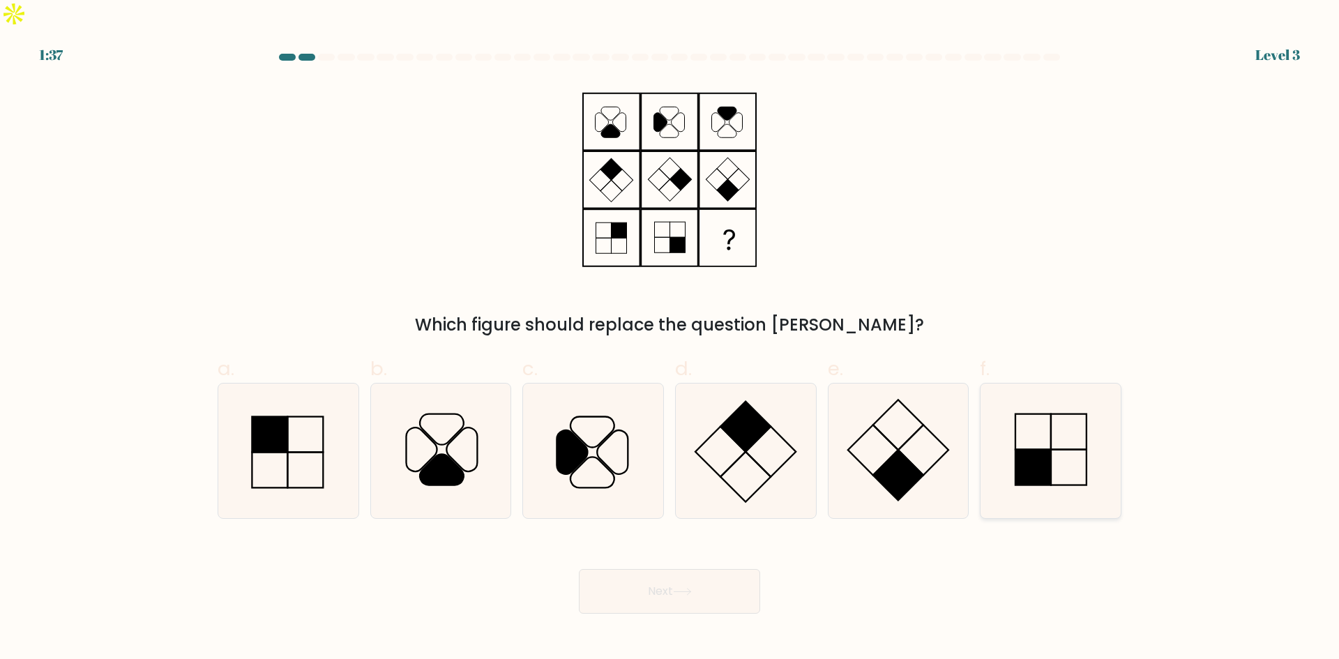
click at [1035, 449] on rect at bounding box center [1034, 467] width 36 height 36
click at [670, 339] on input "f." at bounding box center [670, 334] width 1 height 9
radio input "true"
click at [696, 569] on button "Next" at bounding box center [669, 591] width 181 height 45
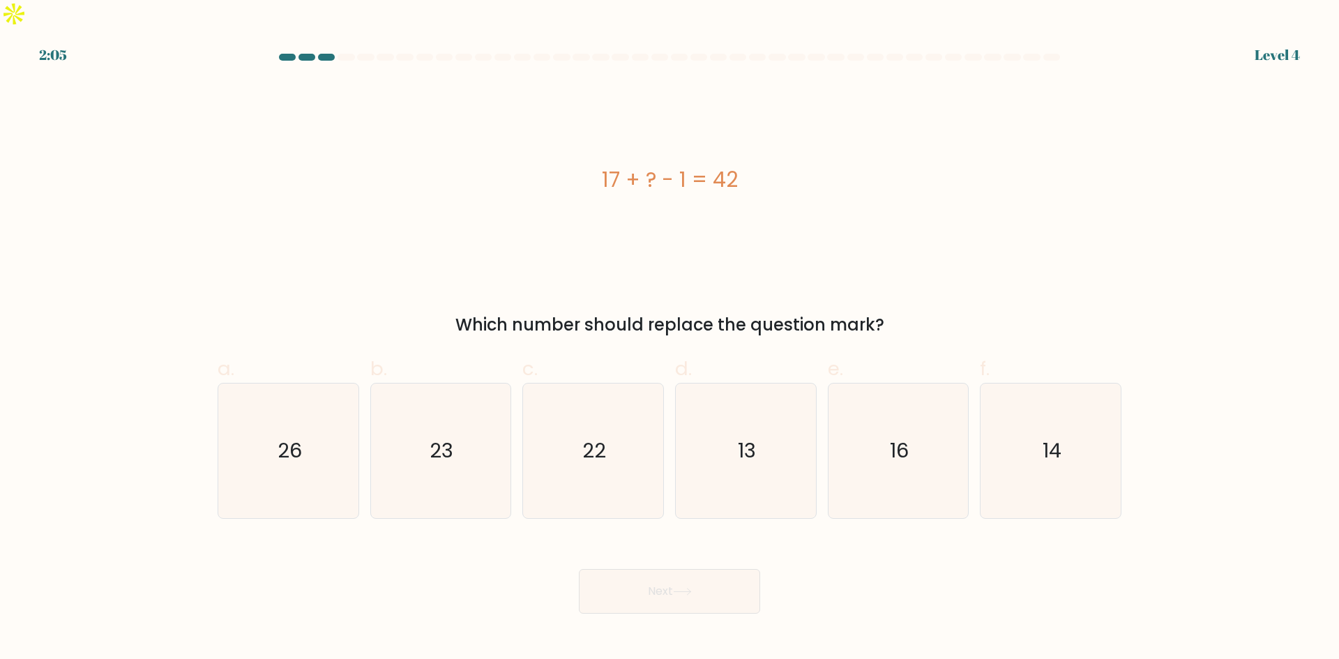
click at [615, 118] on div "17 + ? - 1 = 42" at bounding box center [670, 180] width 904 height 198
drag, startPoint x: 322, startPoint y: 414, endPoint x: 424, endPoint y: 444, distance: 106.6
click at [321, 414] on icon "26" at bounding box center [288, 451] width 135 height 135
click at [670, 339] on input "a. 26" at bounding box center [670, 334] width 1 height 9
radio input "true"
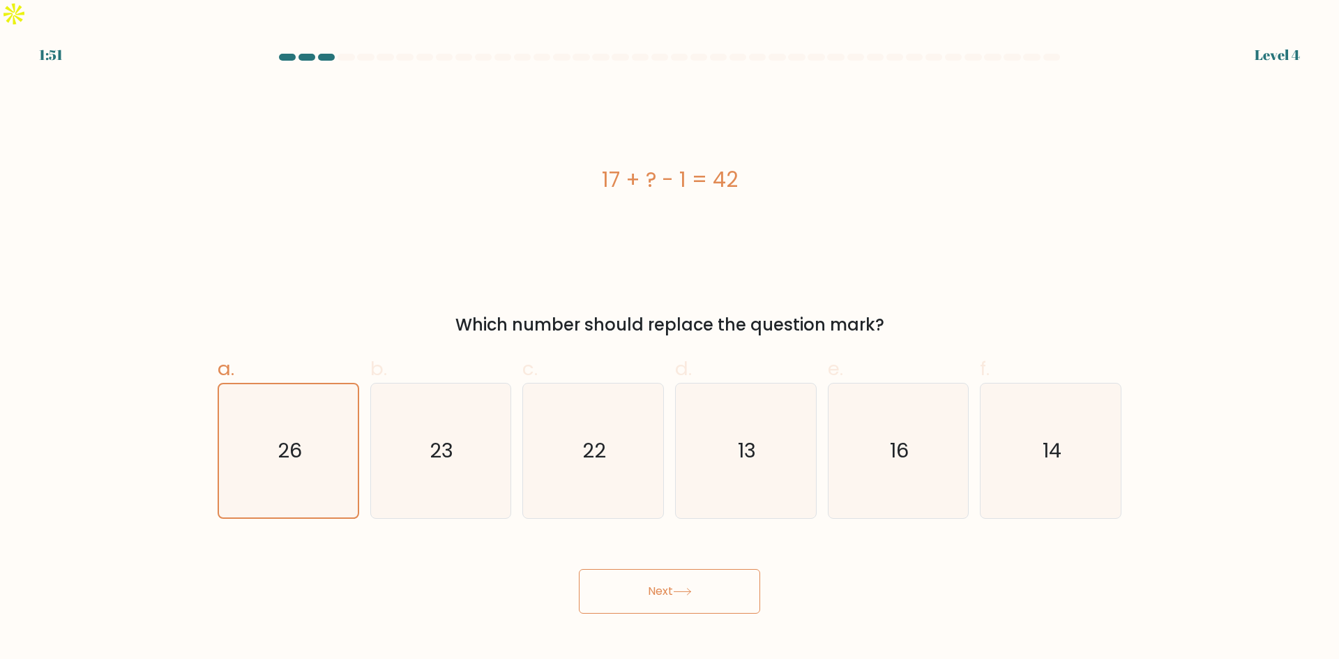
click at [680, 588] on icon at bounding box center [682, 592] width 19 height 8
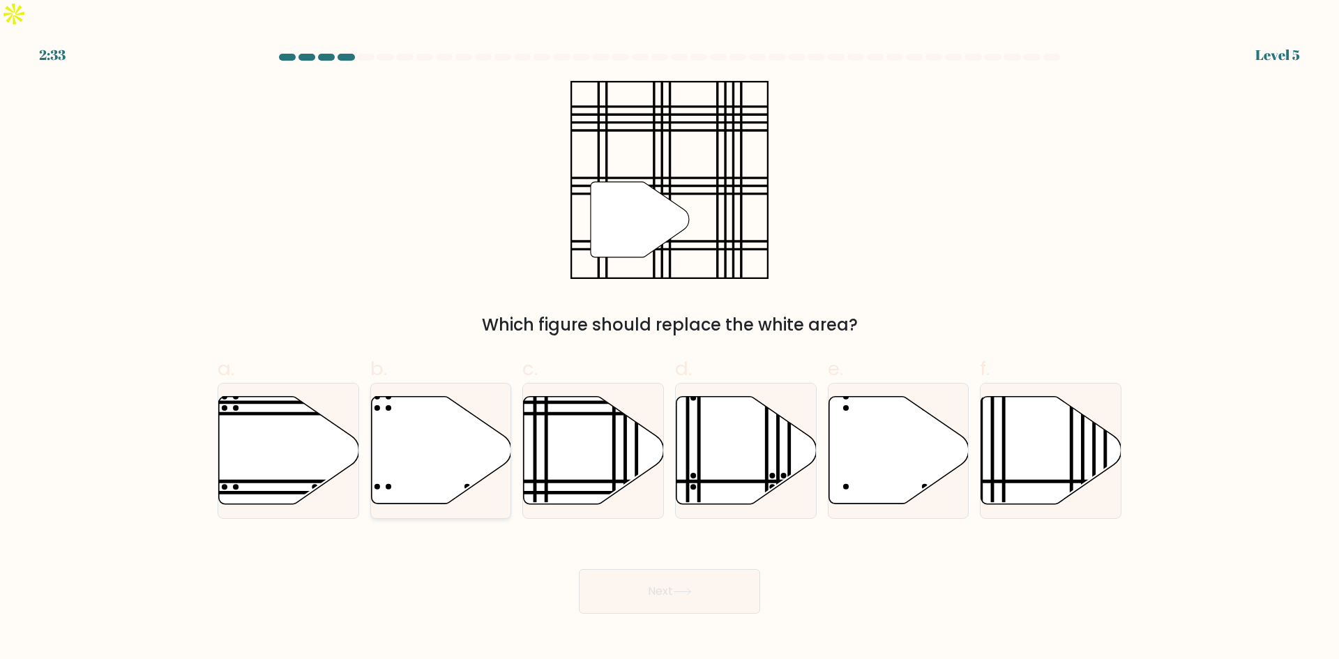
click at [508, 419] on icon at bounding box center [441, 450] width 140 height 107
click at [670, 339] on input "b." at bounding box center [670, 334] width 1 height 9
radio input "true"
click at [568, 424] on icon at bounding box center [594, 450] width 140 height 107
click at [670, 339] on input "c." at bounding box center [670, 334] width 1 height 9
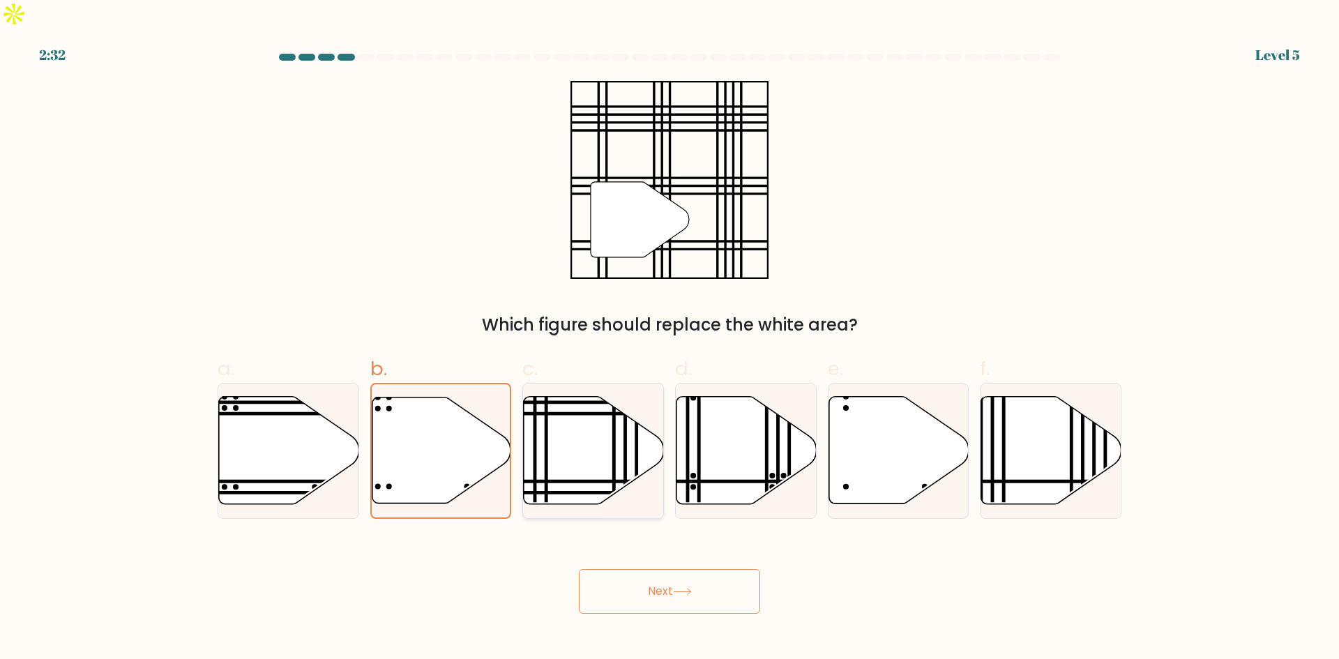
radio input "true"
click at [659, 569] on button "Next" at bounding box center [669, 591] width 181 height 45
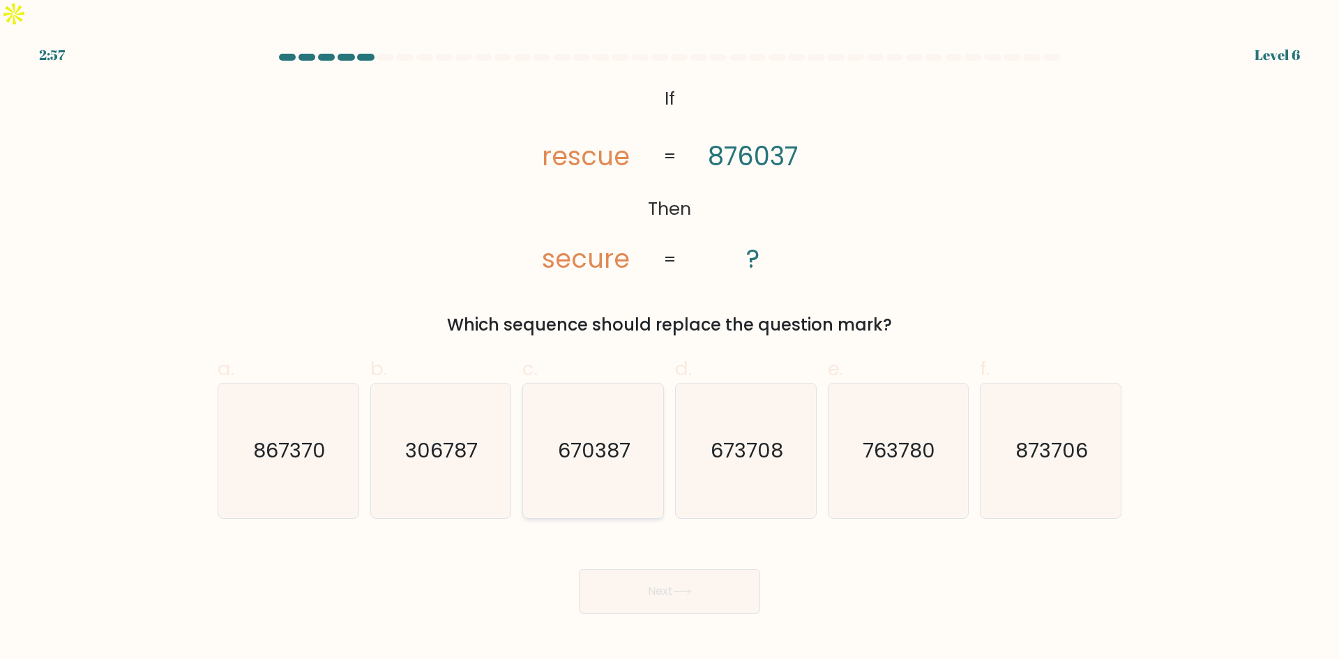
click at [597, 437] on text "670387" at bounding box center [595, 451] width 73 height 28
click at [670, 339] on input "c. 670387" at bounding box center [670, 334] width 1 height 9
radio input "true"
click at [670, 569] on button "Next" at bounding box center [669, 591] width 181 height 45
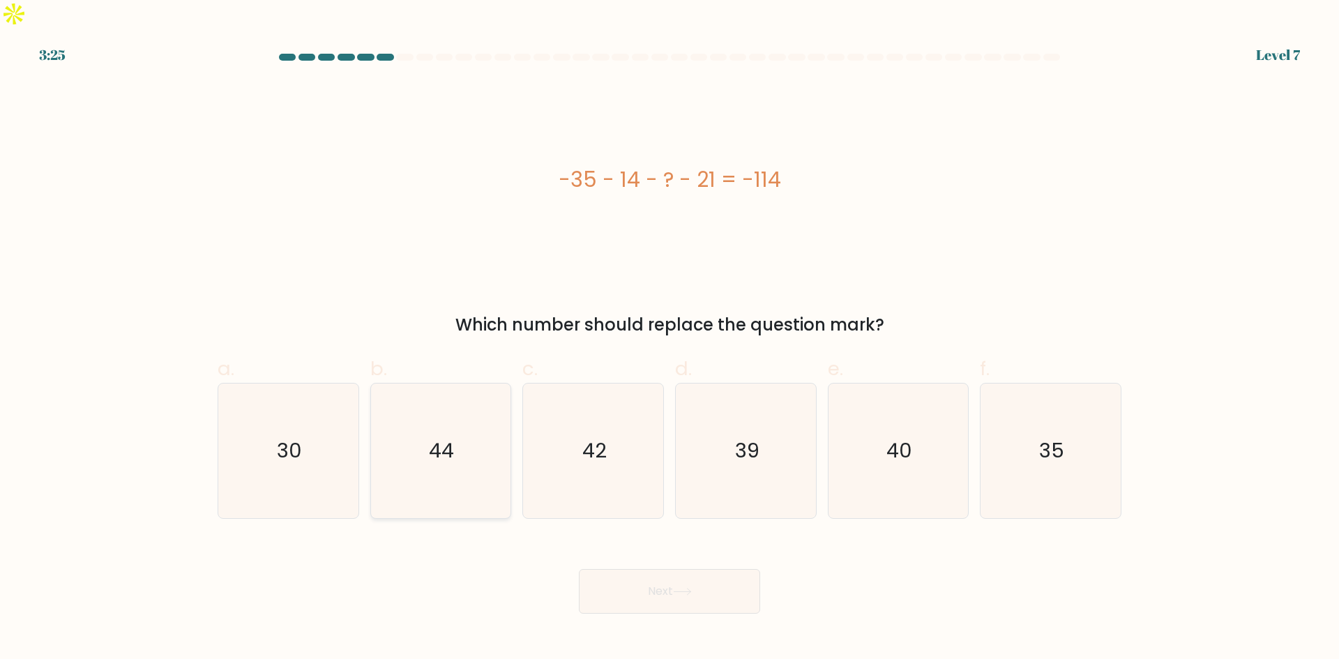
click at [477, 421] on icon "44" at bounding box center [440, 451] width 135 height 135
click at [670, 339] on input "b. 44" at bounding box center [670, 334] width 1 height 9
radio input "true"
click at [697, 569] on button "Next" at bounding box center [669, 591] width 181 height 45
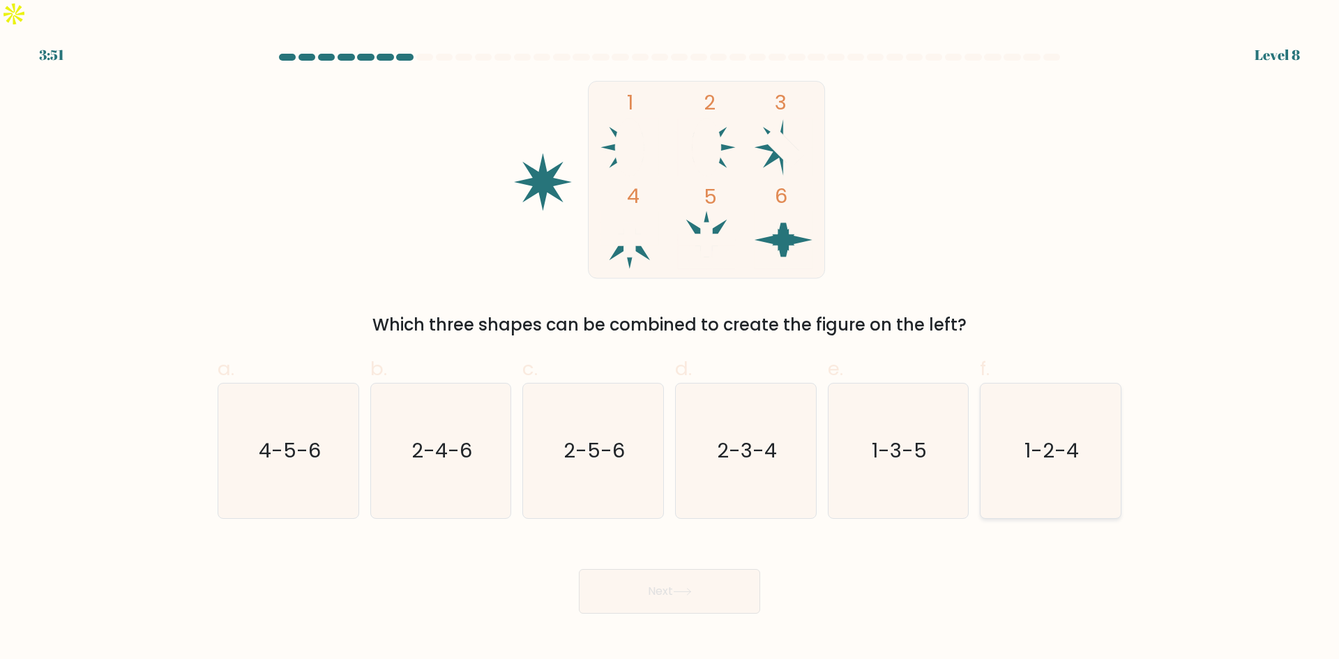
click at [1077, 437] on icon "1-2-4" at bounding box center [1050, 451] width 135 height 135
click at [670, 339] on input "f. 1-2-4" at bounding box center [670, 334] width 1 height 9
radio input "true"
click at [704, 569] on button "Next" at bounding box center [669, 591] width 181 height 45
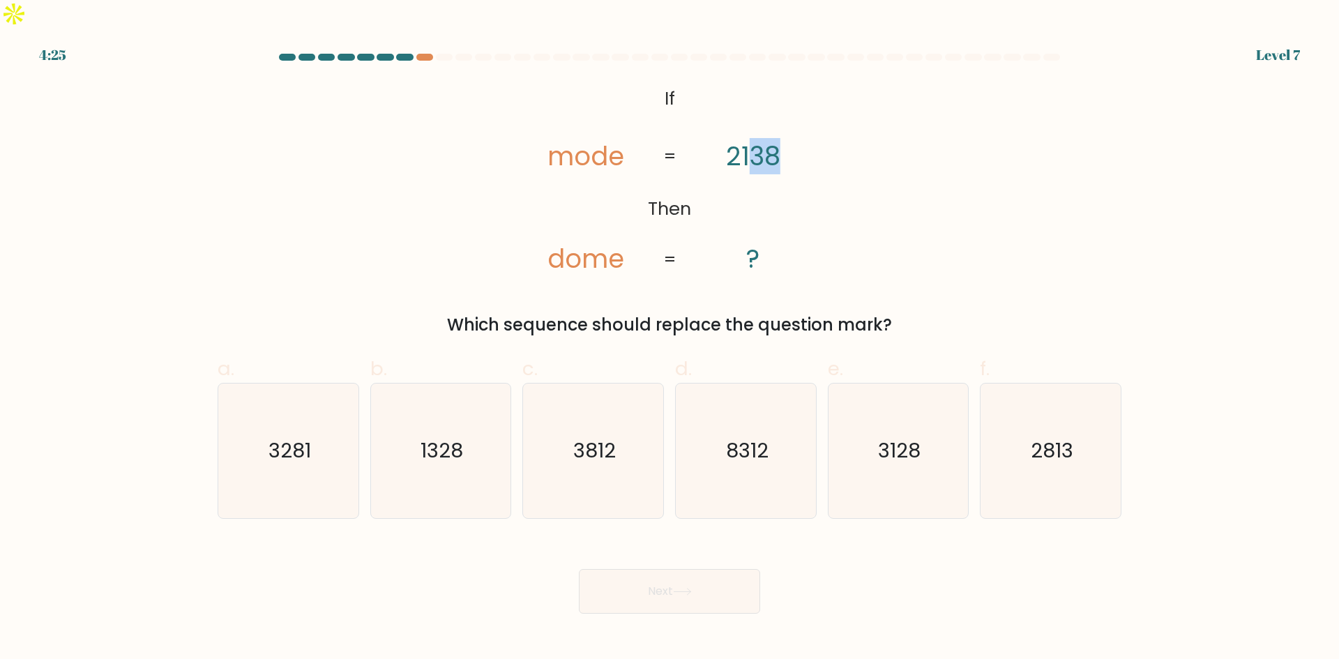
drag, startPoint x: 750, startPoint y: 126, endPoint x: 783, endPoint y: 133, distance: 32.8
click at [783, 133] on icon "@import url('https://fonts.googleapis.com/css?family=Abril+Fatface:400,100,100i…" at bounding box center [669, 180] width 321 height 198
click at [770, 216] on icon "@import url('https://fonts.googleapis.com/css?family=Abril+Fatface:400,100,100i…" at bounding box center [669, 180] width 321 height 198
drag, startPoint x: 567, startPoint y: 231, endPoint x: 581, endPoint y: 231, distance: 13.9
click at [581, 241] on tspan "dome" at bounding box center [586, 259] width 77 height 36
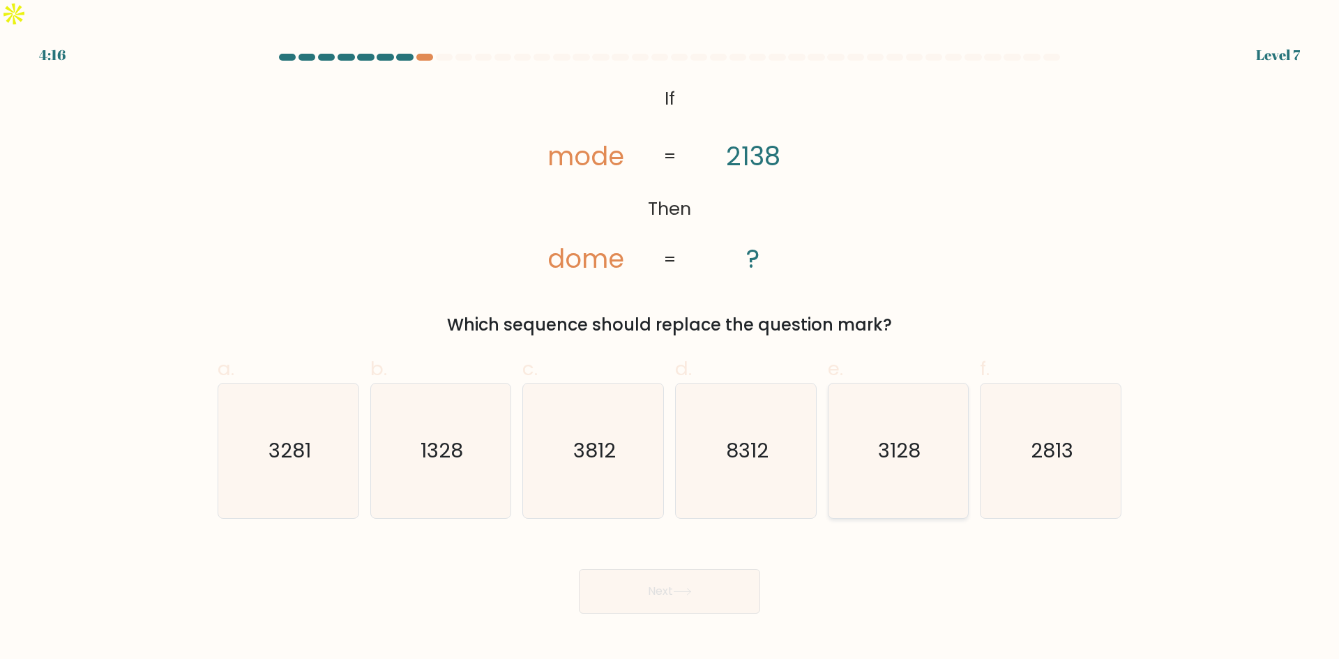
click at [918, 451] on icon "3128" at bounding box center [898, 451] width 135 height 135
click at [670, 339] on input "e. 3128" at bounding box center [670, 334] width 1 height 9
radio input "true"
click at [696, 569] on button "Next" at bounding box center [669, 591] width 181 height 45
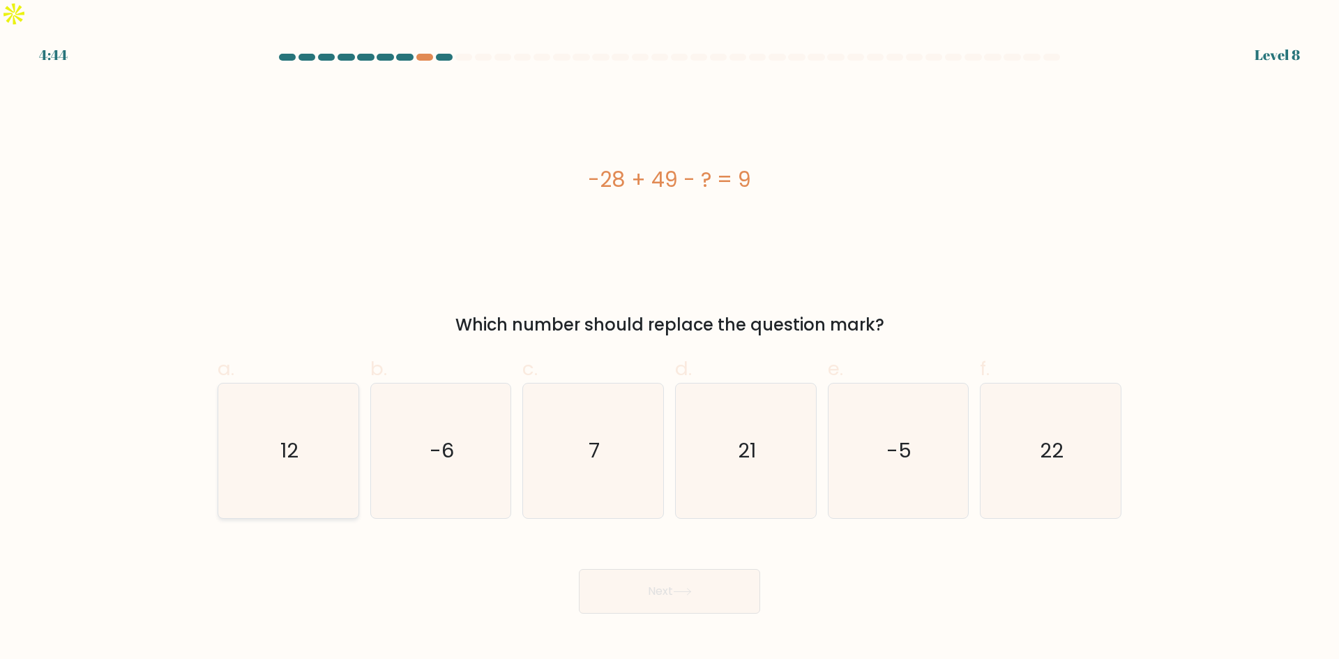
click at [296, 437] on text "12" at bounding box center [289, 451] width 18 height 28
click at [670, 339] on input "a. 12" at bounding box center [670, 334] width 1 height 9
radio input "true"
click at [670, 571] on button "Next" at bounding box center [669, 591] width 181 height 45
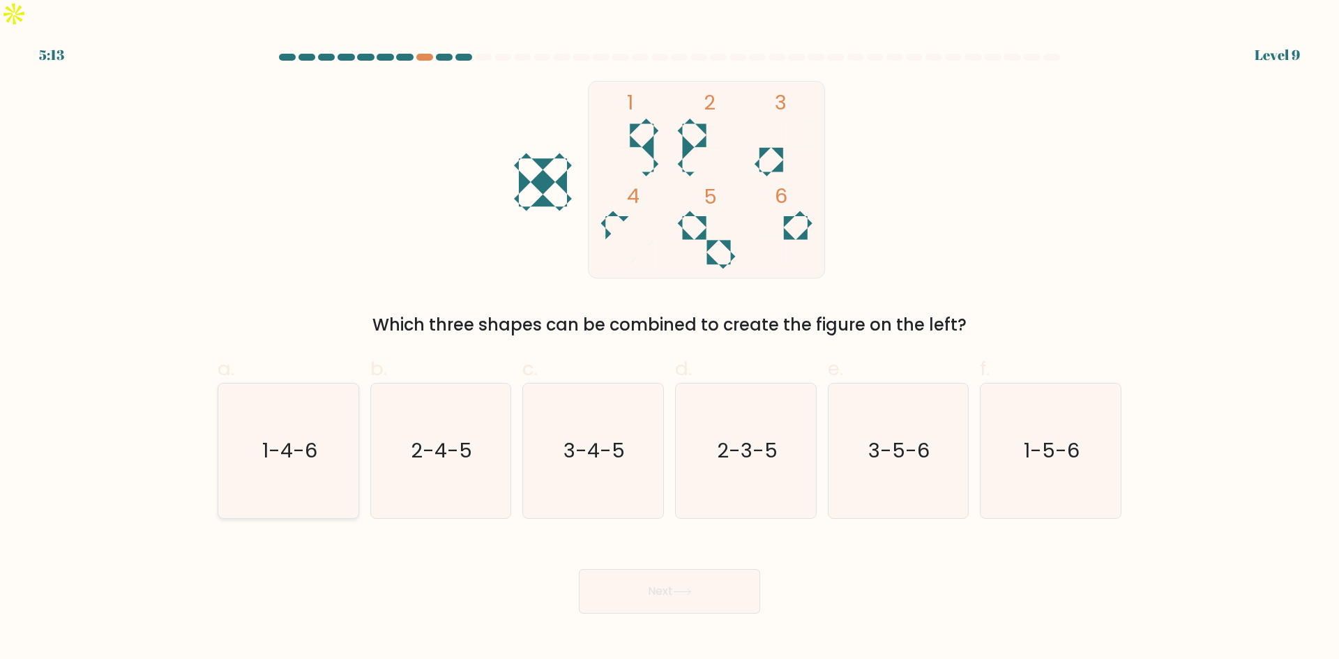
click at [321, 413] on icon "1-4-6" at bounding box center [288, 451] width 135 height 135
click at [670, 339] on input "a. 1-4-6" at bounding box center [670, 334] width 1 height 9
radio input "true"
click at [646, 569] on button "Next" at bounding box center [669, 591] width 181 height 45
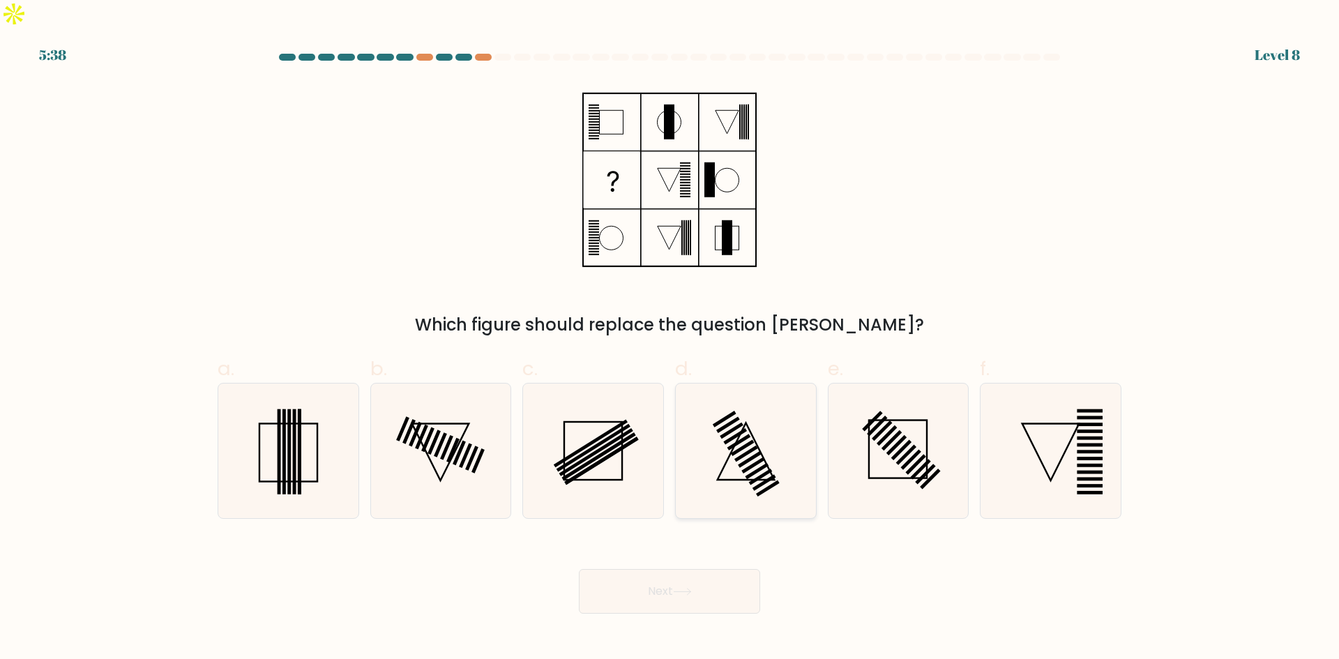
click at [744, 432] on icon at bounding box center [746, 451] width 135 height 135
click at [670, 339] on input "d." at bounding box center [670, 334] width 1 height 9
radio input "true"
click at [692, 588] on icon at bounding box center [682, 592] width 19 height 8
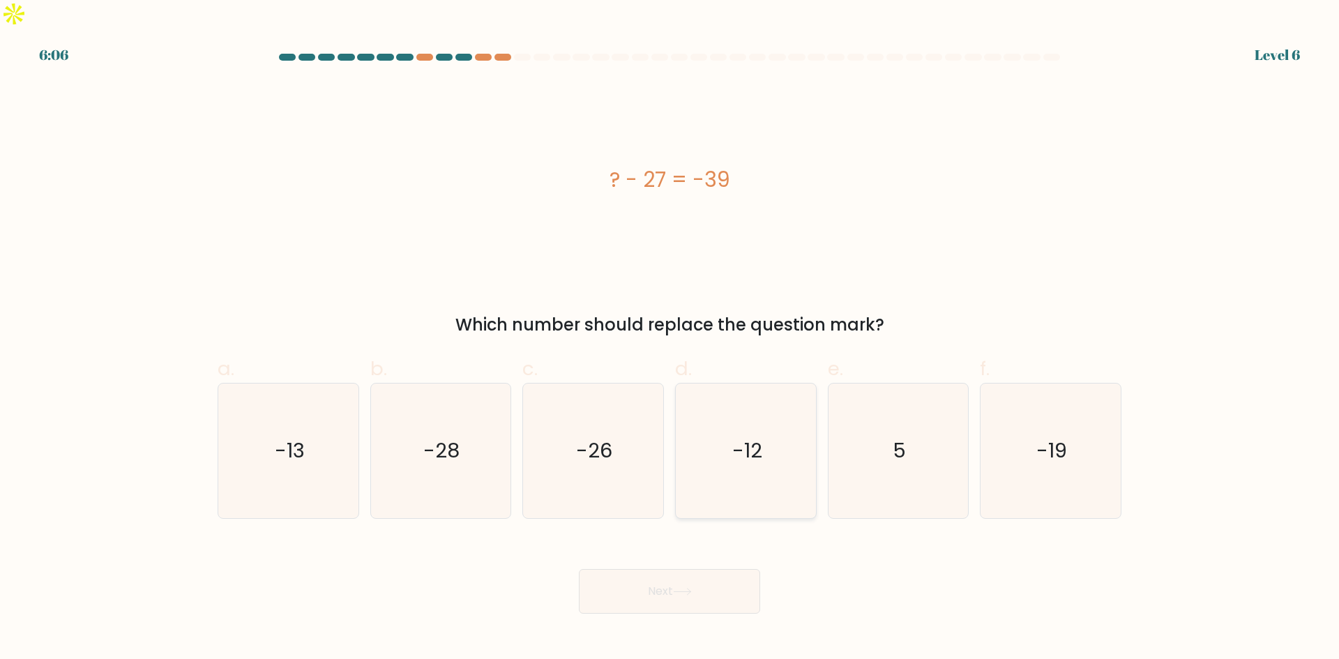
click at [739, 437] on text "-12" at bounding box center [747, 451] width 30 height 28
click at [670, 339] on input "d. -12" at bounding box center [670, 334] width 1 height 9
radio input "true"
click at [727, 569] on button "Next" at bounding box center [669, 591] width 181 height 45
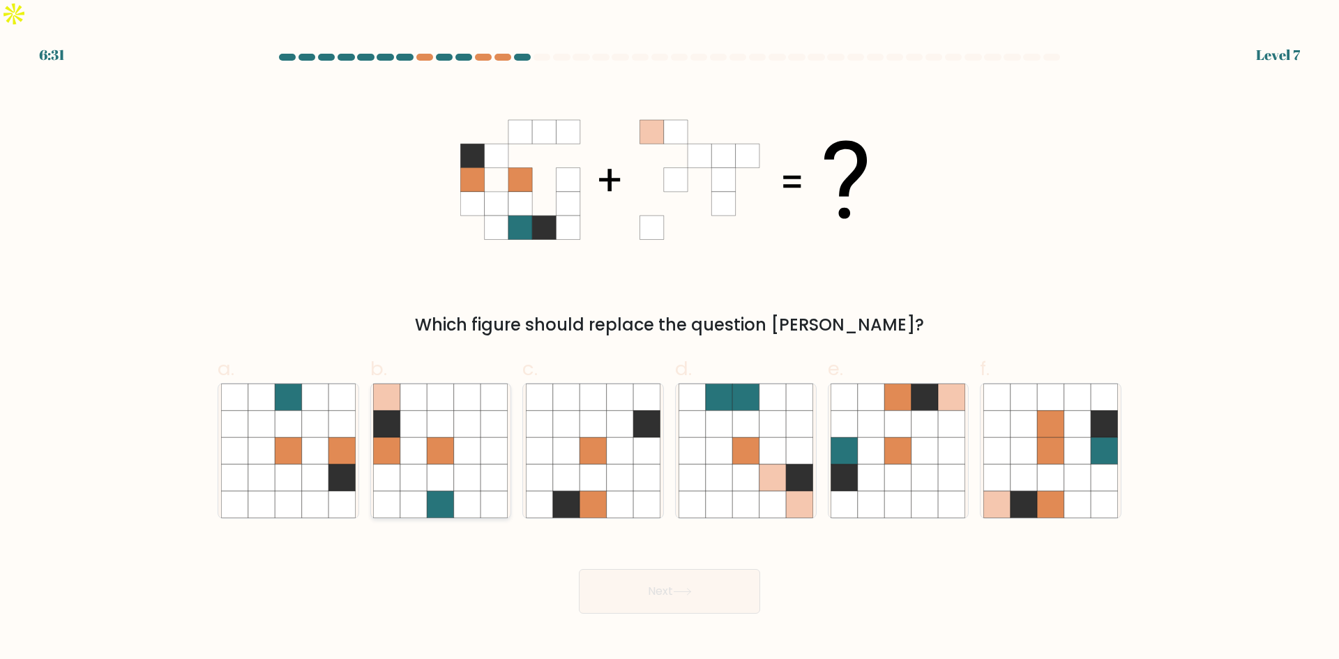
click at [456, 437] on icon at bounding box center [467, 450] width 27 height 27
click at [670, 339] on input "b." at bounding box center [670, 334] width 1 height 9
radio input "true"
click at [670, 569] on button "Next" at bounding box center [669, 591] width 181 height 45
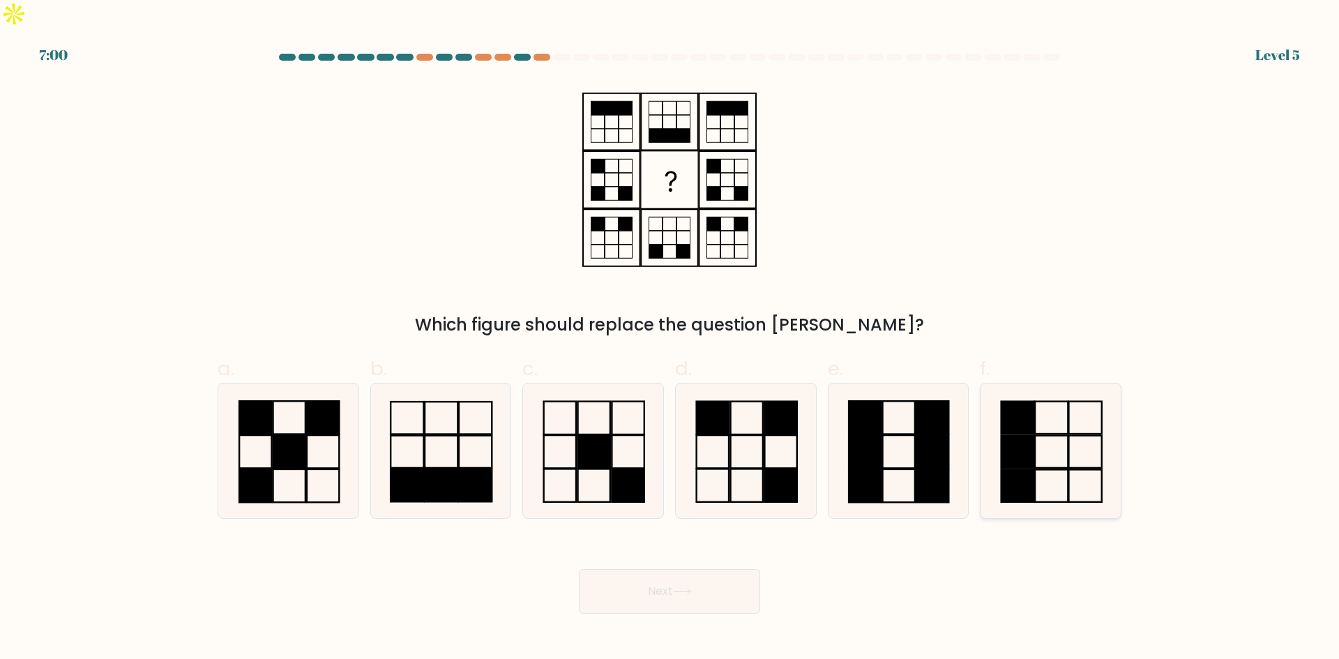
click at [1032, 469] on rect at bounding box center [1018, 485] width 33 height 32
click at [670, 339] on input "f." at bounding box center [670, 334] width 1 height 9
radio input "true"
click at [770, 436] on icon at bounding box center [746, 451] width 135 height 135
click at [670, 339] on input "d." at bounding box center [670, 334] width 1 height 9
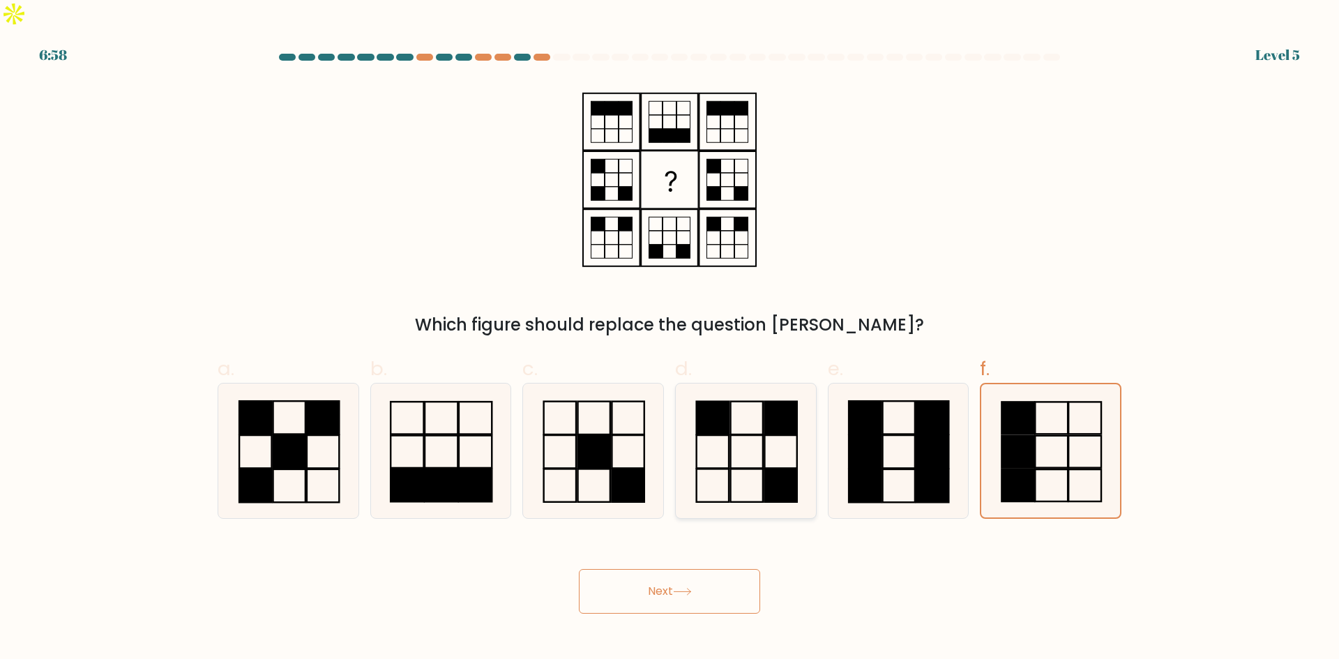
radio input "true"
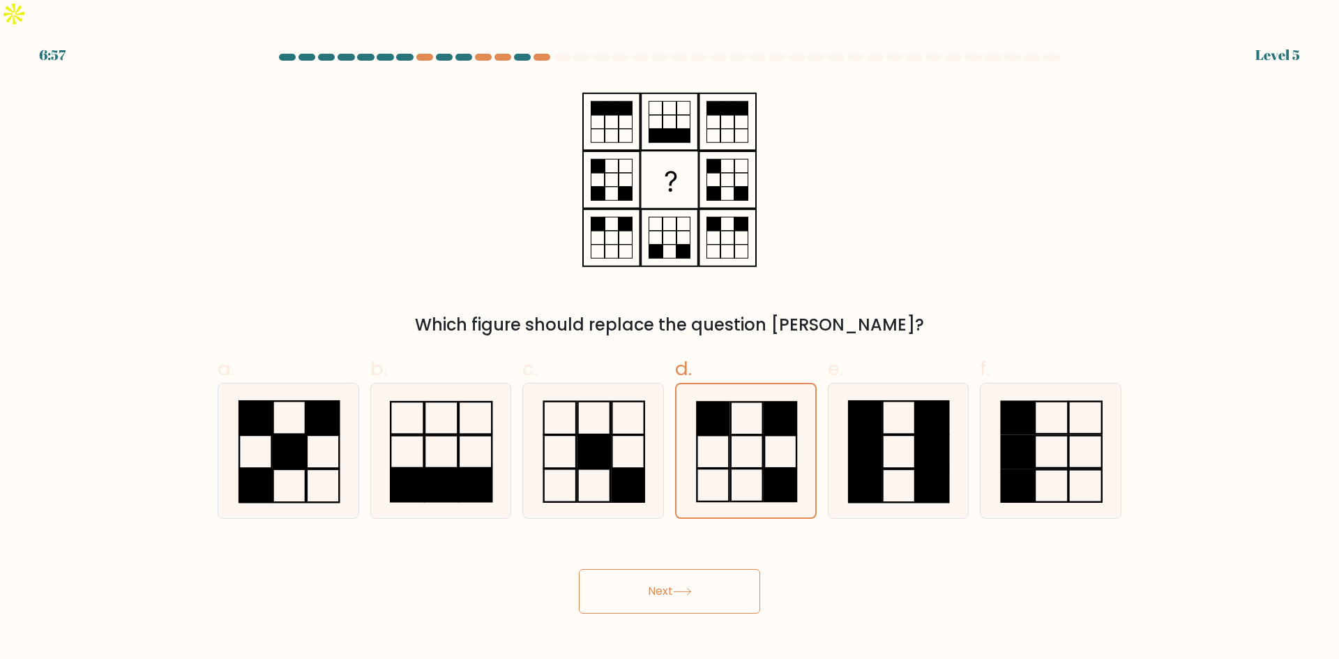
click at [727, 569] on button "Next" at bounding box center [669, 591] width 181 height 45
click at [723, 579] on button "Next" at bounding box center [669, 591] width 181 height 45
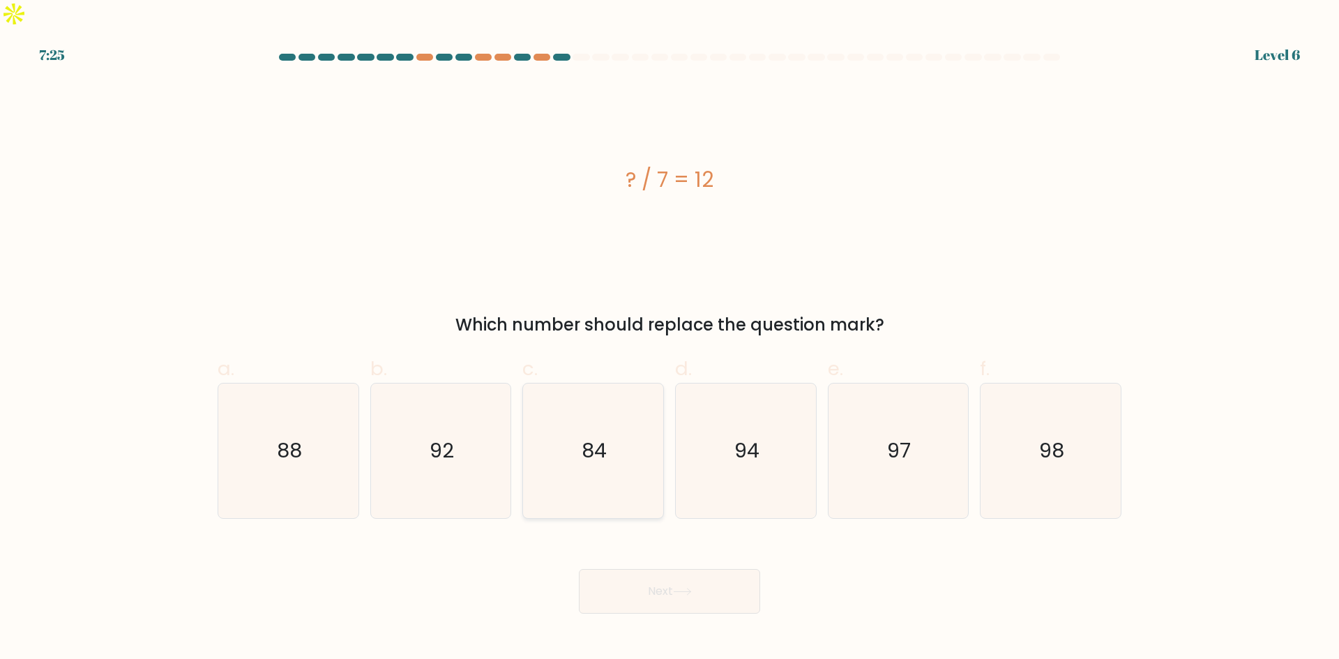
click at [579, 418] on icon "84" at bounding box center [593, 451] width 135 height 135
click at [670, 339] on input "c. 84" at bounding box center [670, 334] width 1 height 9
radio input "true"
click at [656, 574] on button "Next" at bounding box center [669, 591] width 181 height 45
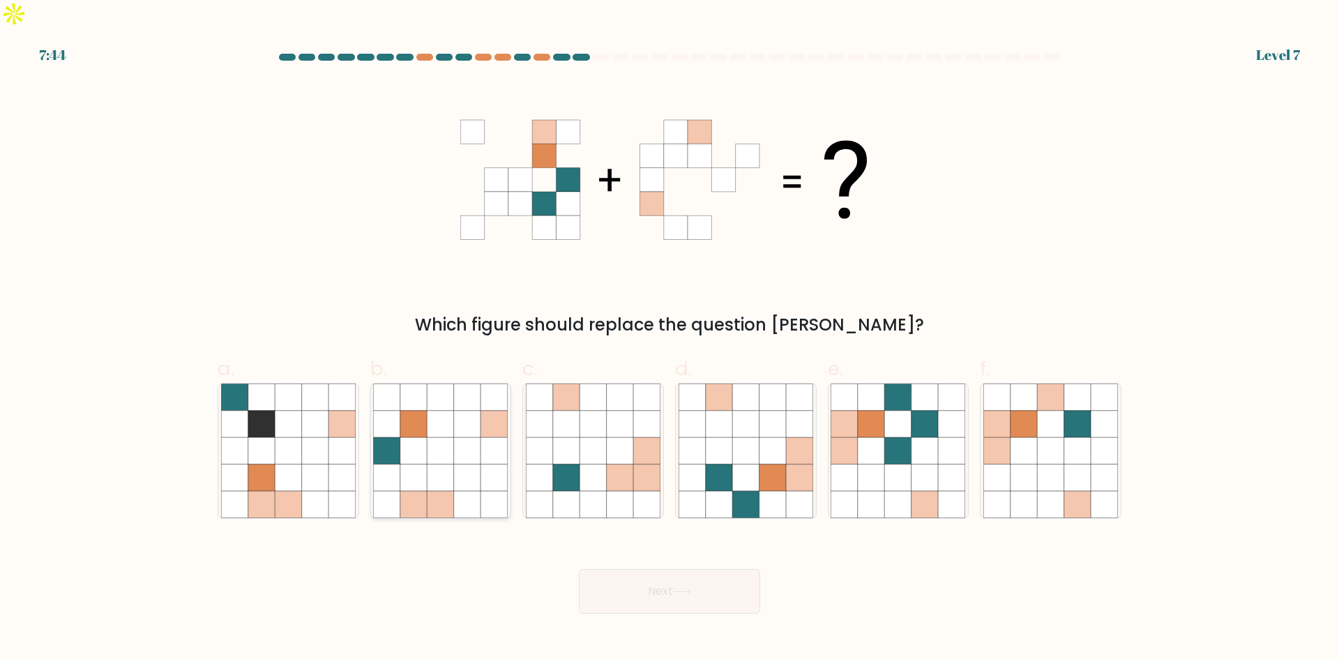
click at [405, 465] on icon at bounding box center [413, 478] width 27 height 27
click at [670, 339] on input "b." at bounding box center [670, 334] width 1 height 9
radio input "true"
click at [690, 581] on button "Next" at bounding box center [669, 591] width 181 height 45
click at [692, 571] on button "Next" at bounding box center [669, 591] width 181 height 45
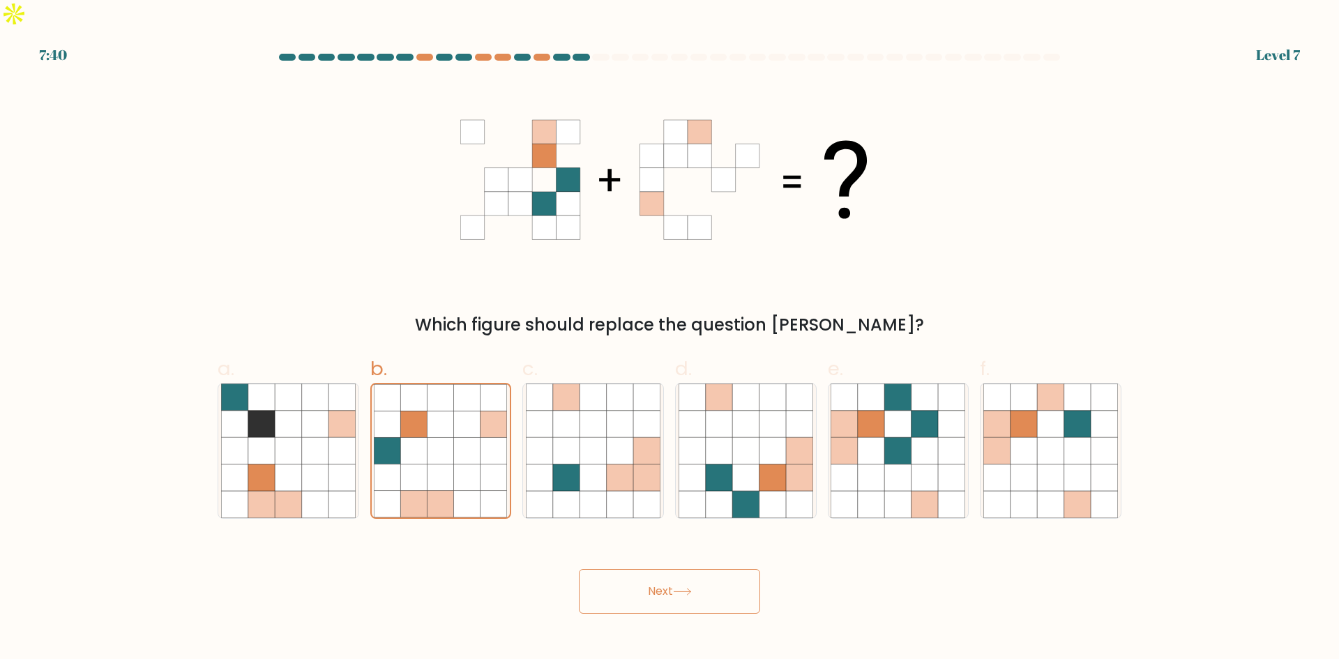
click at [692, 569] on button "Next" at bounding box center [669, 591] width 181 height 45
click at [693, 569] on button "Next" at bounding box center [669, 591] width 181 height 45
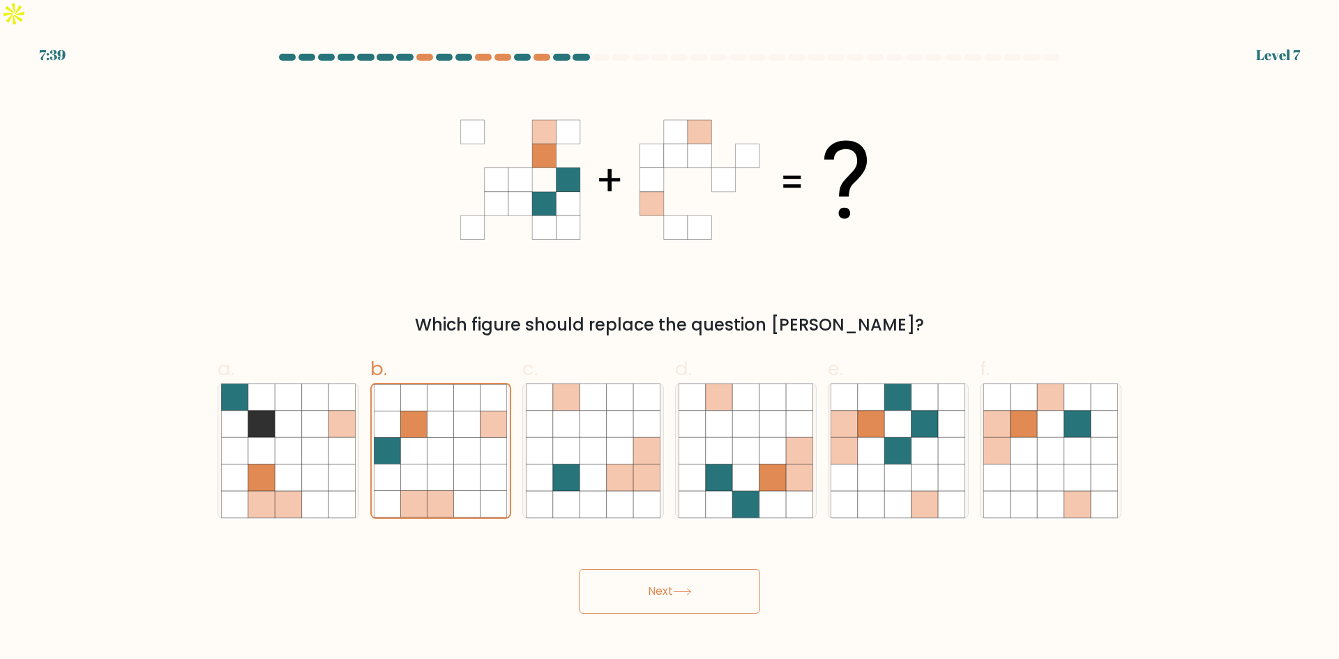
click at [693, 569] on button "Next" at bounding box center [669, 591] width 181 height 45
click at [652, 569] on button "Next" at bounding box center [669, 591] width 181 height 45
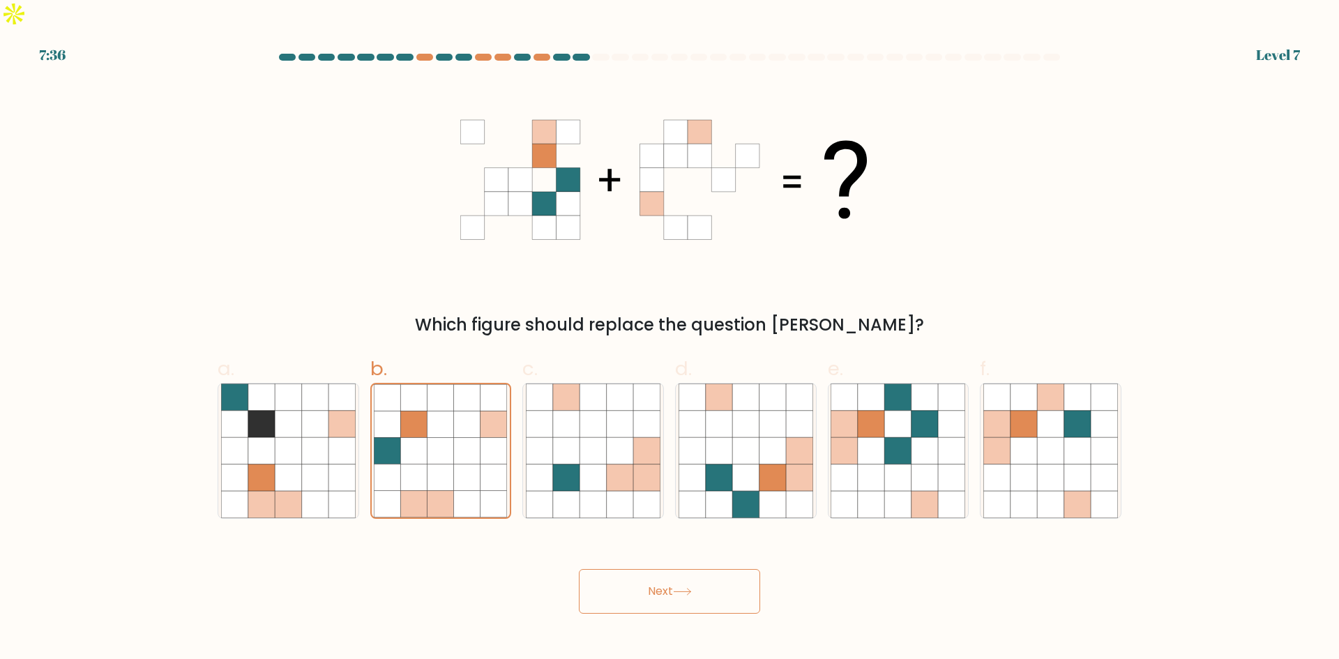
drag, startPoint x: 652, startPoint y: 552, endPoint x: 777, endPoint y: 253, distance: 324.2
click at [652, 569] on button "Next" at bounding box center [669, 591] width 181 height 45
click at [780, 161] on icon at bounding box center [669, 180] width 418 height 198
click at [700, 570] on button "Next" at bounding box center [669, 591] width 181 height 45
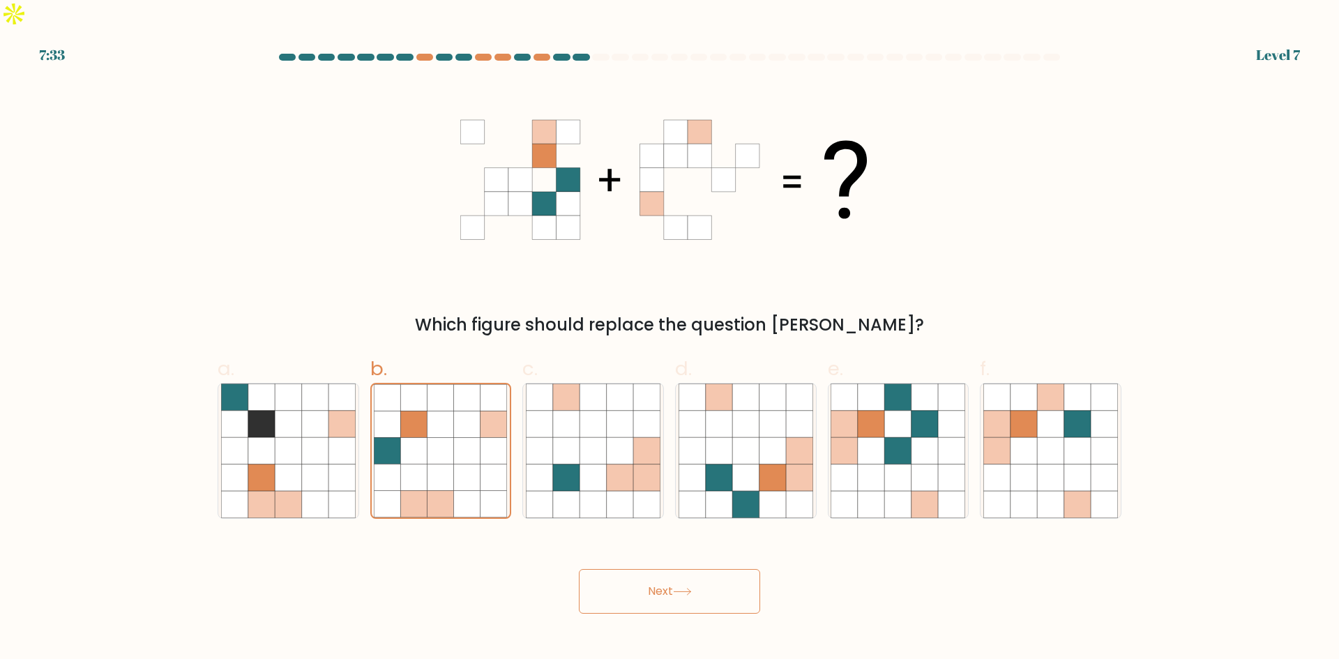
click at [700, 569] on button "Next" at bounding box center [669, 591] width 181 height 45
click at [371, 116] on div "Which figure should replace the question mark?" at bounding box center [669, 209] width 921 height 257
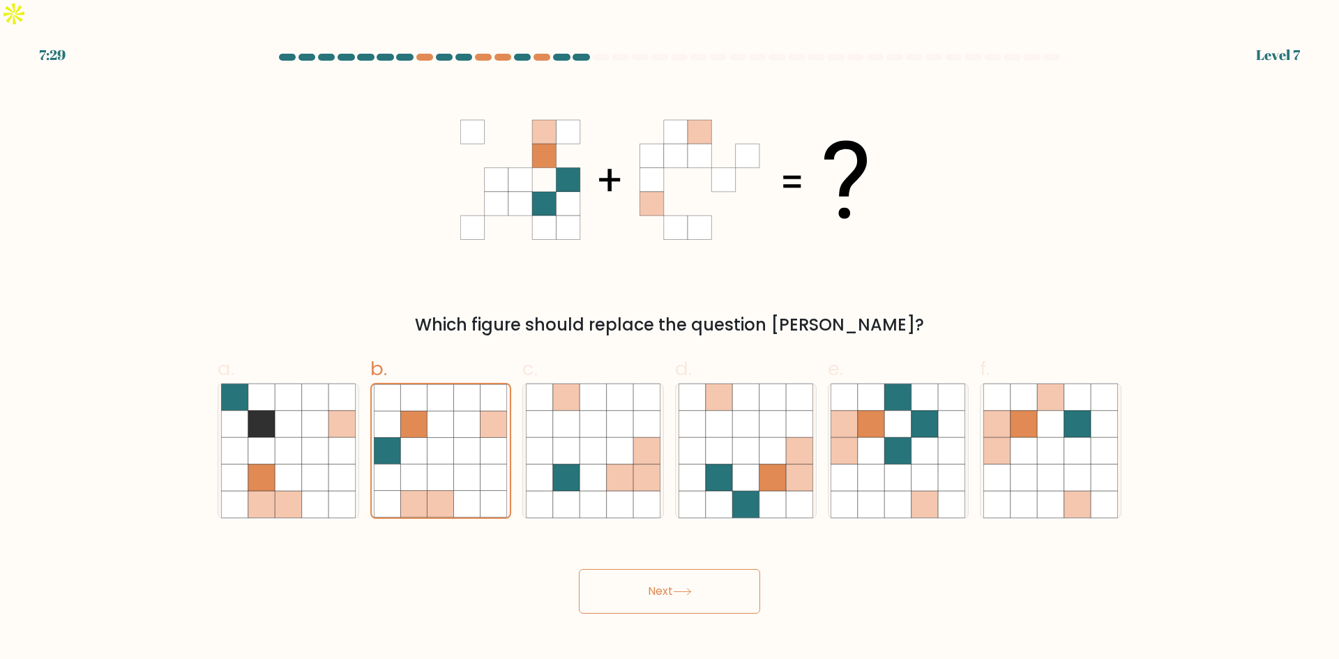
click at [342, 135] on div "Which figure should replace the question mark?" at bounding box center [669, 209] width 921 height 257
click at [476, 437] on icon at bounding box center [467, 450] width 27 height 27
click at [670, 339] on input "b." at bounding box center [670, 334] width 1 height 9
click at [719, 614] on body "7:27 Level 7" at bounding box center [669, 329] width 1339 height 659
click at [692, 575] on button "Next" at bounding box center [669, 591] width 181 height 45
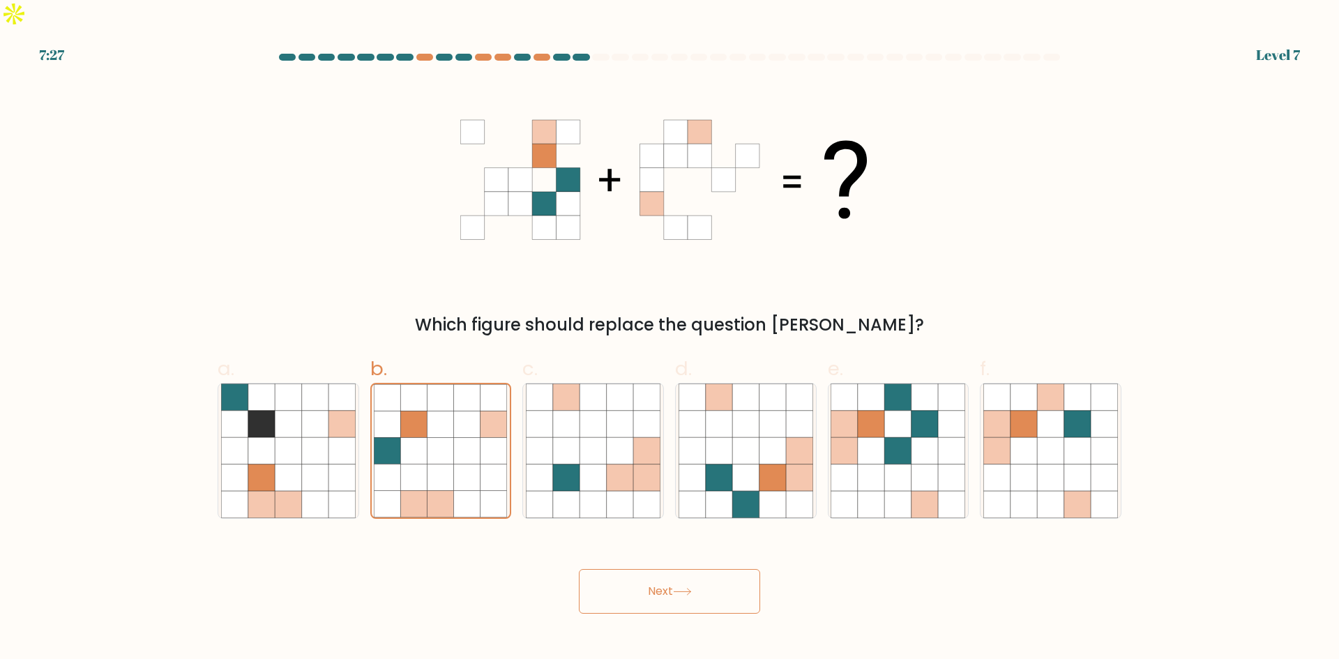
drag, startPoint x: 692, startPoint y: 575, endPoint x: 632, endPoint y: 517, distance: 83.8
click at [689, 569] on button "Next" at bounding box center [669, 591] width 181 height 45
click at [579, 437] on icon at bounding box center [566, 450] width 27 height 27
click at [670, 339] on input "c." at bounding box center [670, 334] width 1 height 9
radio input "true"
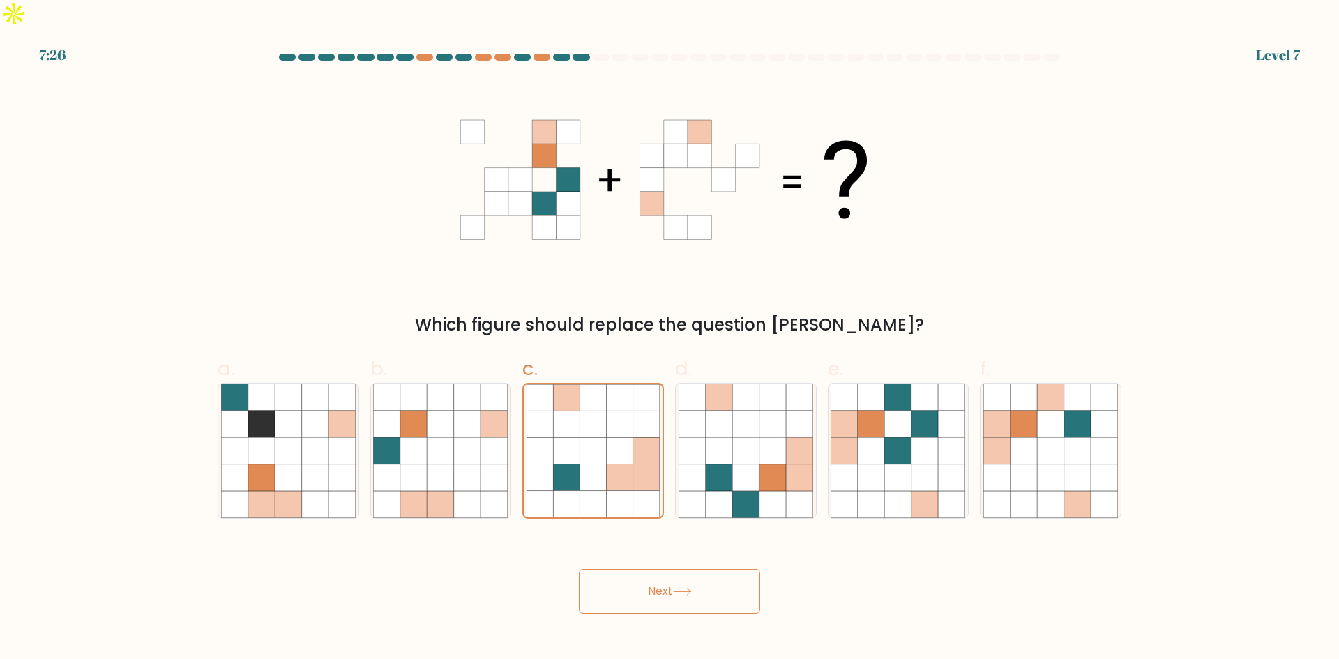
click at [691, 584] on button "Next" at bounding box center [669, 591] width 181 height 45
click at [691, 569] on button "Next" at bounding box center [669, 591] width 181 height 45
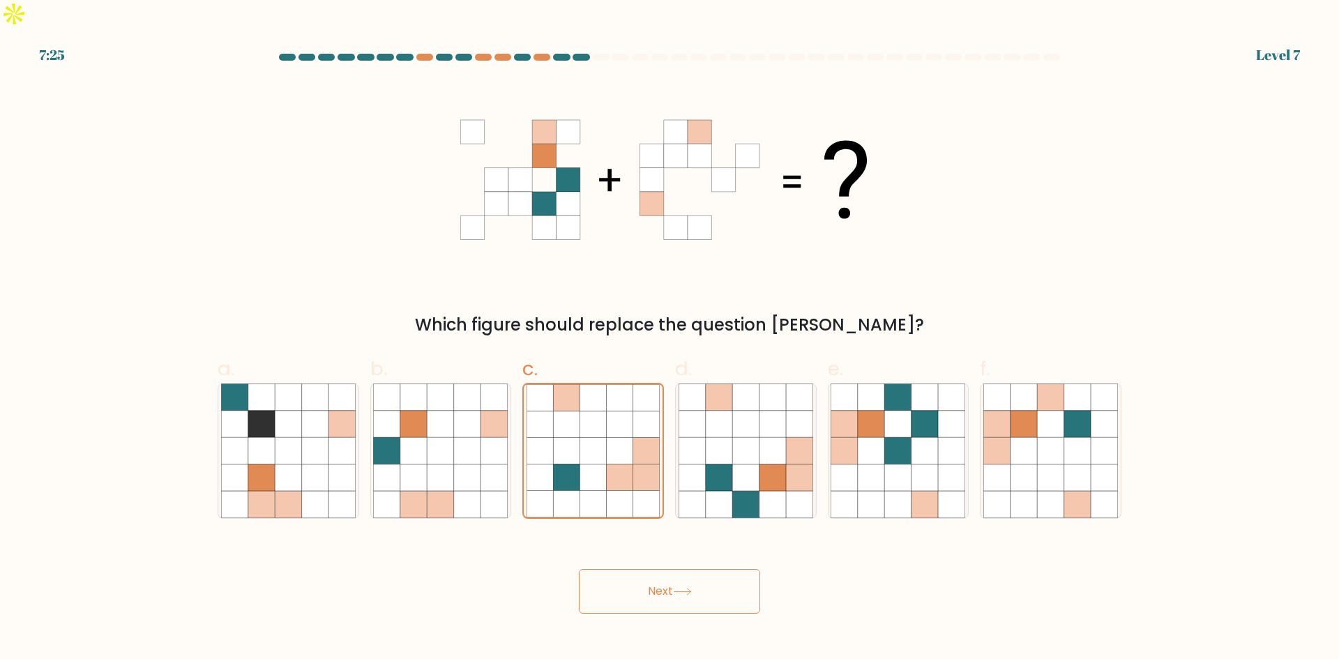
drag, startPoint x: 691, startPoint y: 569, endPoint x: 688, endPoint y: 563, distance: 7.2
click at [691, 569] on button "Next" at bounding box center [669, 591] width 181 height 45
click at [438, 437] on icon at bounding box center [441, 450] width 27 height 27
click at [670, 339] on input "b." at bounding box center [670, 334] width 1 height 9
radio input "true"
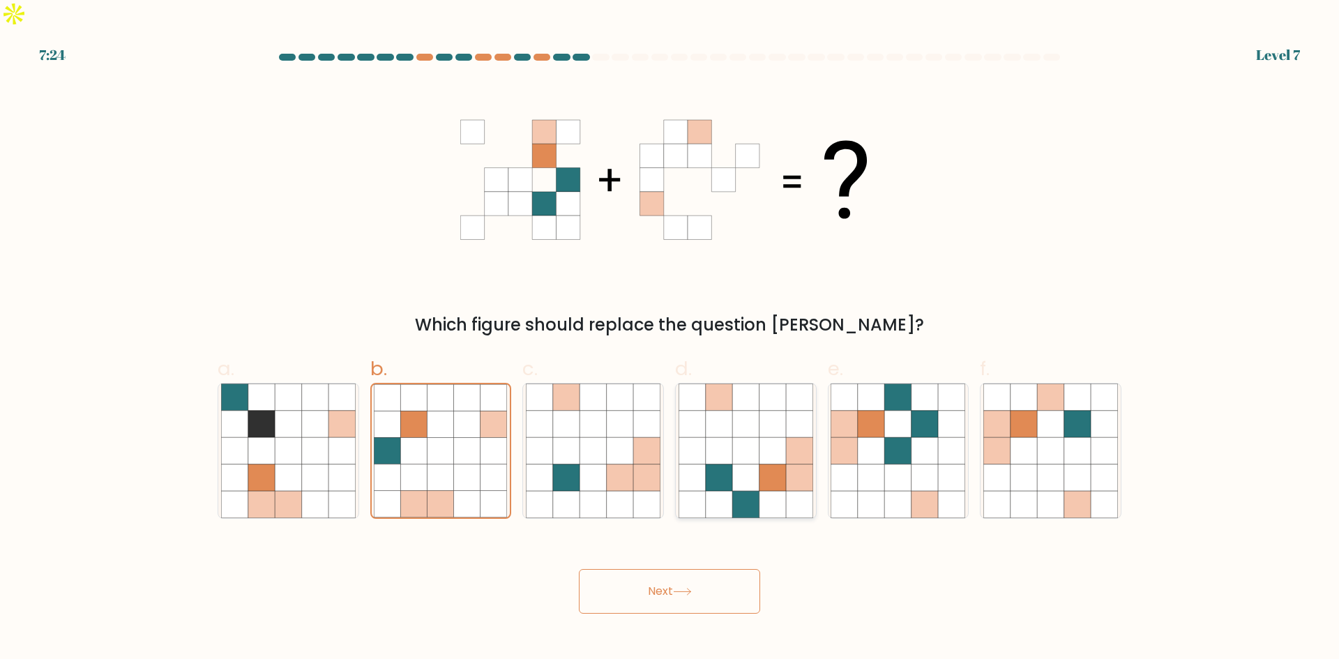
click at [767, 437] on icon at bounding box center [773, 450] width 27 height 27
click at [670, 339] on input "d." at bounding box center [670, 334] width 1 height 9
radio input "true"
click at [691, 569] on button "Next" at bounding box center [669, 591] width 181 height 45
click at [442, 437] on icon at bounding box center [441, 450] width 27 height 27
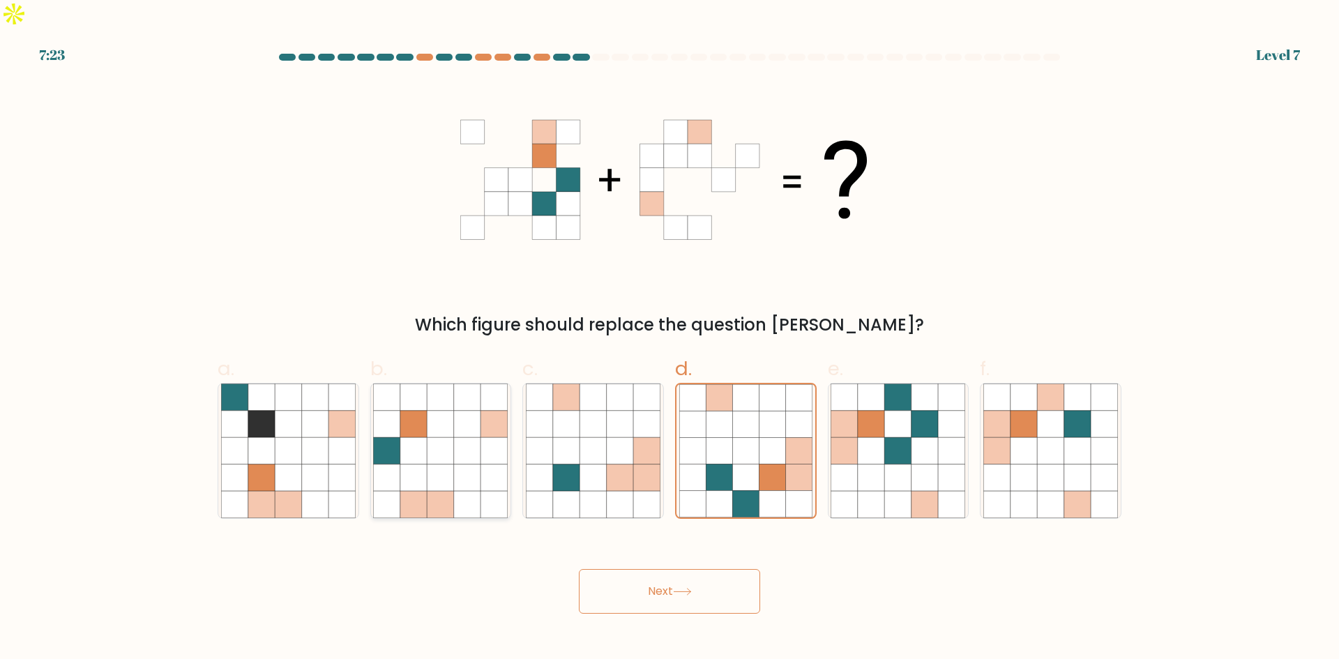
click at [670, 339] on input "b." at bounding box center [670, 334] width 1 height 9
radio input "true"
click at [666, 81] on icon at bounding box center [669, 180] width 418 height 198
drag, startPoint x: 646, startPoint y: 191, endPoint x: 692, endPoint y: 217, distance: 52.8
click at [651, 206] on icon at bounding box center [669, 180] width 418 height 198
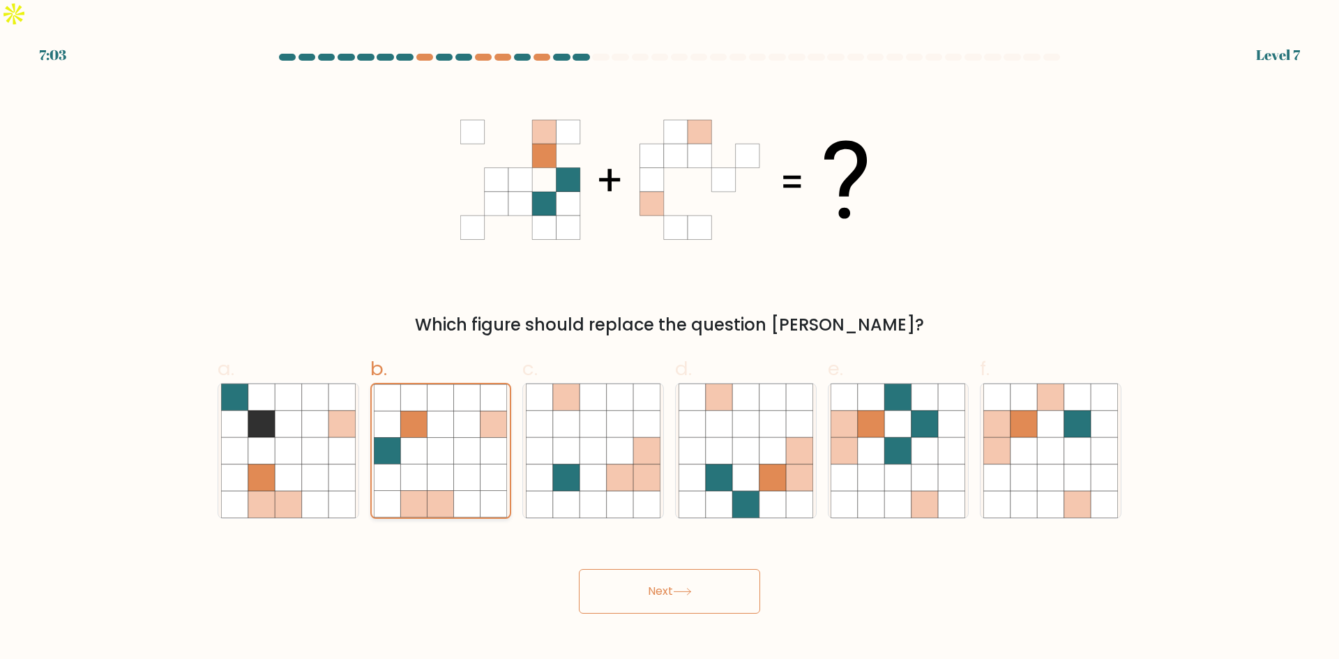
click at [458, 437] on icon at bounding box center [467, 450] width 27 height 27
click at [670, 339] on input "b." at bounding box center [670, 334] width 1 height 9
click at [725, 569] on button "Next" at bounding box center [669, 591] width 181 height 45
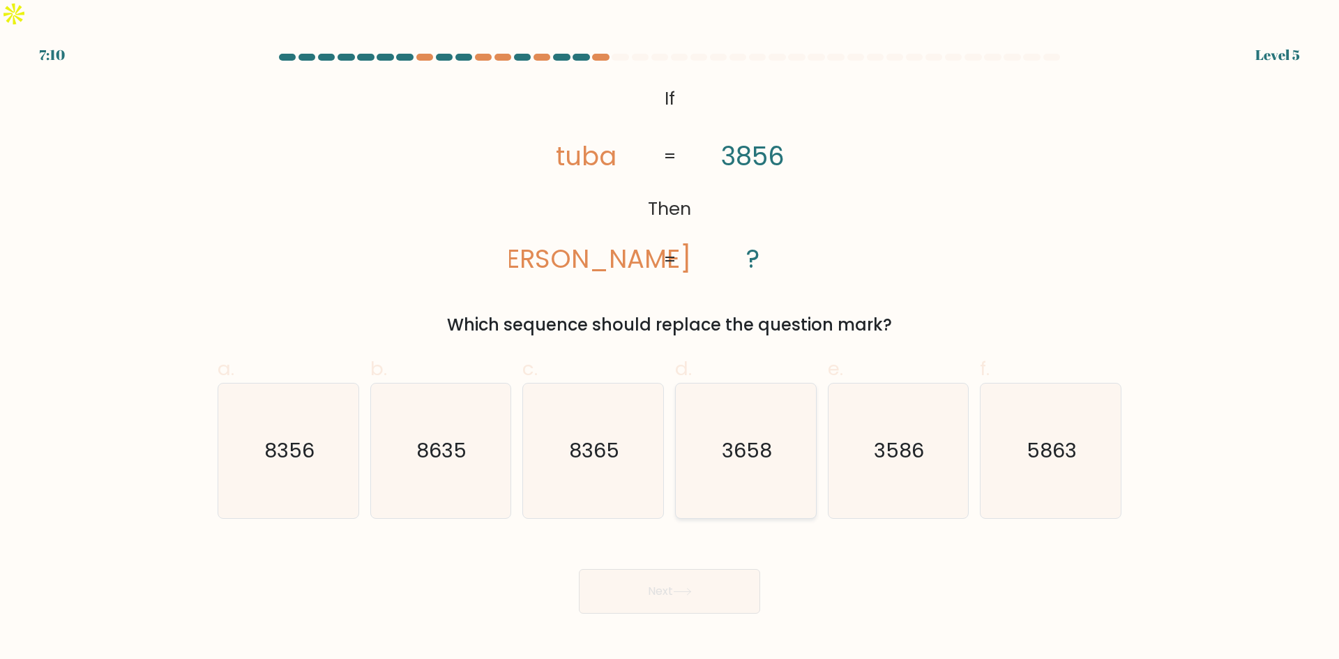
click at [791, 451] on icon "3658" at bounding box center [746, 451] width 135 height 135
click at [670, 339] on input "d. 3658" at bounding box center [670, 334] width 1 height 9
radio input "true"
click at [718, 569] on button "Next" at bounding box center [669, 591] width 181 height 45
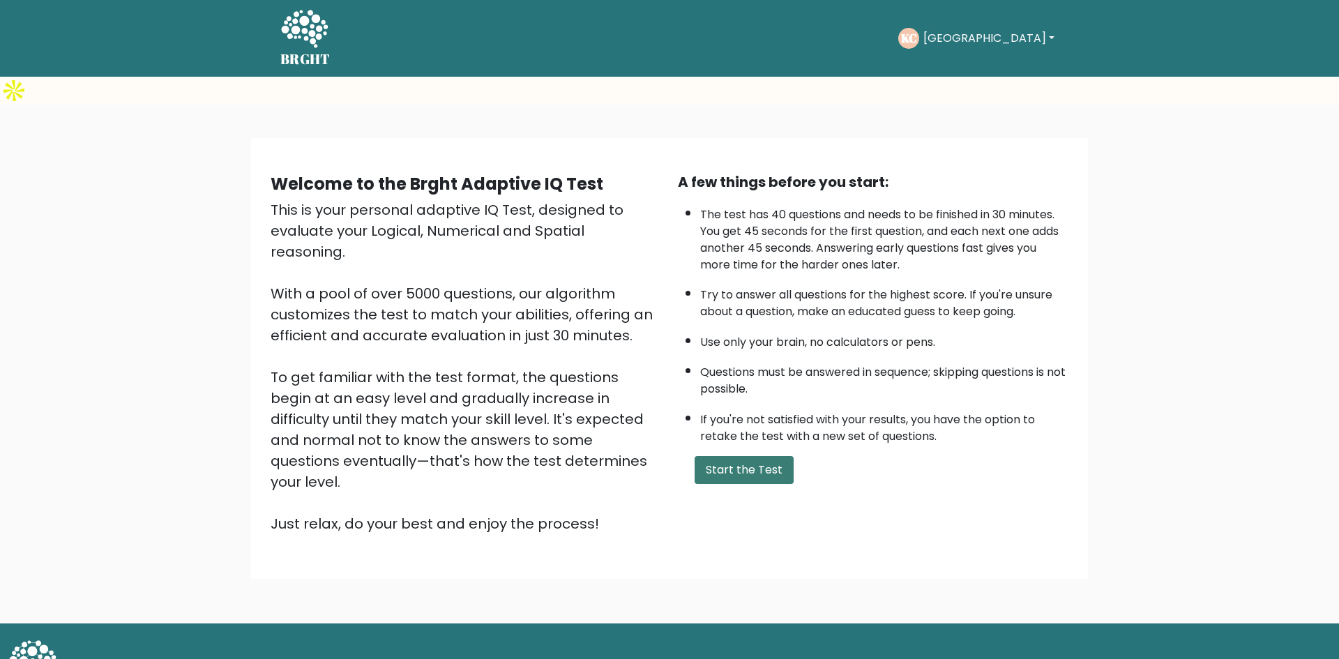
click at [741, 456] on button "Start the Test" at bounding box center [744, 470] width 99 height 28
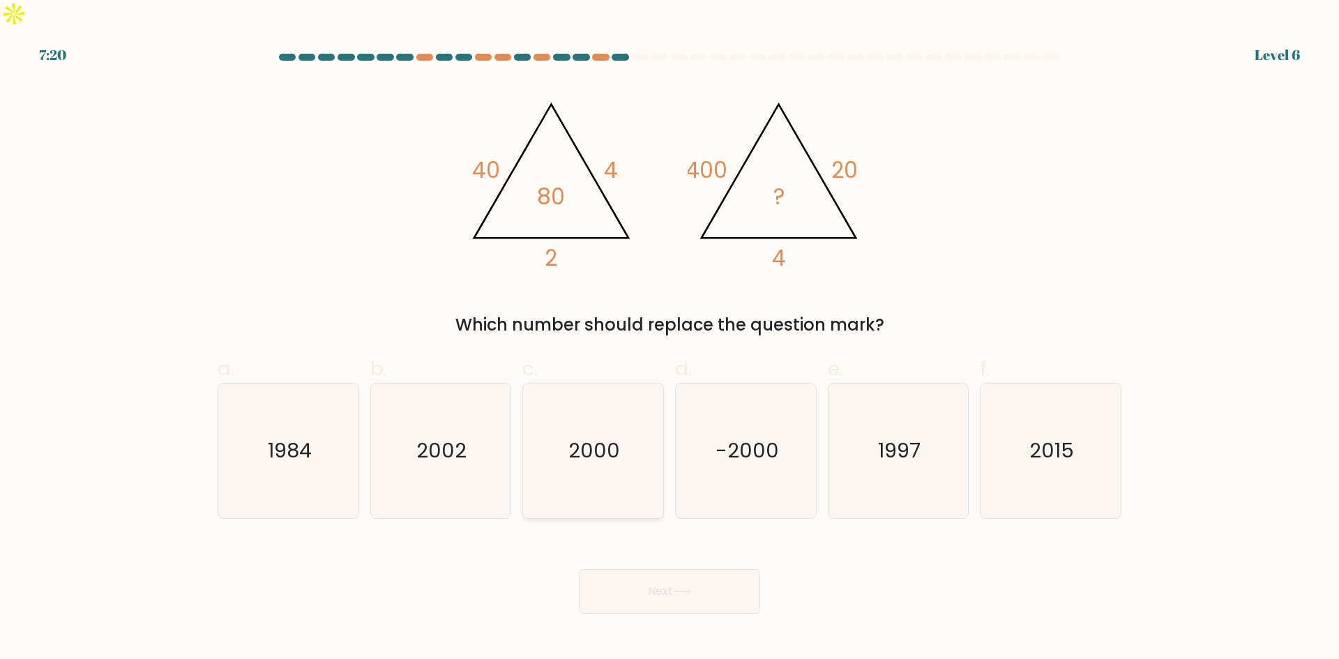
click at [635, 433] on icon "2000" at bounding box center [593, 451] width 135 height 135
click at [670, 339] on input "c. [DATE]" at bounding box center [670, 334] width 1 height 9
radio input "true"
click at [673, 569] on button "Next" at bounding box center [669, 591] width 181 height 45
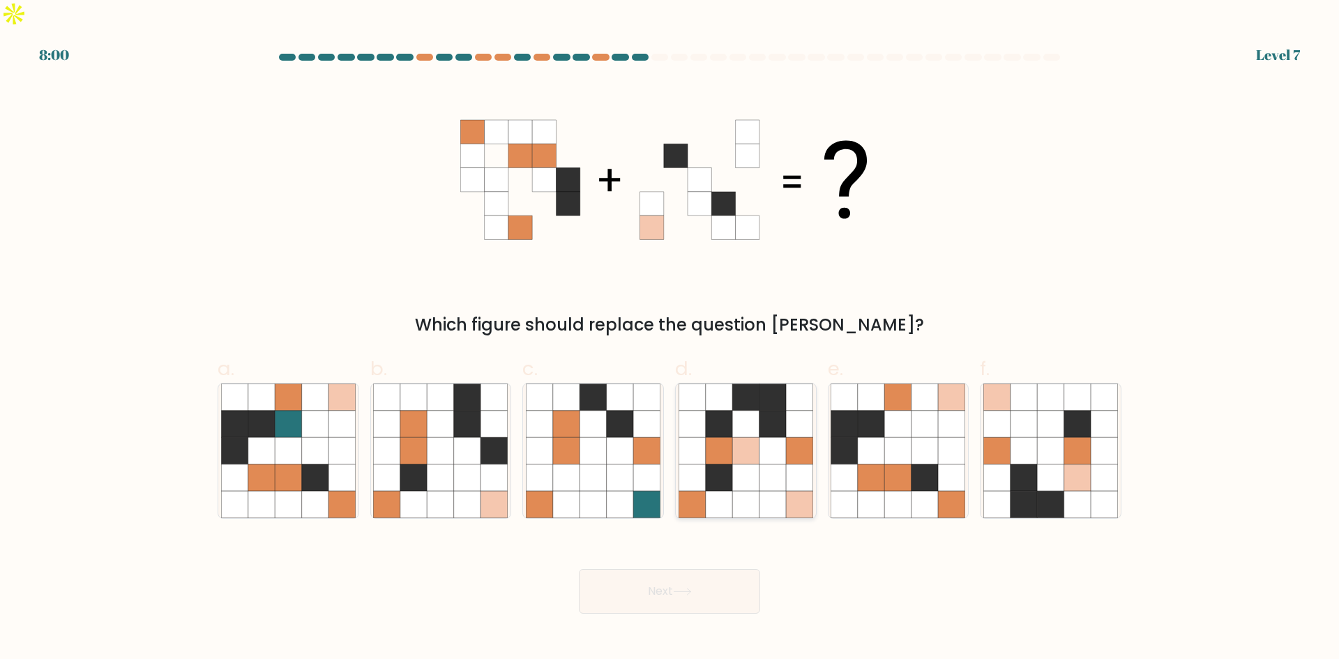
click at [767, 437] on icon at bounding box center [773, 450] width 27 height 27
click at [670, 339] on input "d." at bounding box center [670, 334] width 1 height 9
radio input "true"
click at [711, 569] on button "Next" at bounding box center [669, 591] width 181 height 45
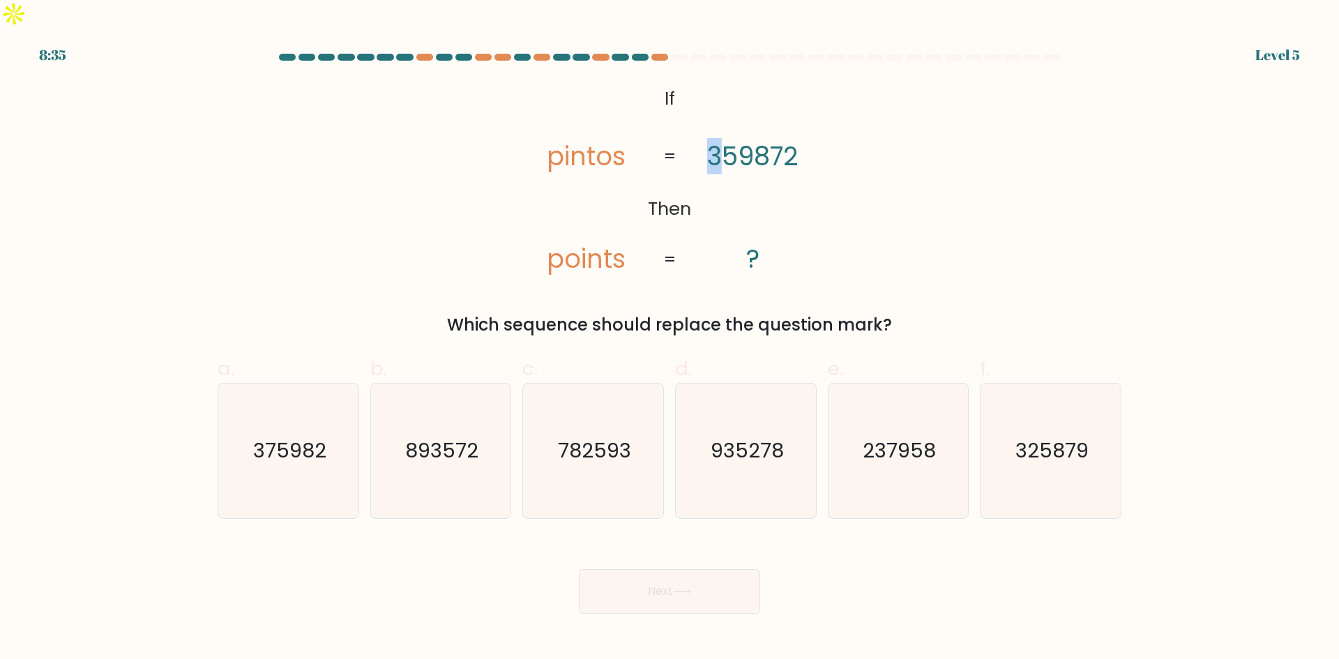
drag, startPoint x: 711, startPoint y: 132, endPoint x: 727, endPoint y: 130, distance: 15.5
click at [727, 138] on tspan "359872" at bounding box center [752, 156] width 91 height 36
click at [758, 197] on icon "@import url('[URL][DOMAIN_NAME]); If Then pintos points 359872 ? = =" at bounding box center [669, 180] width 321 height 198
click at [1064, 470] on icon "325879" at bounding box center [1050, 451] width 135 height 135
click at [670, 339] on input "f. 325879" at bounding box center [670, 334] width 1 height 9
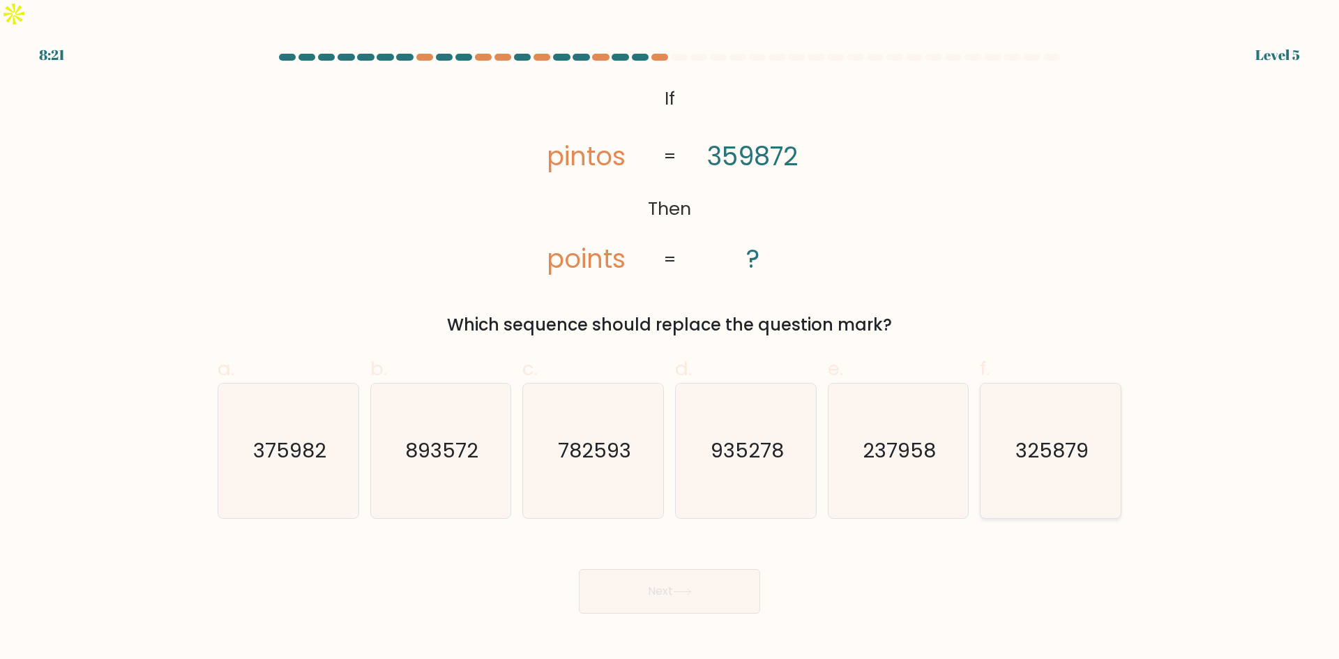
radio input "true"
click at [694, 569] on button "Next" at bounding box center [669, 591] width 181 height 45
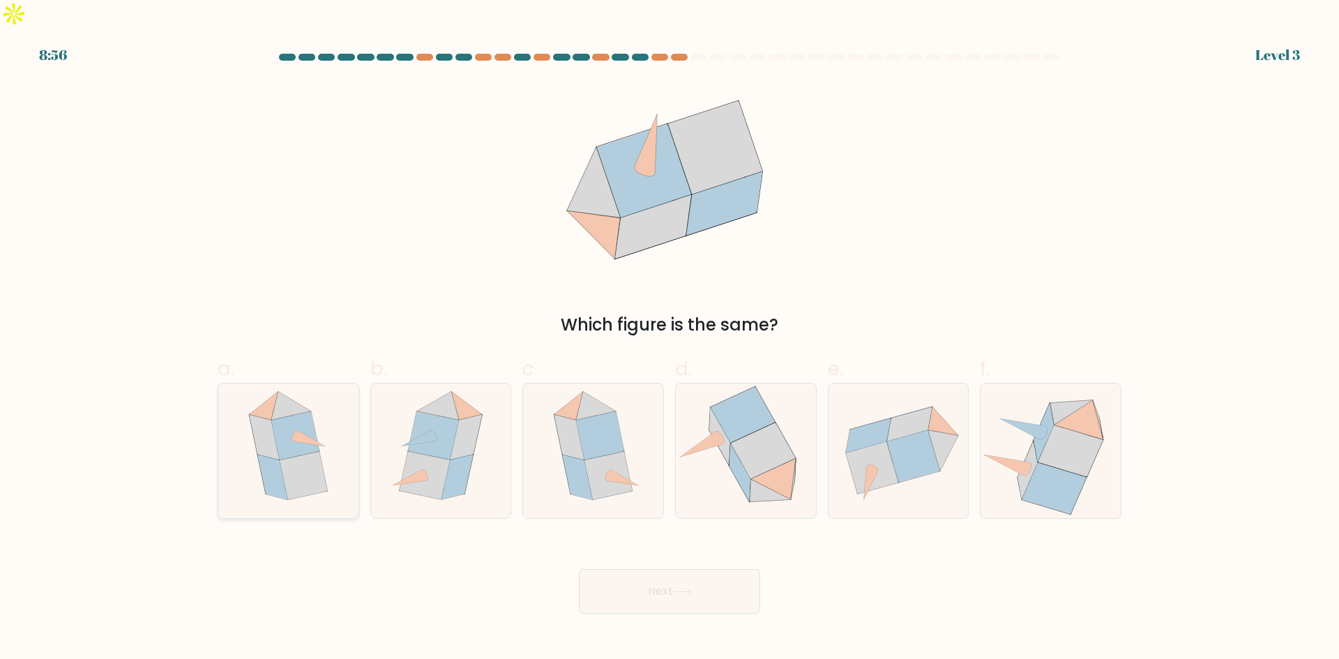
drag, startPoint x: 318, startPoint y: 405, endPoint x: 331, endPoint y: 423, distance: 22.1
click at [317, 409] on icon at bounding box center [289, 451] width 110 height 135
click at [670, 339] on input "a." at bounding box center [670, 334] width 1 height 9
radio input "true"
click at [657, 569] on button "Next" at bounding box center [669, 591] width 181 height 45
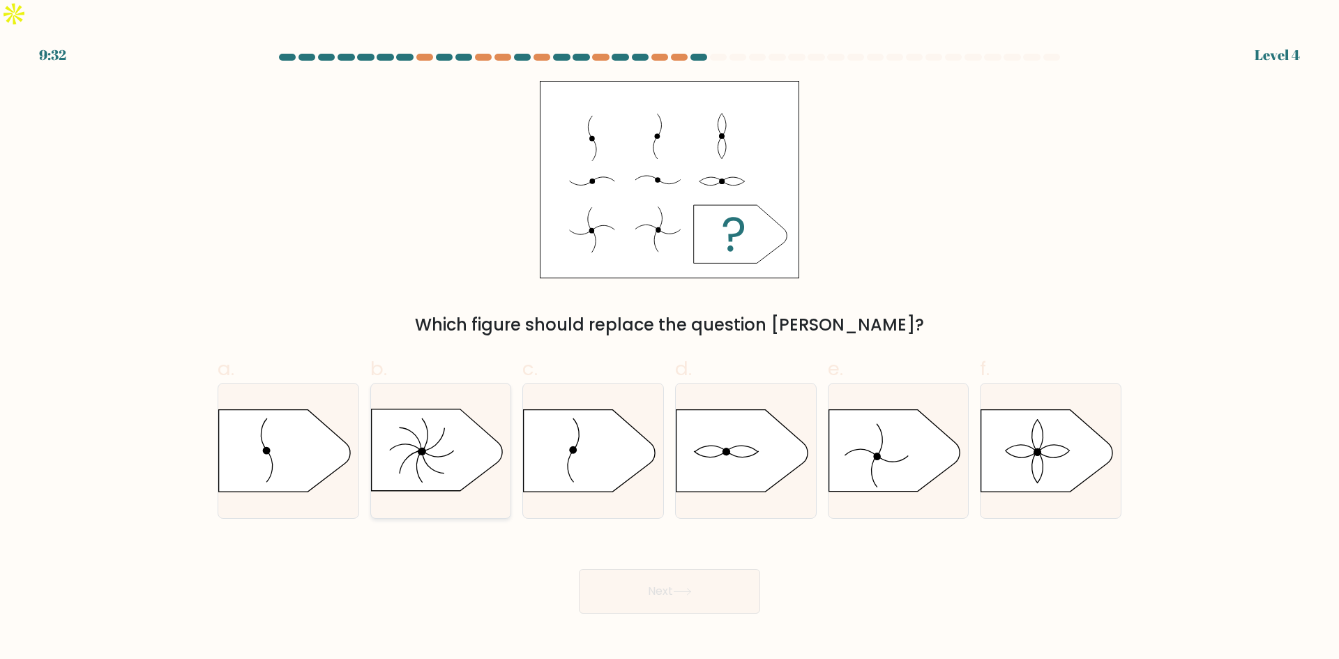
click at [442, 432] on icon at bounding box center [436, 450] width 131 height 82
click at [670, 339] on input "b." at bounding box center [670, 334] width 1 height 9
radio input "true"
click at [695, 569] on button "Next" at bounding box center [669, 591] width 181 height 45
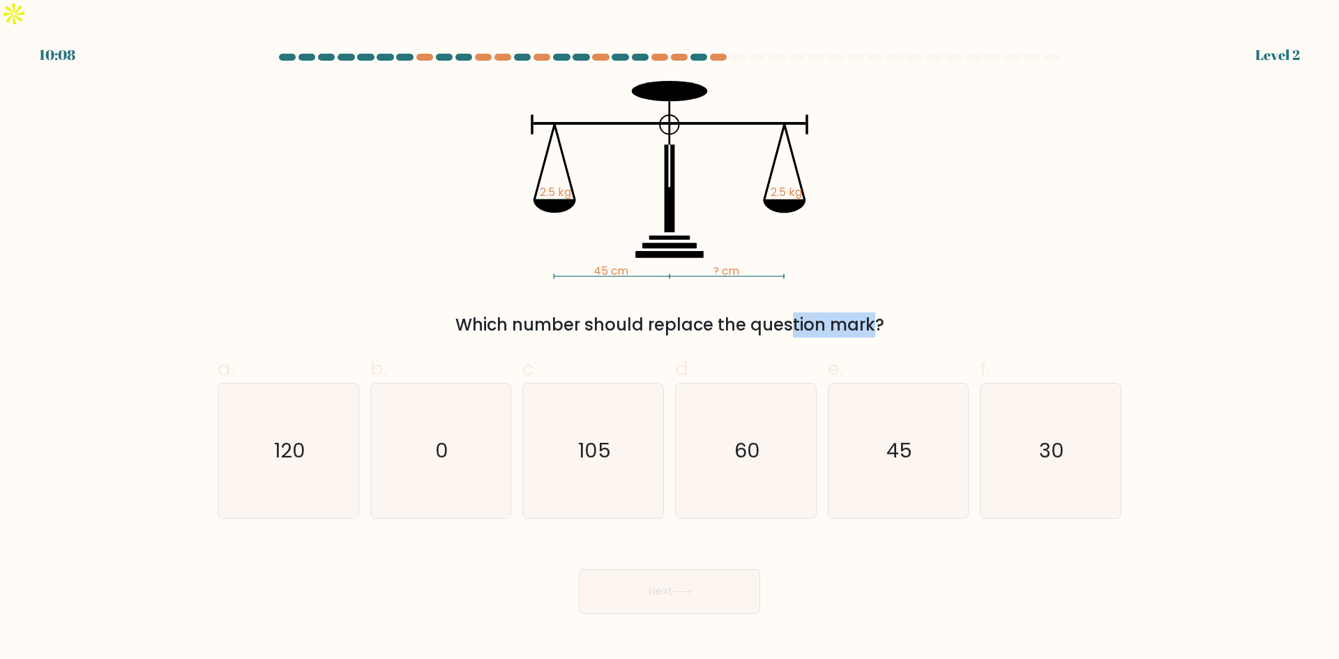
drag, startPoint x: 682, startPoint y: 250, endPoint x: 741, endPoint y: 257, distance: 59.0
click at [741, 257] on div "45 cm ? cm 2.5 kg 2.5 kg Which number should replace the question mark?" at bounding box center [669, 209] width 921 height 257
click at [831, 222] on icon "45 cm ? cm 2.5 kg 2.5 kg" at bounding box center [669, 180] width 418 height 198
click at [459, 444] on icon "0" at bounding box center [440, 451] width 135 height 135
click at [670, 339] on input "b. 0" at bounding box center [670, 334] width 1 height 9
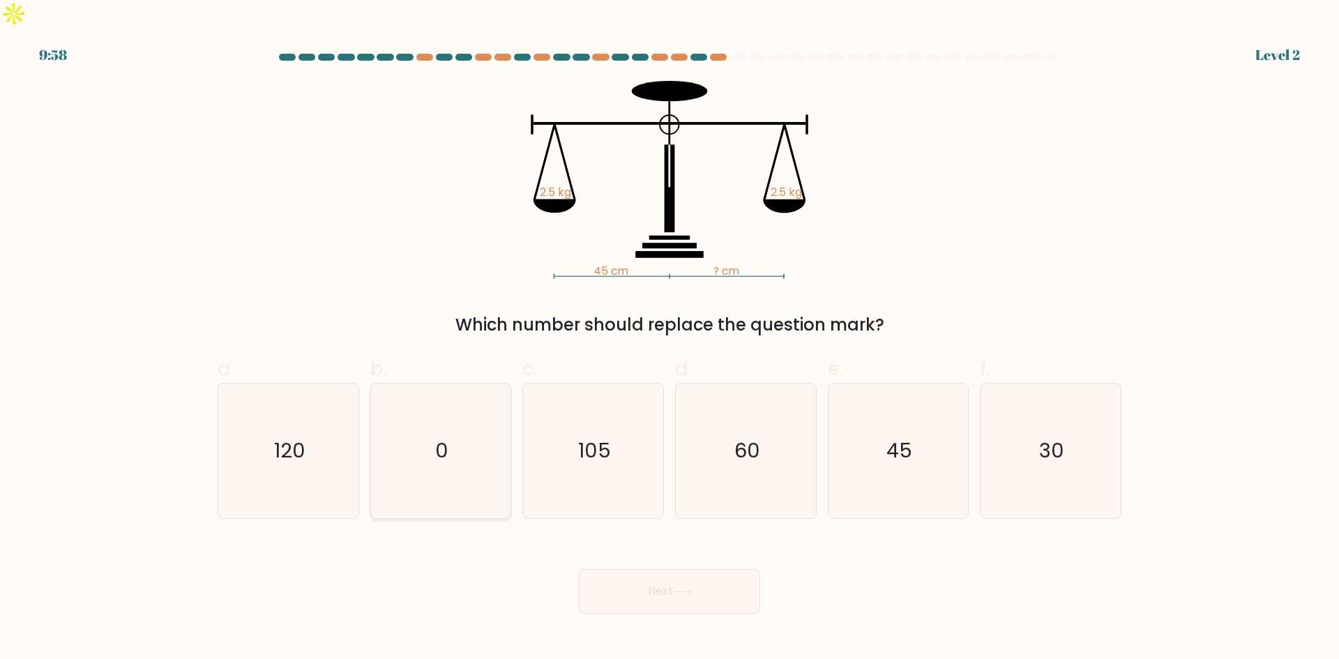
radio input "true"
click at [744, 581] on button "Next" at bounding box center [669, 591] width 181 height 45
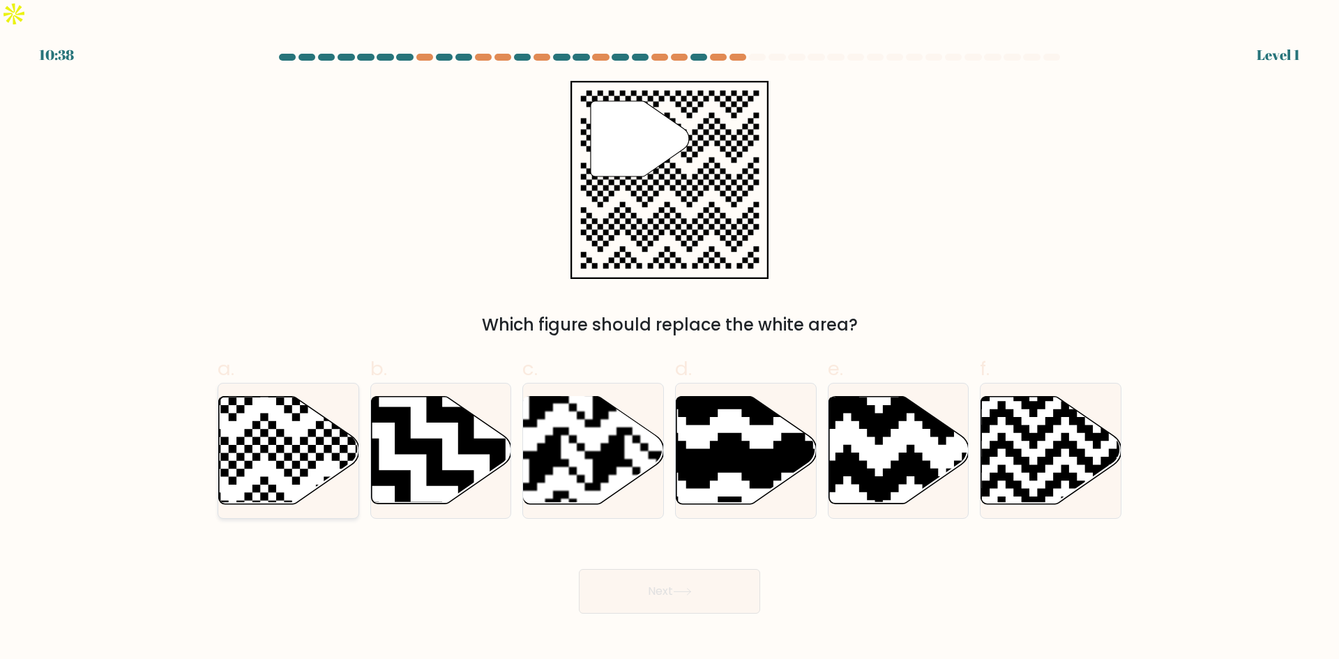
click at [305, 425] on icon at bounding box center [332, 509] width 254 height 254
click at [670, 339] on input "a." at bounding box center [670, 334] width 1 height 9
radio input "true"
click at [677, 571] on button "Next" at bounding box center [669, 591] width 181 height 45
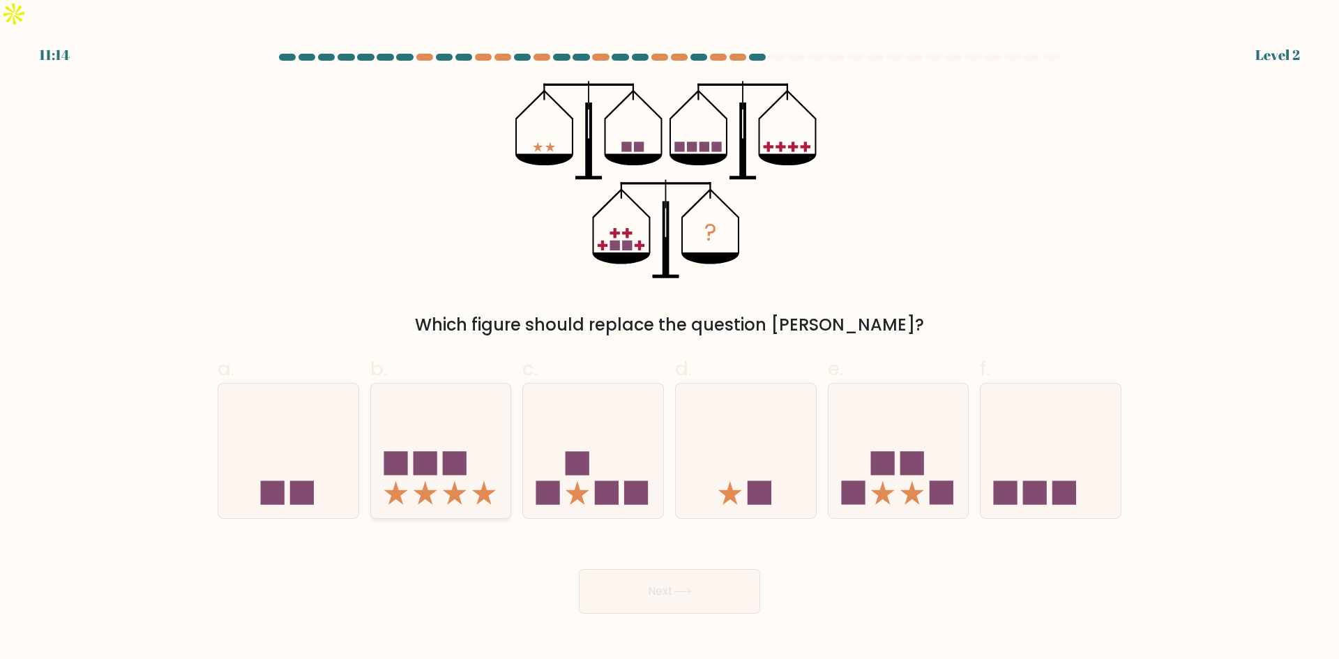
click at [476, 429] on icon at bounding box center [441, 451] width 140 height 116
click at [670, 339] on input "b." at bounding box center [670, 334] width 1 height 9
radio input "true"
click at [866, 437] on icon at bounding box center [899, 451] width 140 height 116
click at [670, 339] on input "e." at bounding box center [670, 334] width 1 height 9
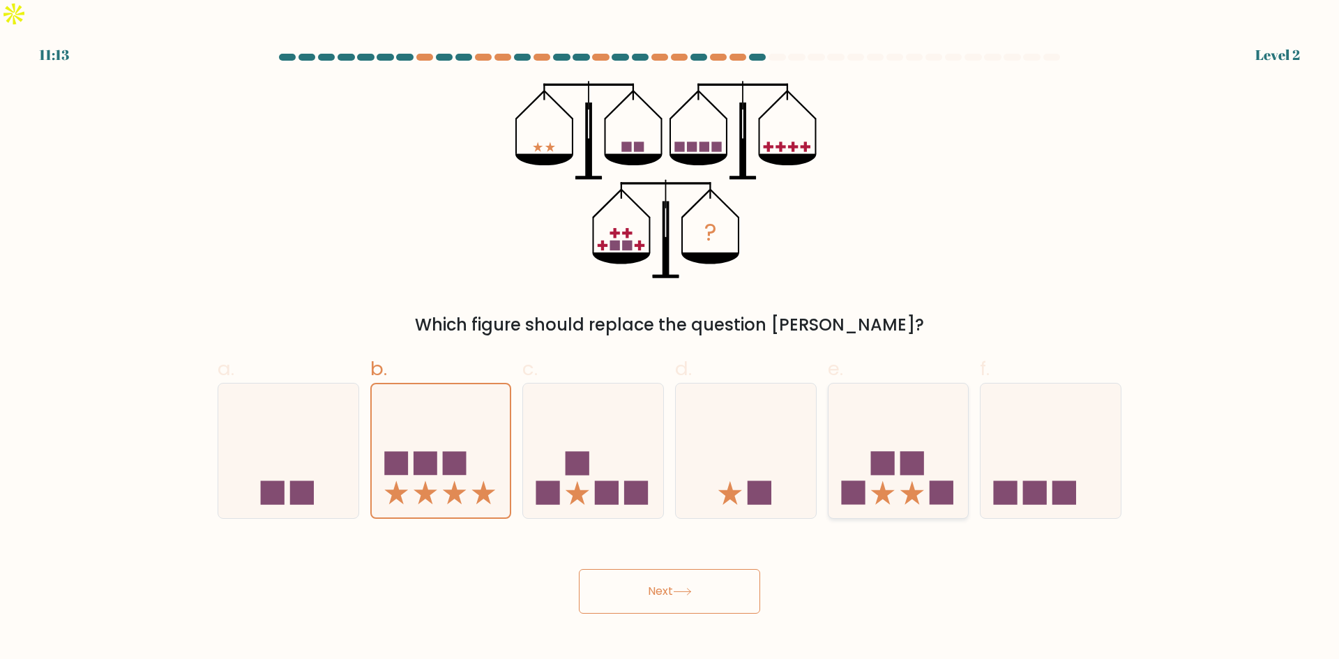
radio input "true"
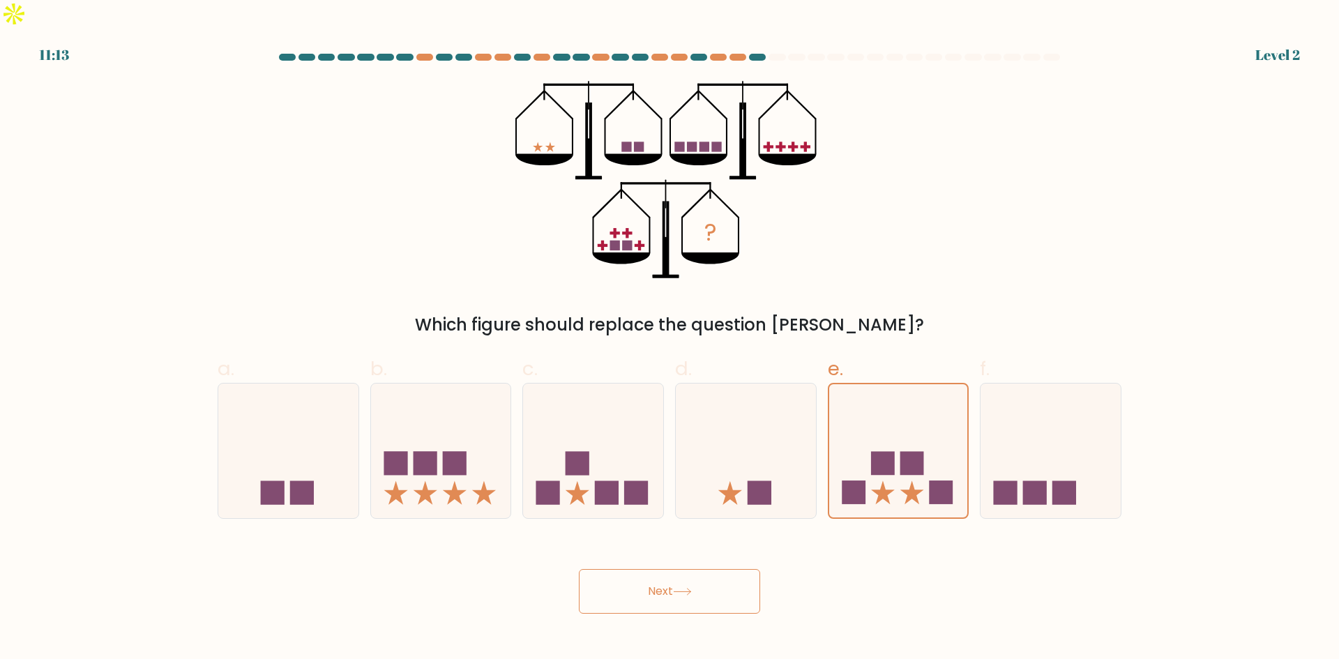
click at [718, 569] on button "Next" at bounding box center [669, 591] width 181 height 45
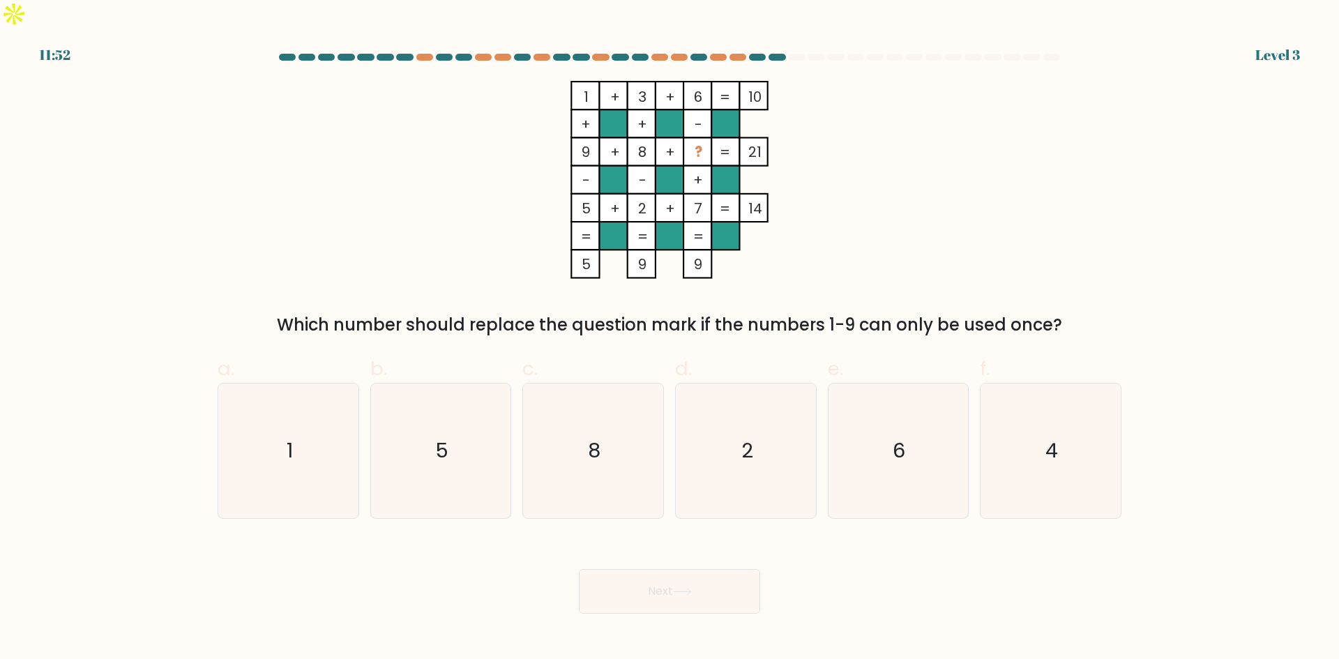
drag, startPoint x: 698, startPoint y: 246, endPoint x: 610, endPoint y: 243, distance: 87.9
click at [610, 243] on icon "1 + 3 + 6 10 + + - 9 + 8 + ? 21 - - + 5 + 2 + 7 = 14 = = = = 5 9 9 =" at bounding box center [669, 180] width 418 height 198
click at [739, 252] on div "1 + 3 + 6 10 + + - 9 + 8 + ? 21 - - + 5 + 2 + 7 = 14 = = = = 5 9 9 = Which numb…" at bounding box center [669, 209] width 921 height 257
drag, startPoint x: 864, startPoint y: 298, endPoint x: 997, endPoint y: 308, distance: 132.9
click at [997, 312] on div "Which number should replace the question mark if the numbers 1-9 can only be us…" at bounding box center [669, 324] width 887 height 25
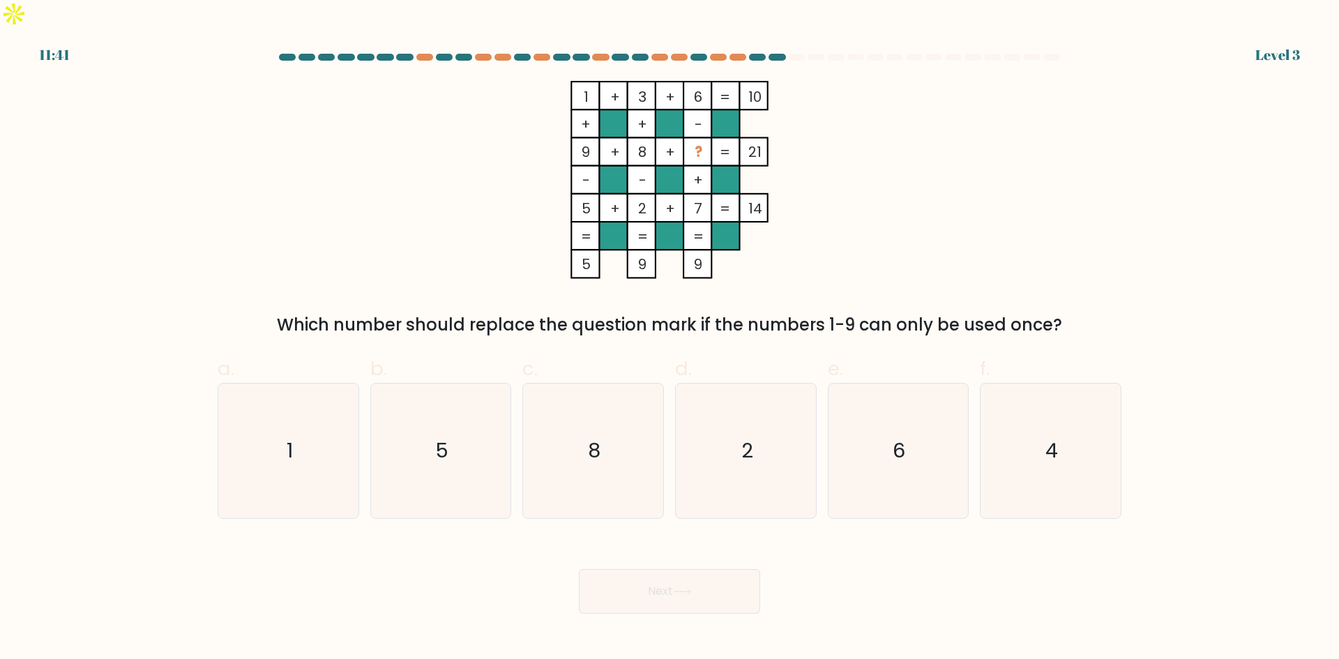
click at [774, 343] on div "a. 1 b. 5 c. 8 d." at bounding box center [669, 431] width 915 height 176
click at [887, 448] on icon "6" at bounding box center [898, 451] width 135 height 135
click at [670, 339] on input "e. 6" at bounding box center [670, 334] width 1 height 9
radio input "true"
click at [707, 579] on button "Next" at bounding box center [669, 591] width 181 height 45
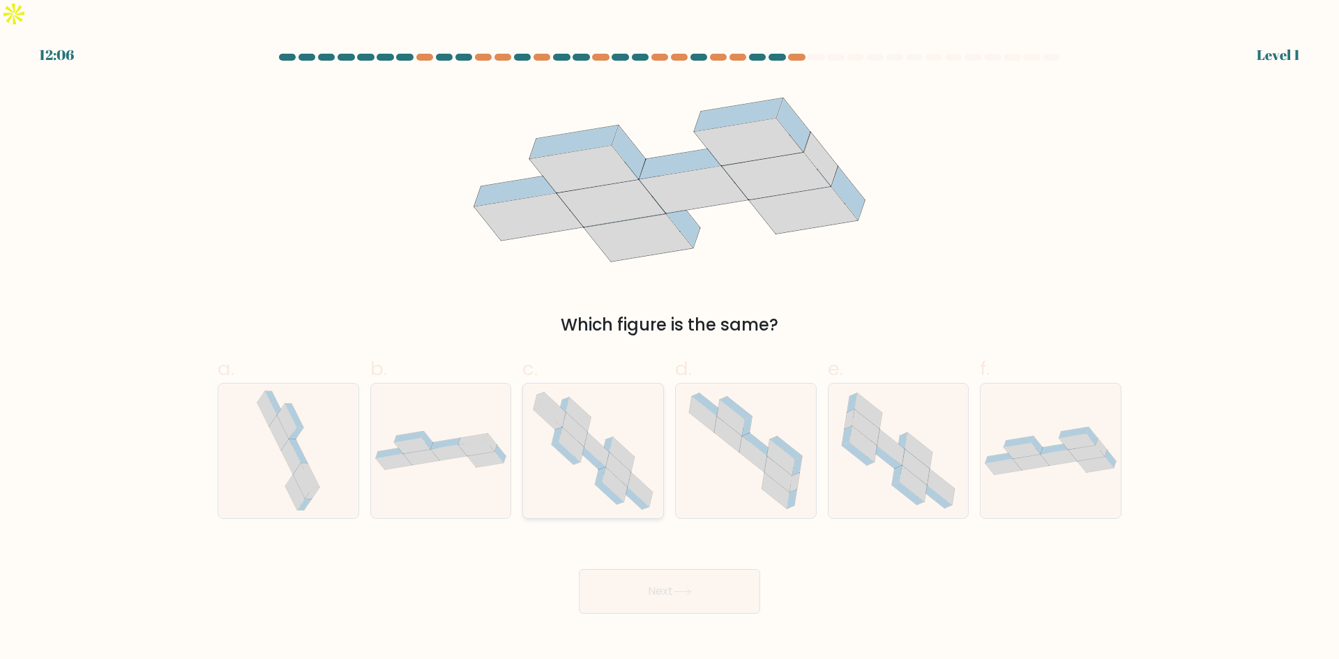
click at [596, 445] on icon at bounding box center [593, 451] width 137 height 135
click at [670, 339] on input "c." at bounding box center [670, 334] width 1 height 9
radio input "true"
click at [903, 483] on icon at bounding box center [908, 494] width 32 height 23
click at [670, 339] on input "e." at bounding box center [670, 334] width 1 height 9
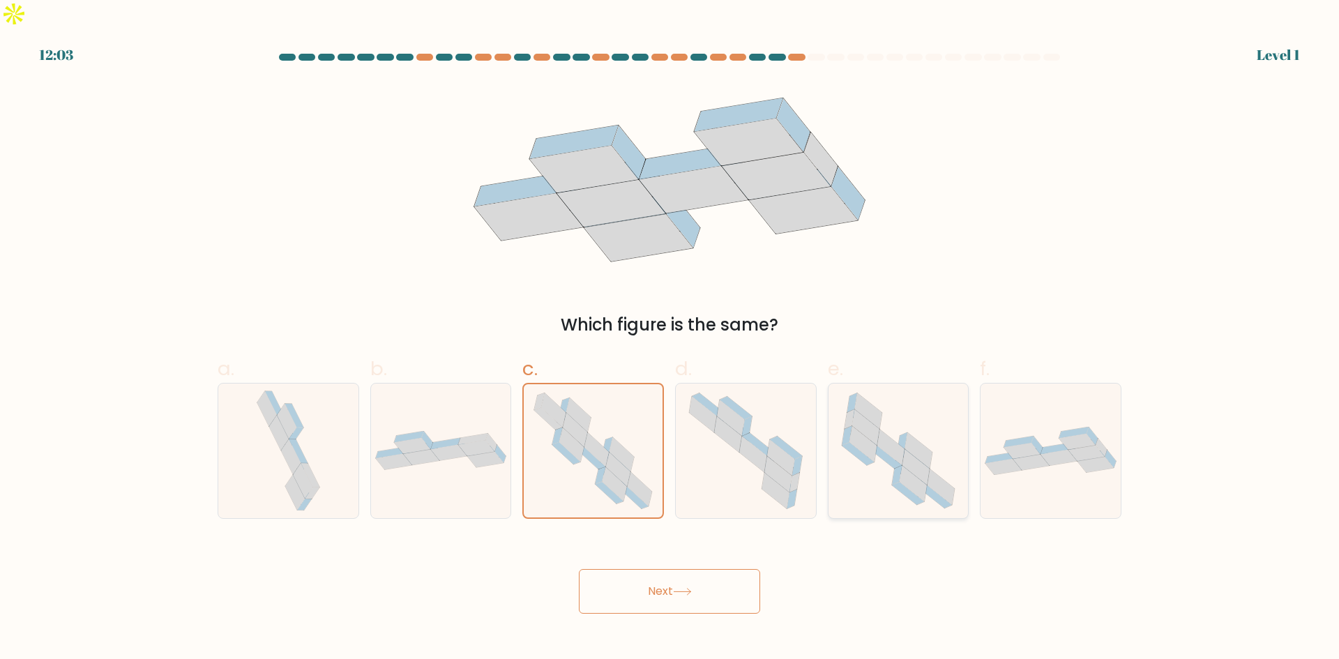
radio input "true"
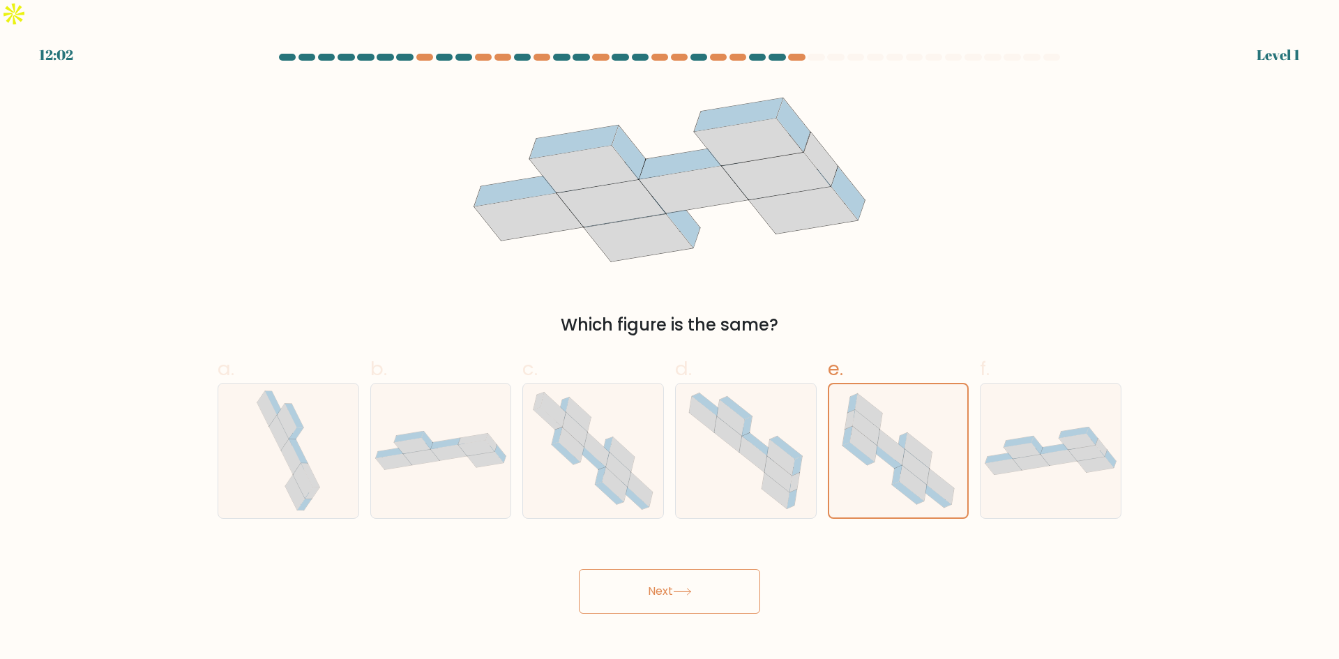
click at [709, 569] on button "Next" at bounding box center [669, 591] width 181 height 45
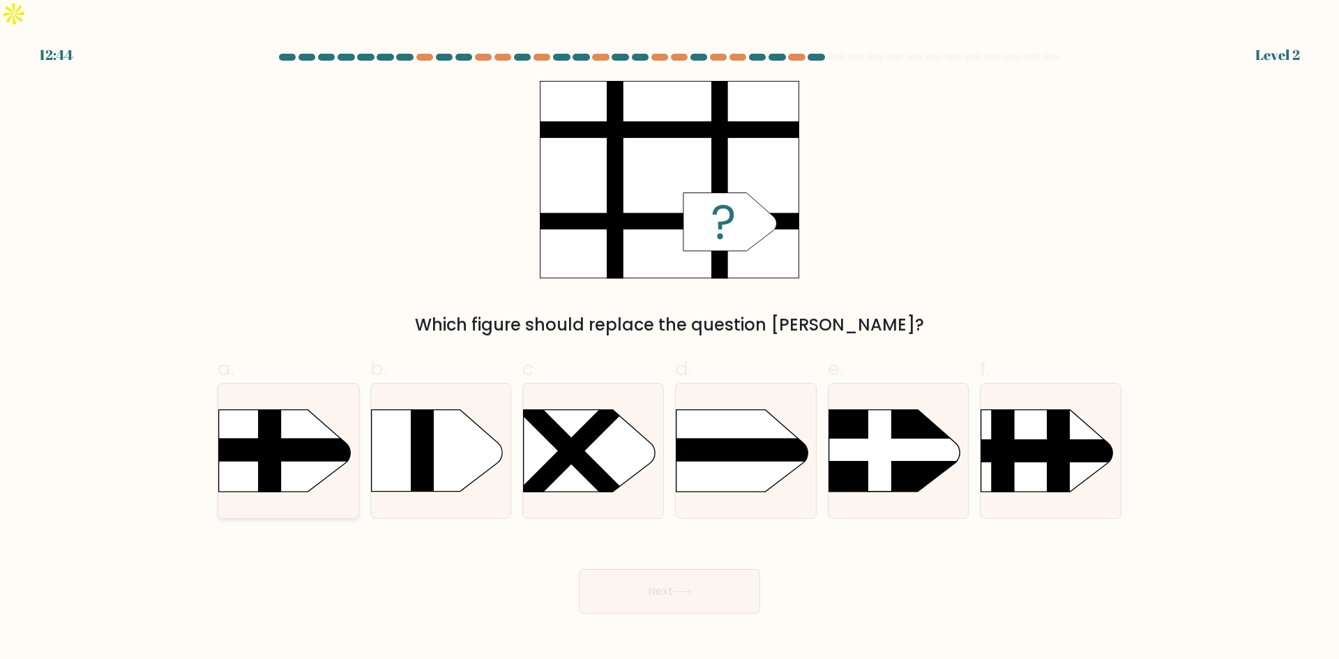
click at [293, 439] on rect at bounding box center [199, 450] width 365 height 23
click at [670, 339] on input "a." at bounding box center [670, 334] width 1 height 9
radio input "true"
click at [660, 569] on button "Next" at bounding box center [669, 591] width 181 height 45
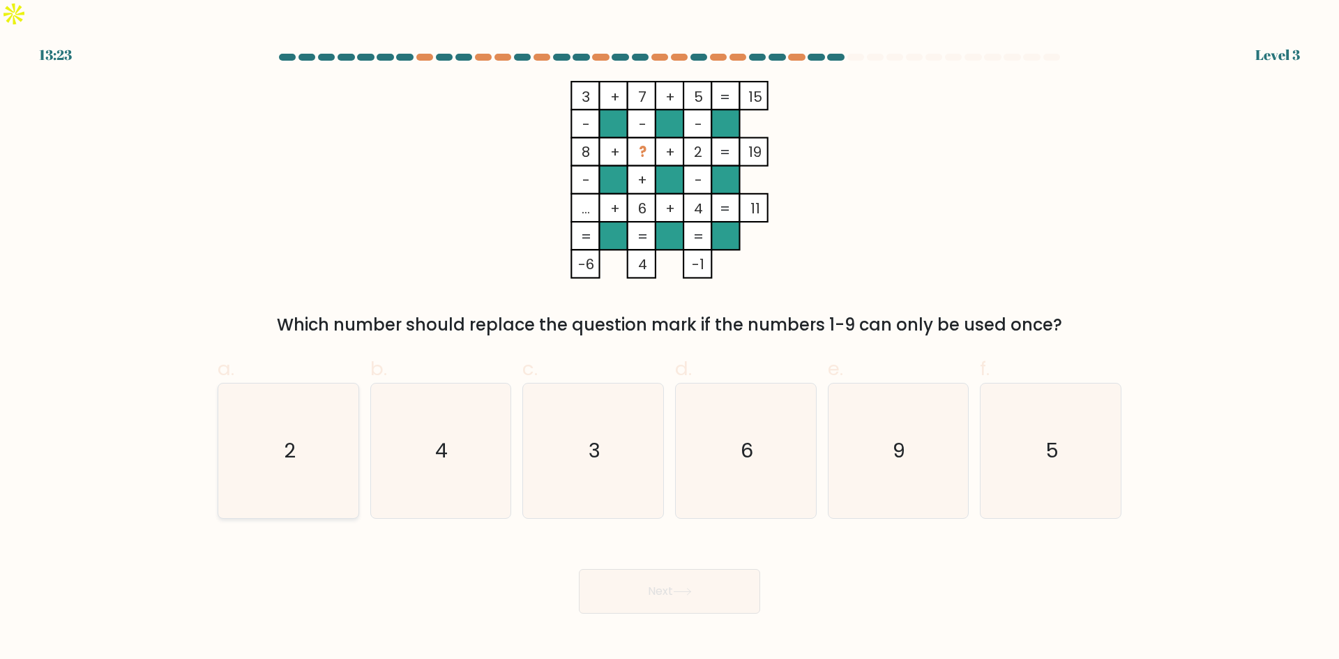
click at [322, 429] on icon "2" at bounding box center [288, 451] width 135 height 135
click at [670, 339] on input "a. 2" at bounding box center [670, 334] width 1 height 9
radio input "true"
click at [710, 588] on body "13:23 Level 3" at bounding box center [669, 329] width 1339 height 659
click at [692, 588] on icon at bounding box center [682, 592] width 19 height 8
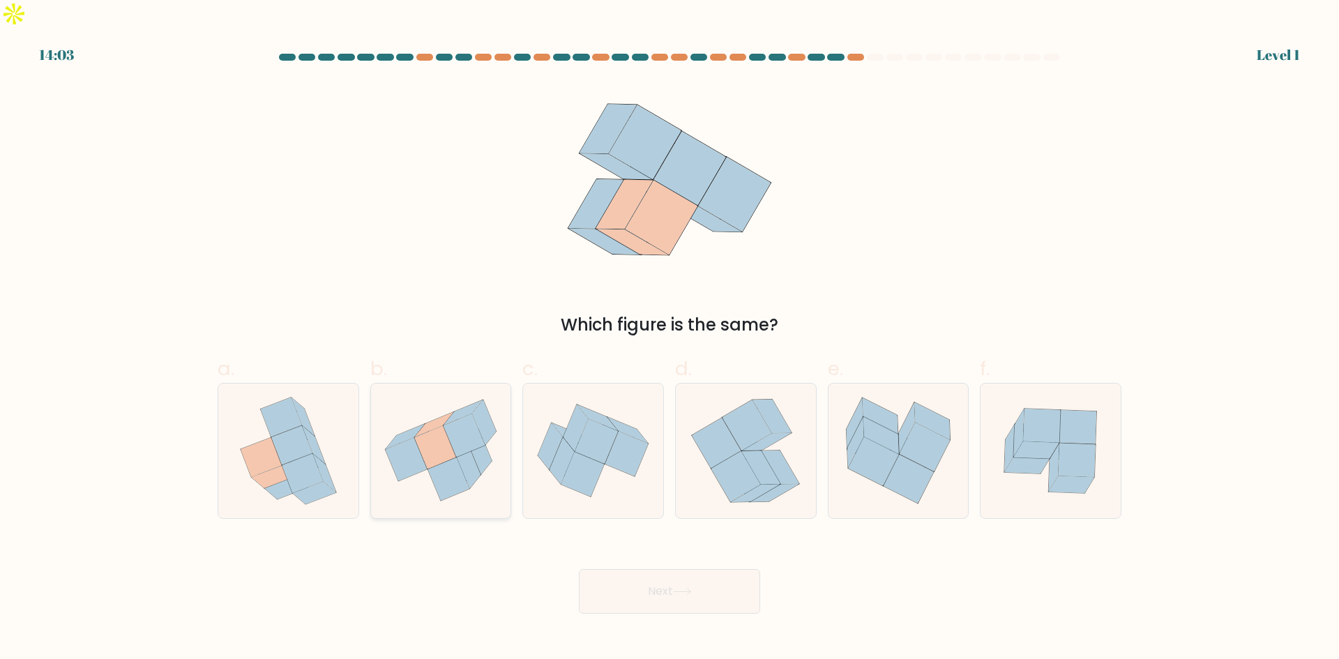
click at [474, 422] on icon at bounding box center [465, 435] width 42 height 43
click at [670, 339] on input "b." at bounding box center [670, 334] width 1 height 9
radio input "true"
click at [305, 425] on icon at bounding box center [291, 444] width 41 height 39
click at [670, 339] on input "a." at bounding box center [670, 334] width 1 height 9
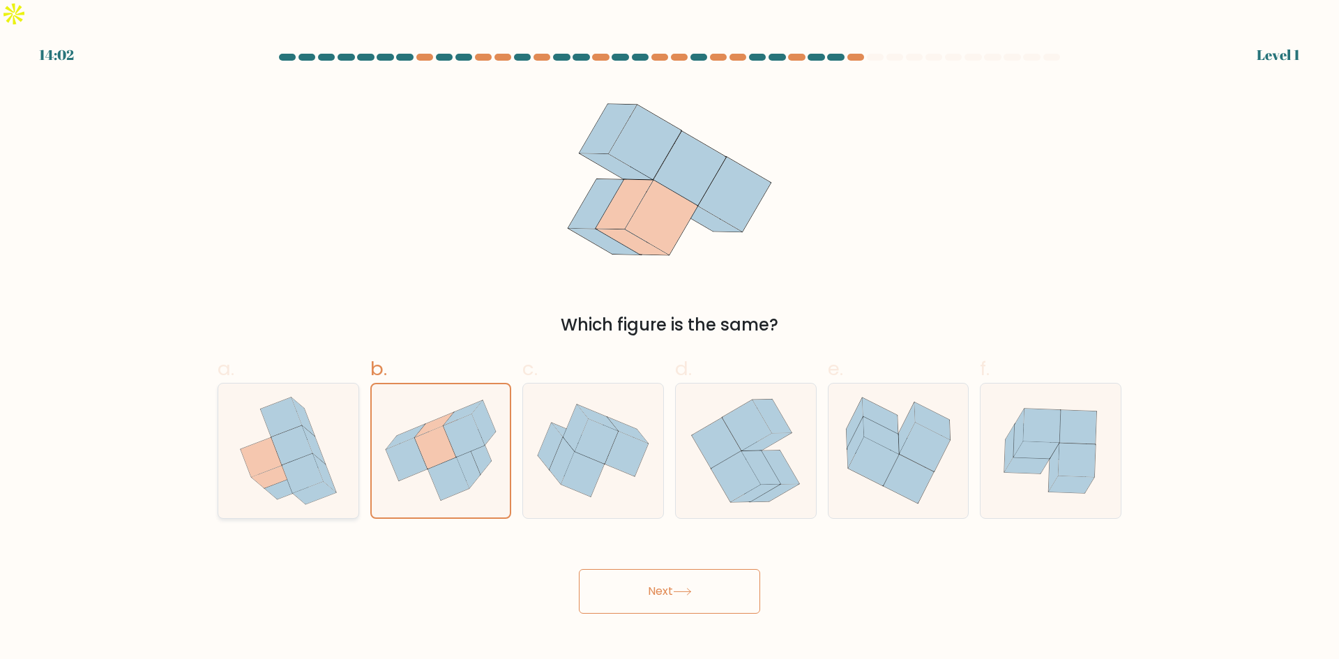
radio input "true"
click at [687, 589] on icon at bounding box center [682, 592] width 17 height 6
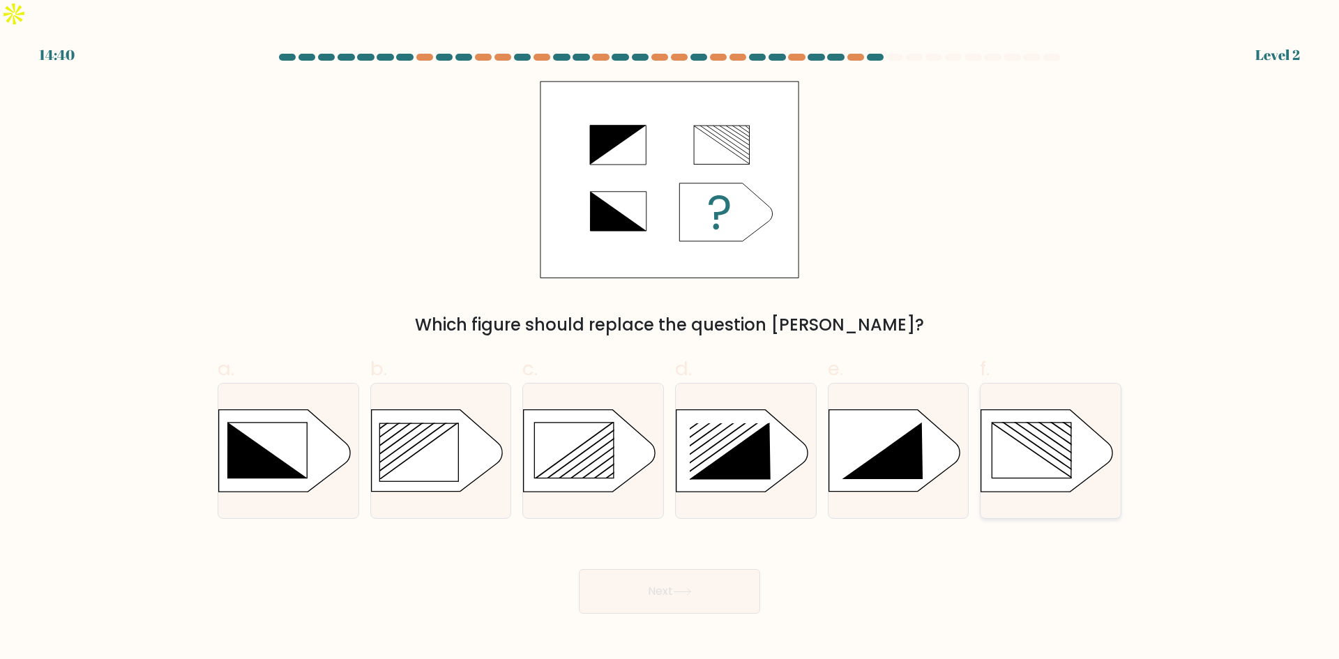
click at [1036, 435] on rect at bounding box center [1032, 450] width 79 height 55
click at [670, 339] on input "f." at bounding box center [670, 334] width 1 height 9
radio input "true"
click at [594, 423] on rect at bounding box center [574, 450] width 79 height 55
click at [670, 339] on input "c." at bounding box center [670, 334] width 1 height 9
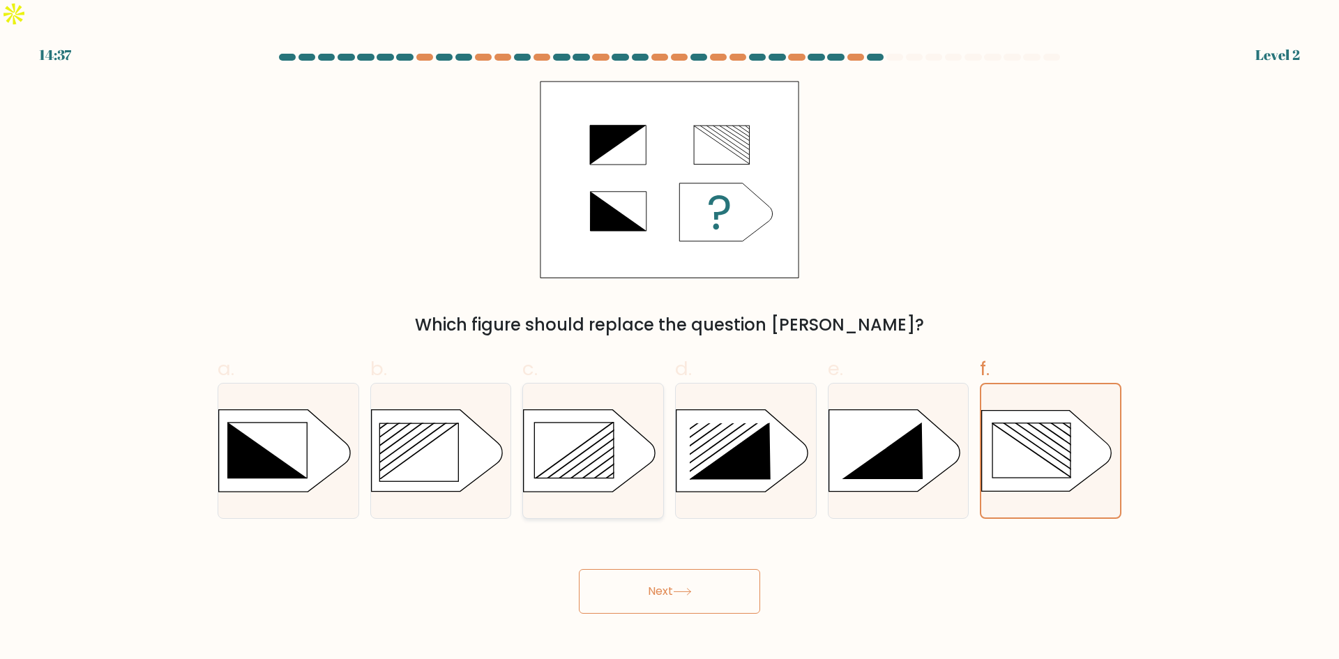
radio input "true"
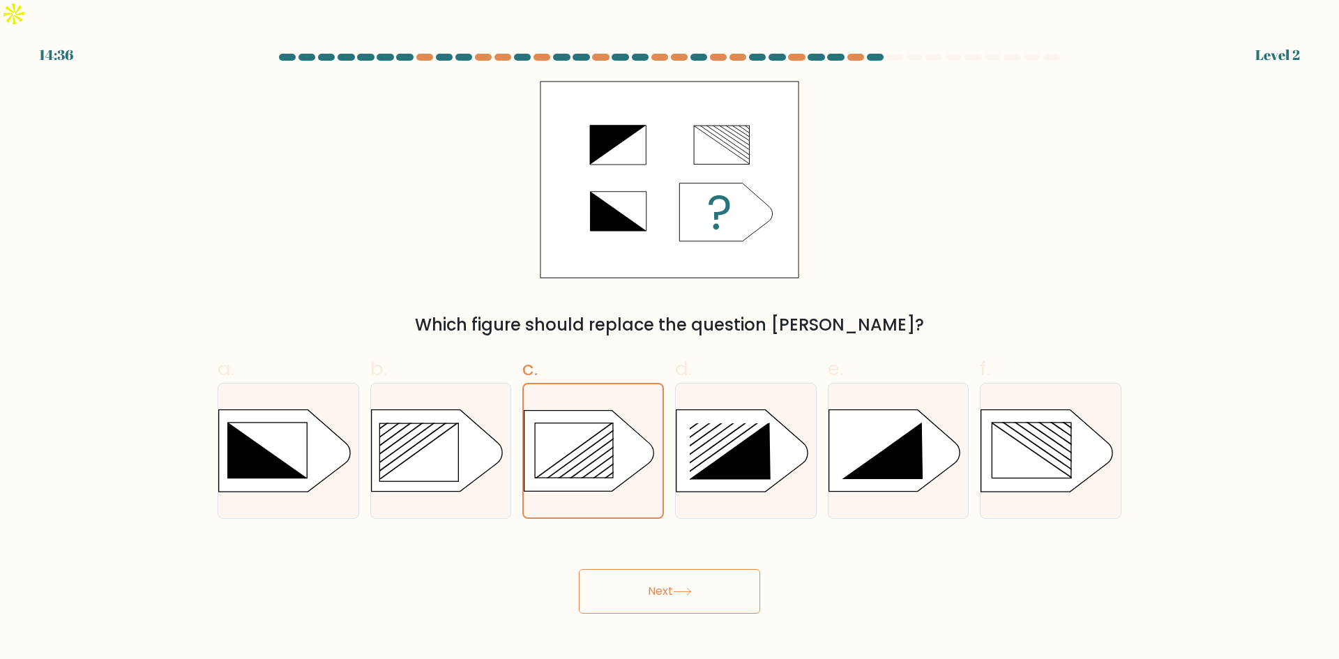
click at [673, 569] on button "Next" at bounding box center [669, 591] width 181 height 45
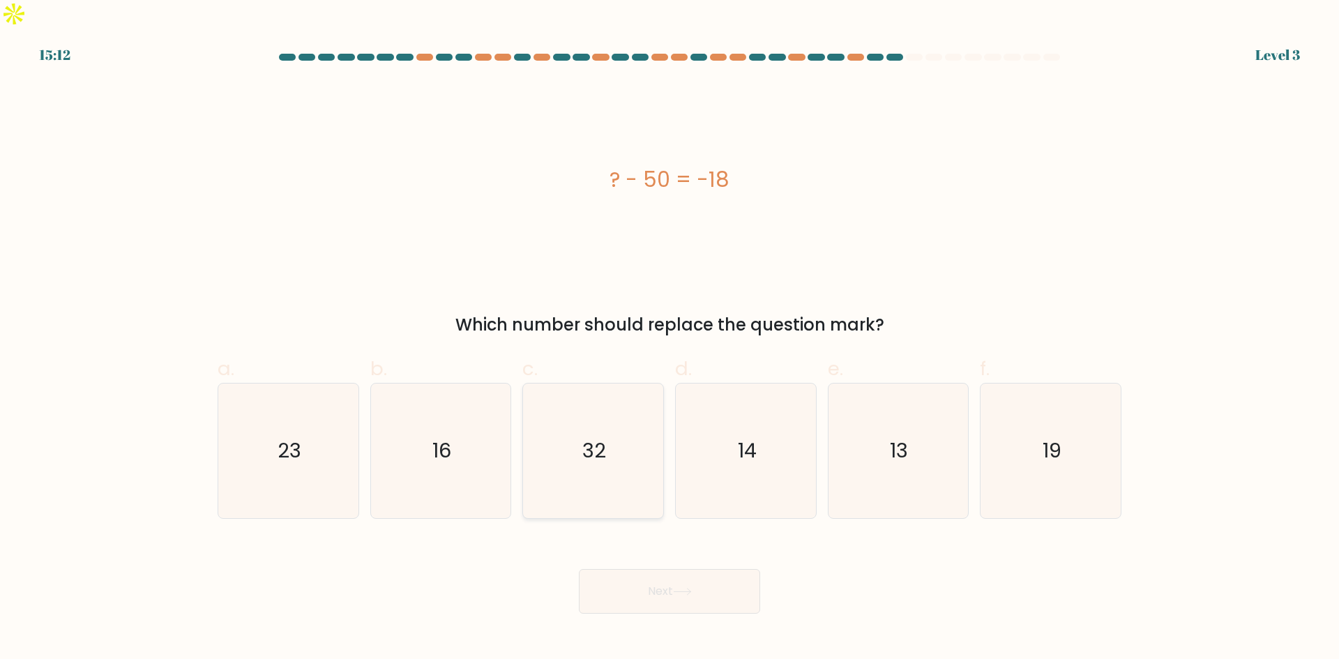
click at [617, 440] on icon "32" at bounding box center [593, 451] width 135 height 135
click at [670, 339] on input "c. 32" at bounding box center [670, 334] width 1 height 9
radio input "true"
click at [707, 569] on button "Next" at bounding box center [669, 591] width 181 height 45
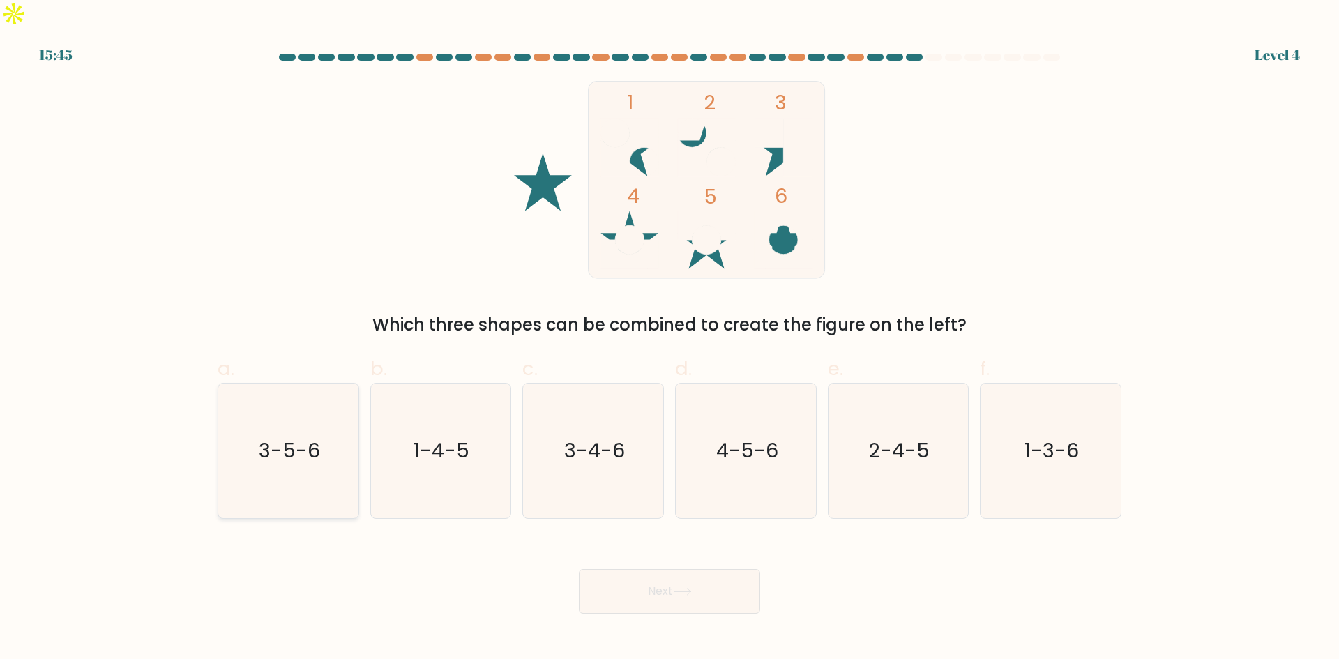
click at [283, 460] on icon "3-5-6" at bounding box center [288, 451] width 135 height 135
click at [670, 339] on input "a. 3-5-6" at bounding box center [670, 334] width 1 height 9
radio input "true"
click at [575, 576] on div "Next" at bounding box center [669, 575] width 921 height 78
click at [647, 569] on button "Next" at bounding box center [669, 591] width 181 height 45
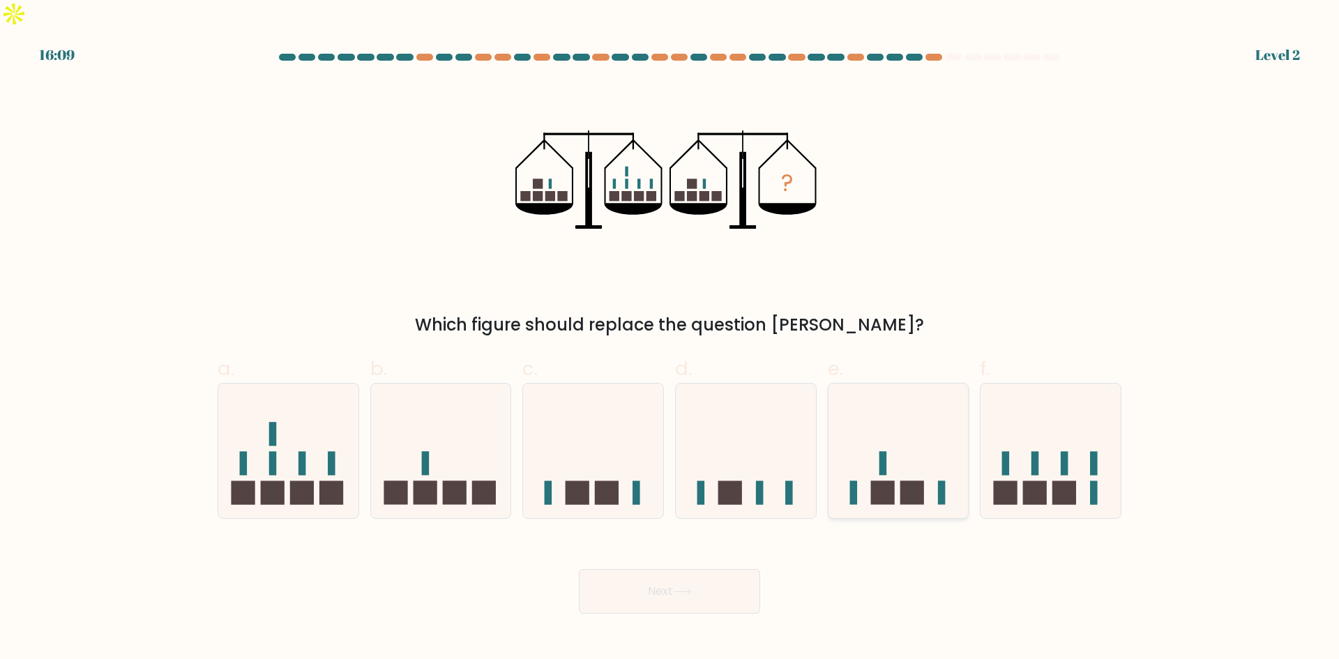
click at [904, 441] on icon at bounding box center [899, 451] width 140 height 116
click at [670, 339] on input "e." at bounding box center [670, 334] width 1 height 9
radio input "true"
click at [760, 481] on rect at bounding box center [760, 493] width 8 height 24
click at [670, 339] on input "d." at bounding box center [670, 334] width 1 height 9
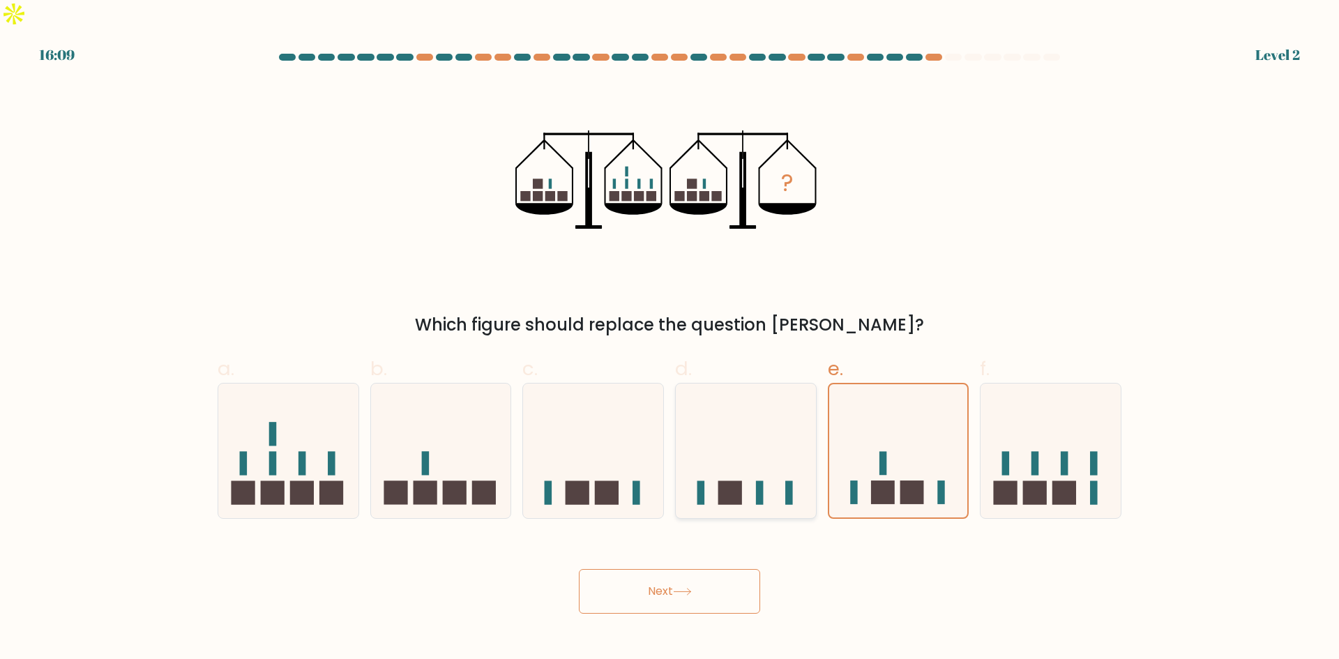
radio input "true"
click at [722, 543] on div "Next" at bounding box center [669, 575] width 921 height 78
click at [721, 569] on button "Next" at bounding box center [669, 591] width 181 height 45
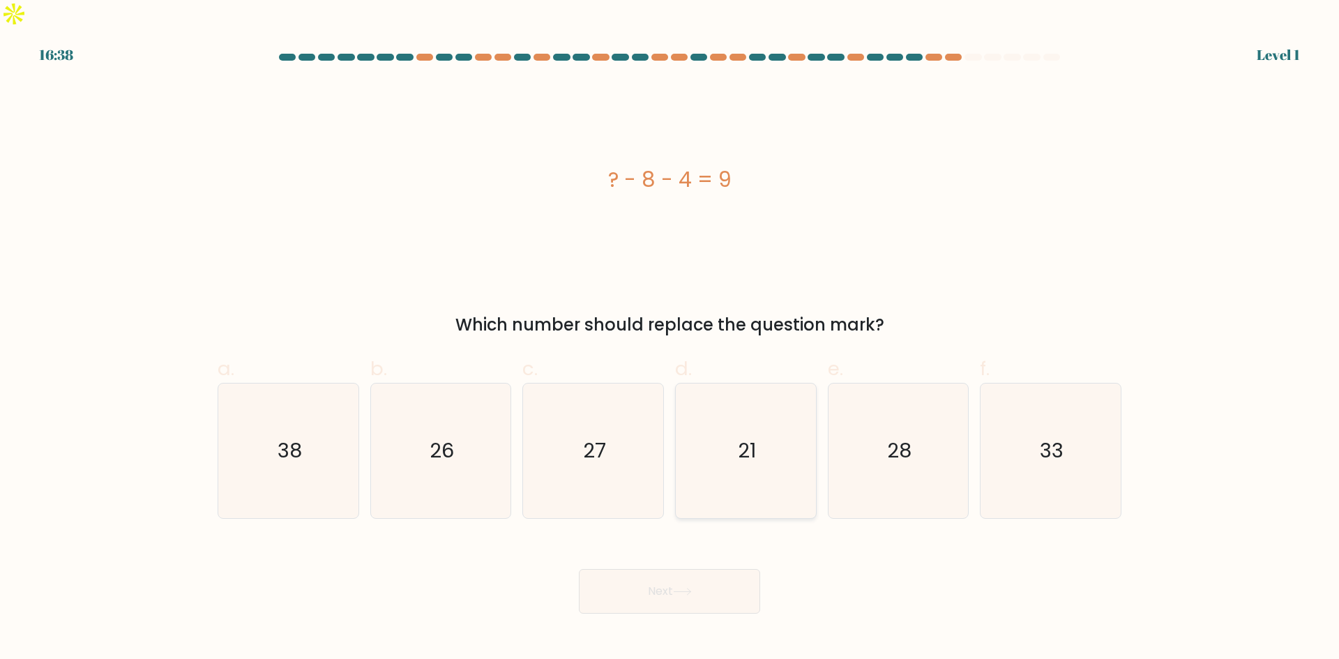
click at [756, 437] on text "21" at bounding box center [747, 451] width 18 height 28
click at [670, 339] on input "d. 21" at bounding box center [670, 334] width 1 height 9
radio input "true"
click at [707, 569] on button "Next" at bounding box center [669, 591] width 181 height 45
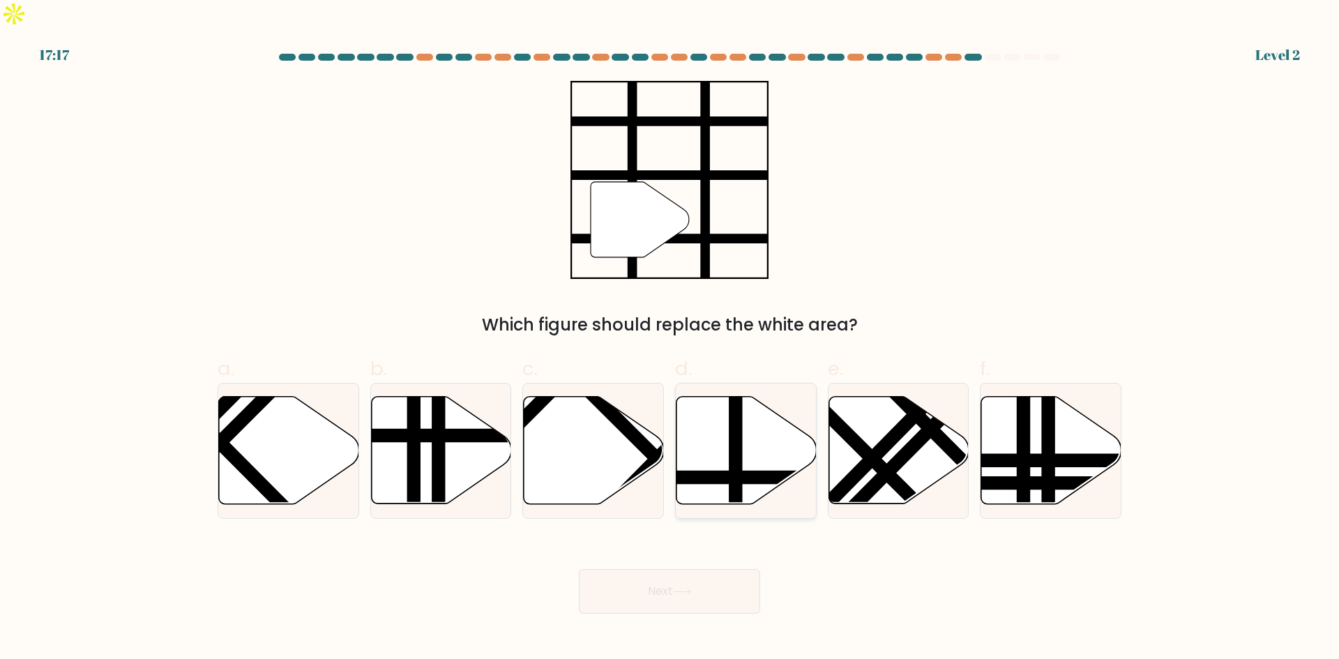
click at [755, 422] on icon at bounding box center [747, 450] width 140 height 107
click at [670, 339] on input "d." at bounding box center [670, 334] width 1 height 9
radio input "true"
click at [624, 569] on button "Next" at bounding box center [669, 591] width 181 height 45
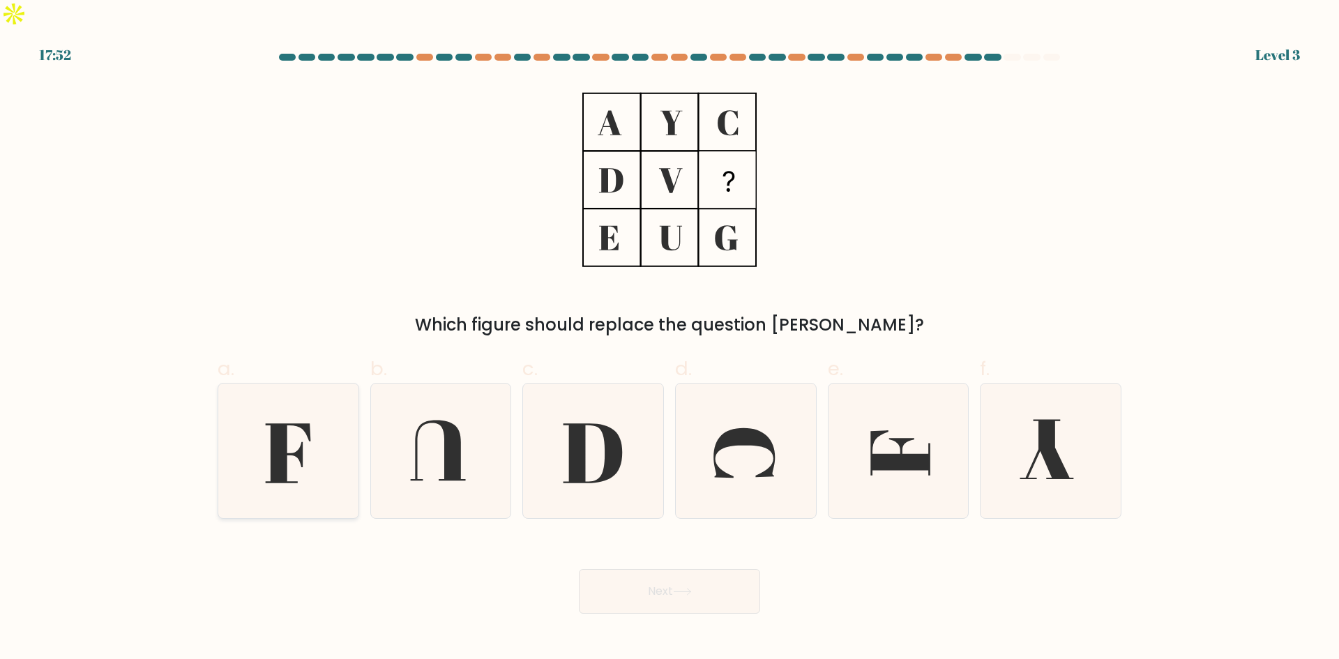
click at [296, 424] on icon at bounding box center [287, 453] width 45 height 60
click at [670, 339] on input "a." at bounding box center [670, 334] width 1 height 9
radio input "true"
click at [707, 578] on button "Next" at bounding box center [669, 591] width 181 height 45
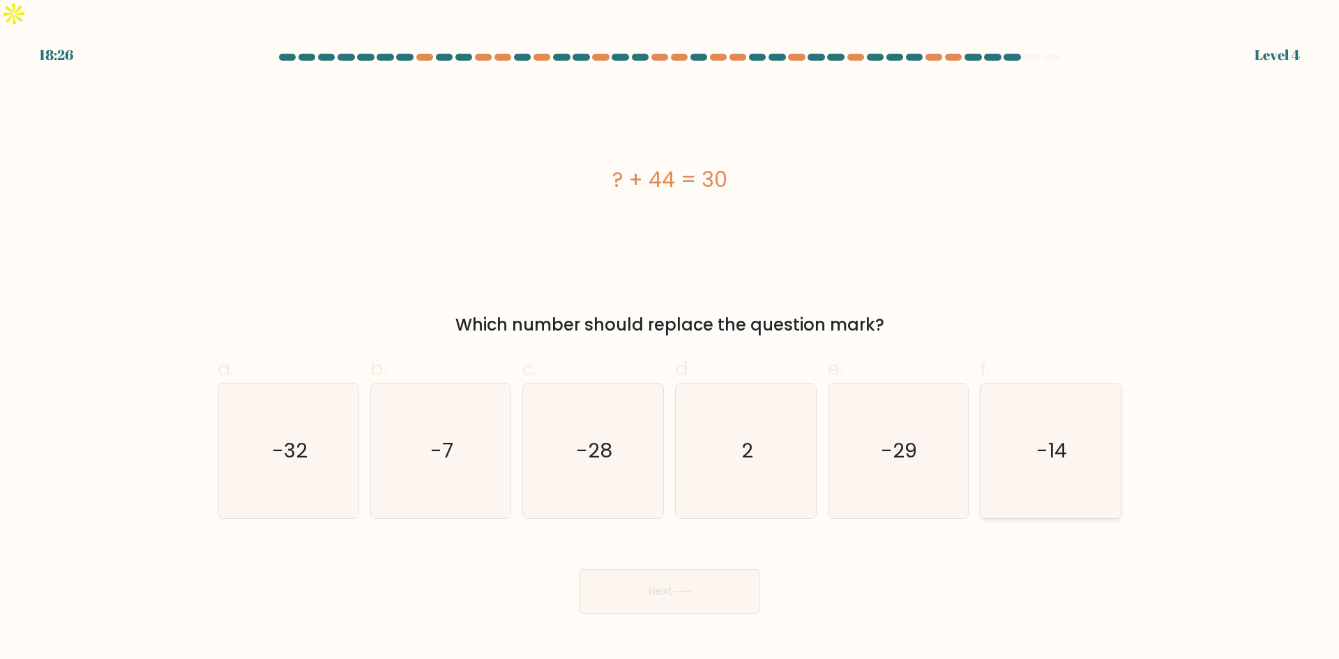
click at [1061, 449] on icon "-14" at bounding box center [1050, 451] width 135 height 135
click at [670, 339] on input "f. -14" at bounding box center [670, 334] width 1 height 9
radio input "true"
click at [732, 569] on button "Next" at bounding box center [669, 591] width 181 height 45
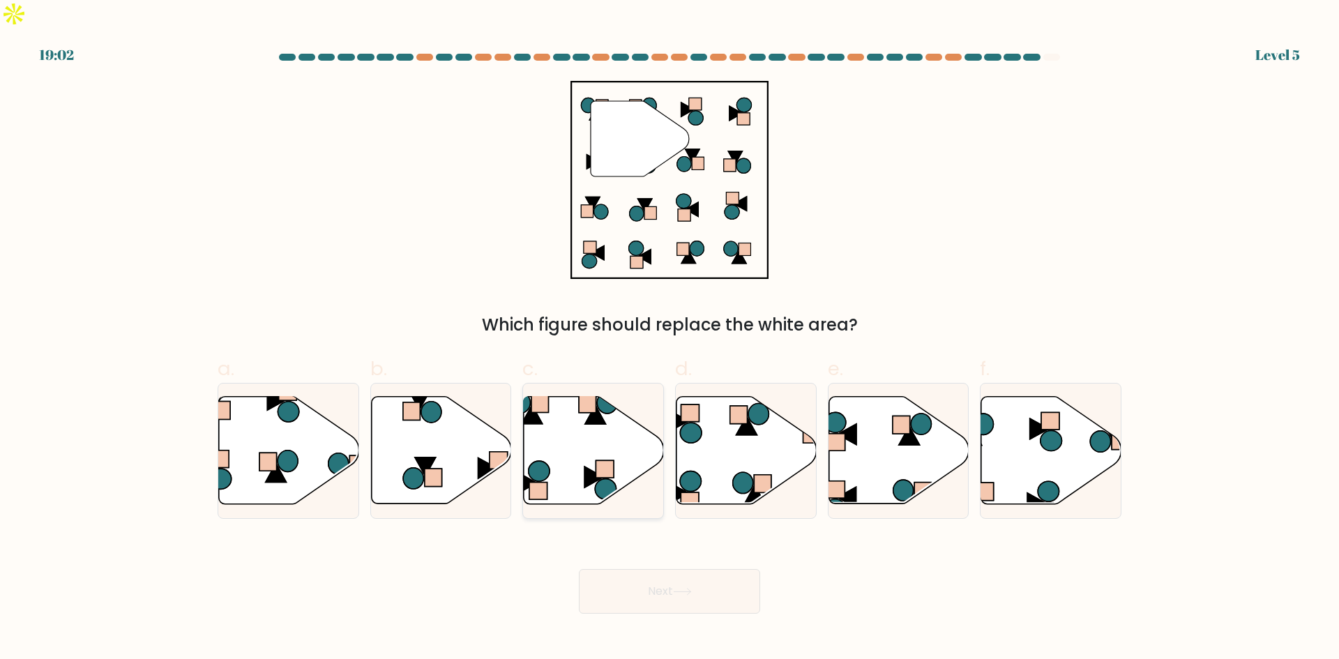
click at [596, 460] on rect at bounding box center [605, 468] width 18 height 17
click at [670, 339] on input "c." at bounding box center [670, 334] width 1 height 9
radio input "true"
click at [681, 588] on icon at bounding box center [682, 592] width 19 height 8
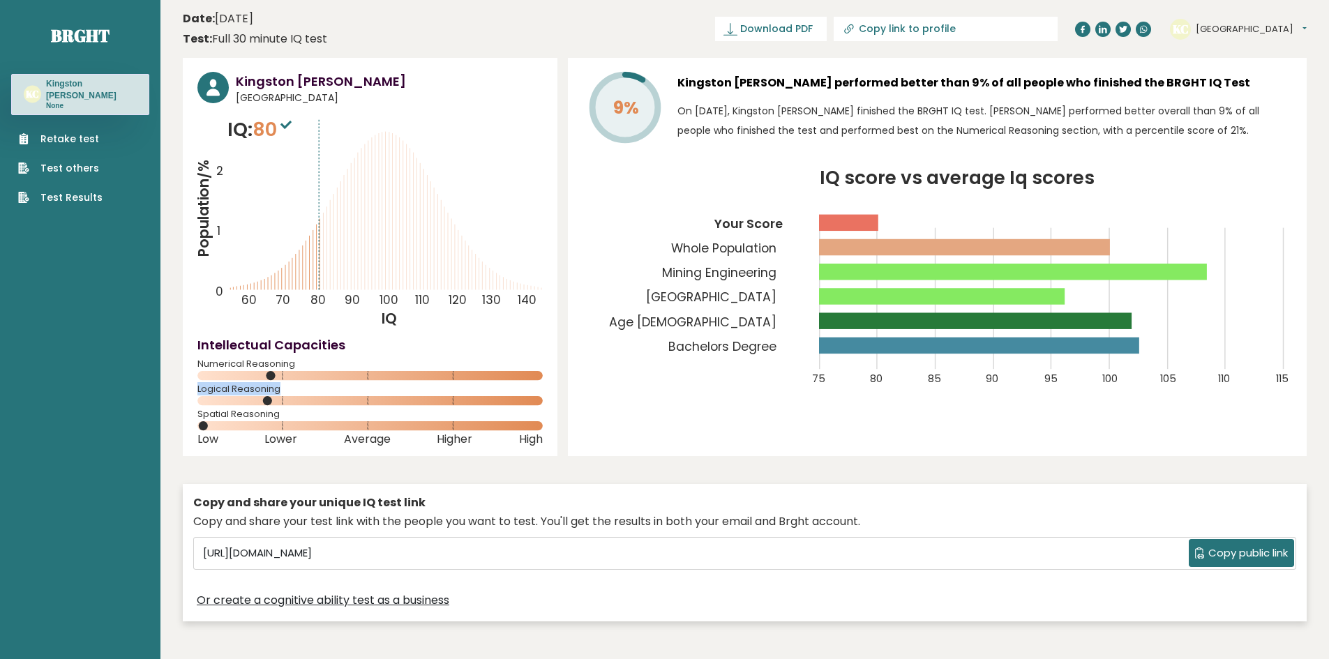
drag, startPoint x: 277, startPoint y: 382, endPoint x: 291, endPoint y: 382, distance: 14.0
click at [291, 382] on div "Kingston [PERSON_NAME] [GEOGRAPHIC_DATA] IQ: 80 Population/% IQ 0 1 2 60 70 80 …" at bounding box center [370, 257] width 375 height 398
click at [324, 374] on rect at bounding box center [369, 375] width 345 height 9
drag, startPoint x: 911, startPoint y: 278, endPoint x: 926, endPoint y: 278, distance: 15.4
click at [926, 278] on rect at bounding box center [1013, 272] width 388 height 16
